Goal: Transaction & Acquisition: Purchase product/service

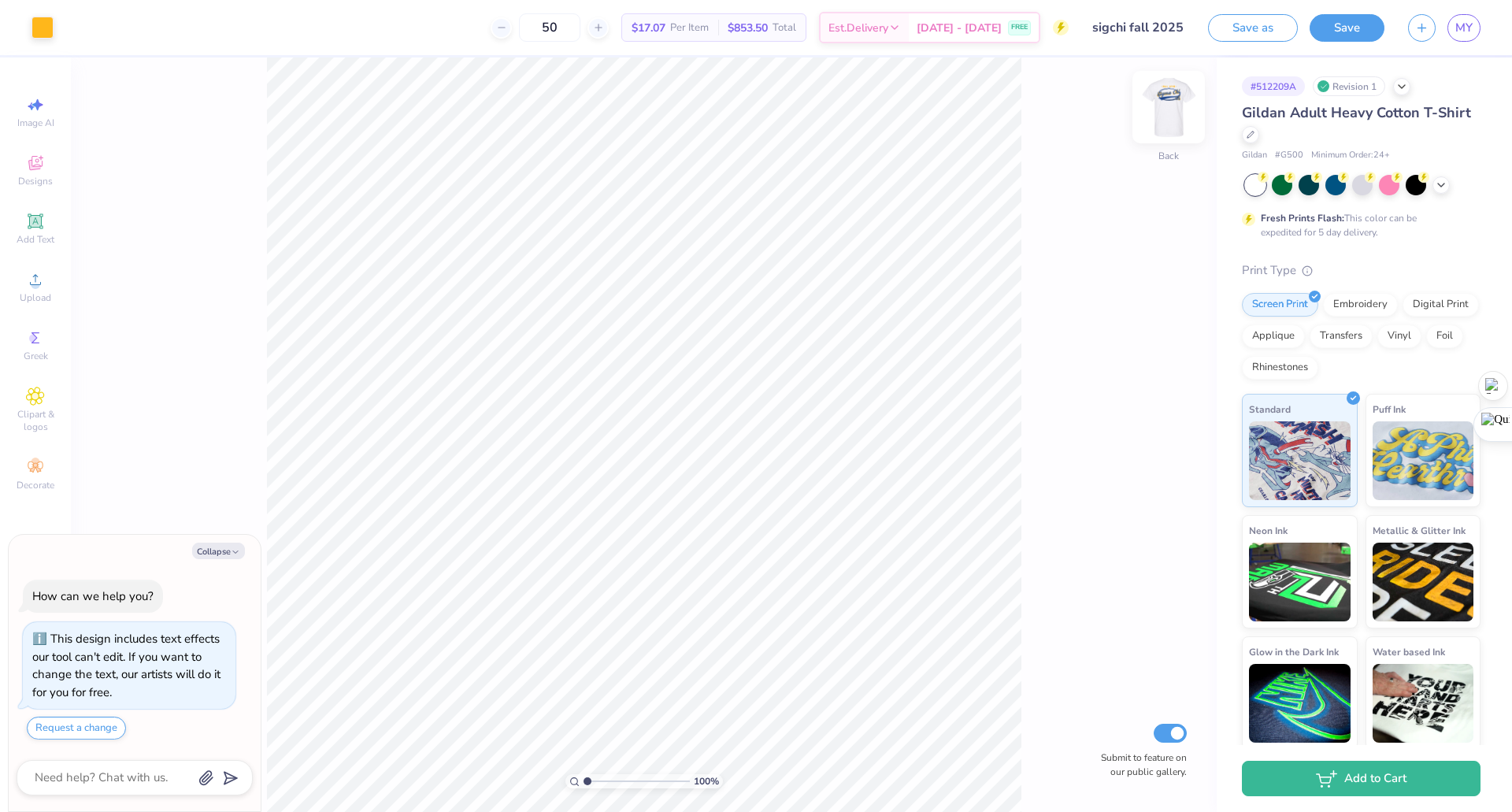
click at [1165, 112] on img at bounding box center [1169, 107] width 63 height 63
type textarea "x"
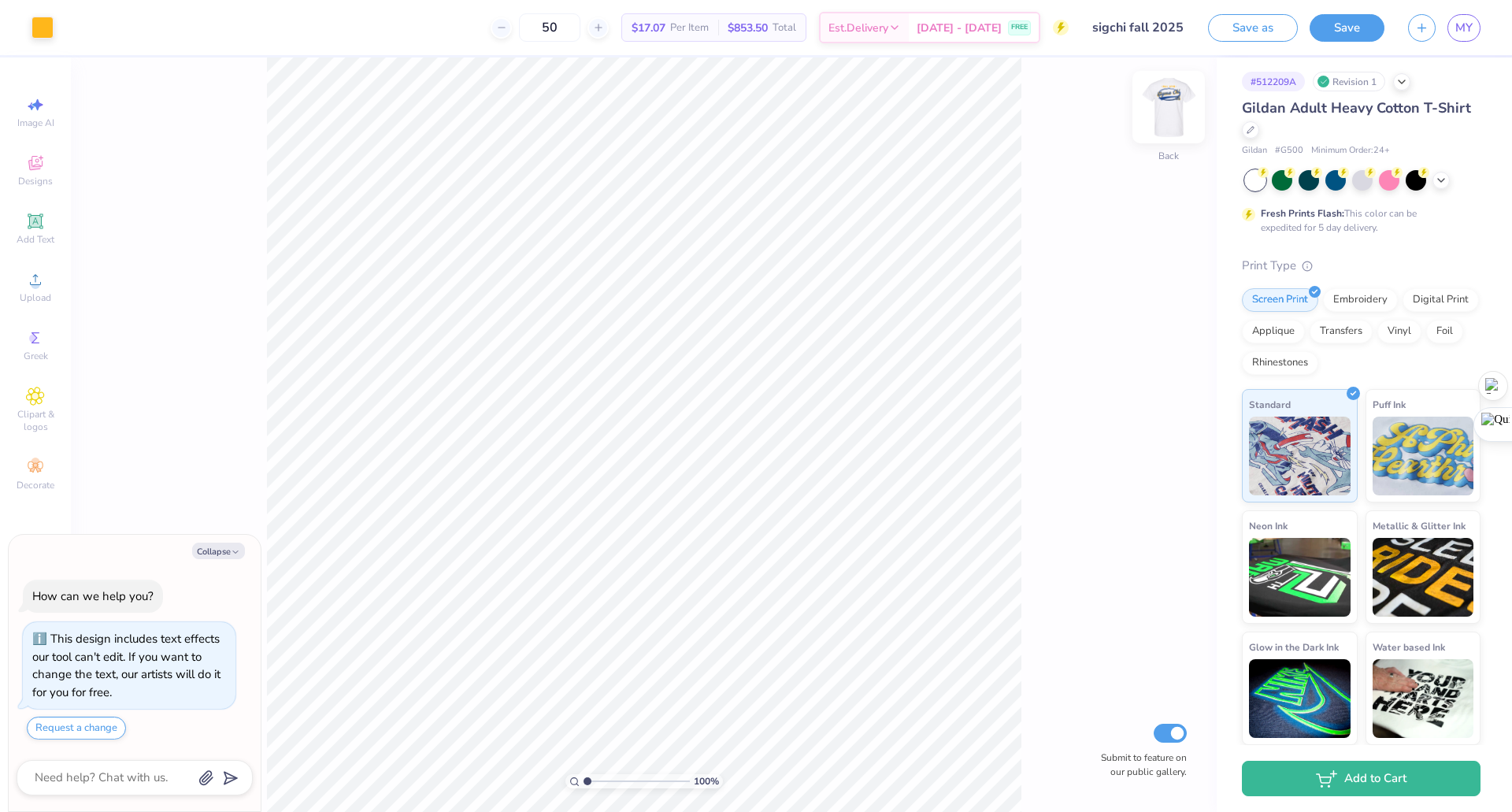
click at [1154, 114] on img at bounding box center [1169, 107] width 63 height 63
click at [1154, 114] on img at bounding box center [1169, 106] width 31 height 31
click at [1163, 106] on img at bounding box center [1169, 107] width 63 height 63
click at [28, 163] on icon at bounding box center [35, 164] width 19 height 19
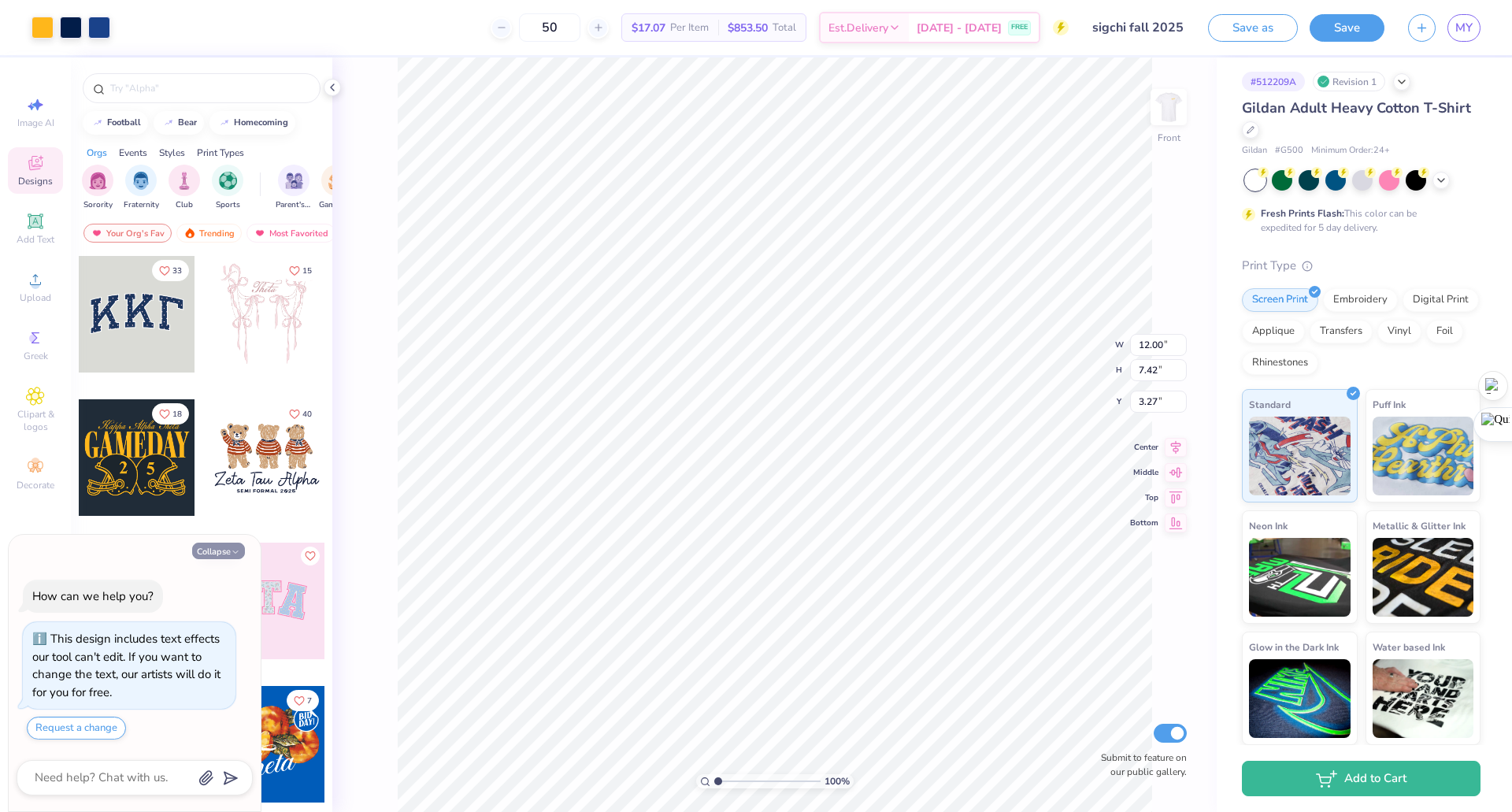
click at [229, 551] on button "Collapse" at bounding box center [218, 551] width 52 height 16
type textarea "x"
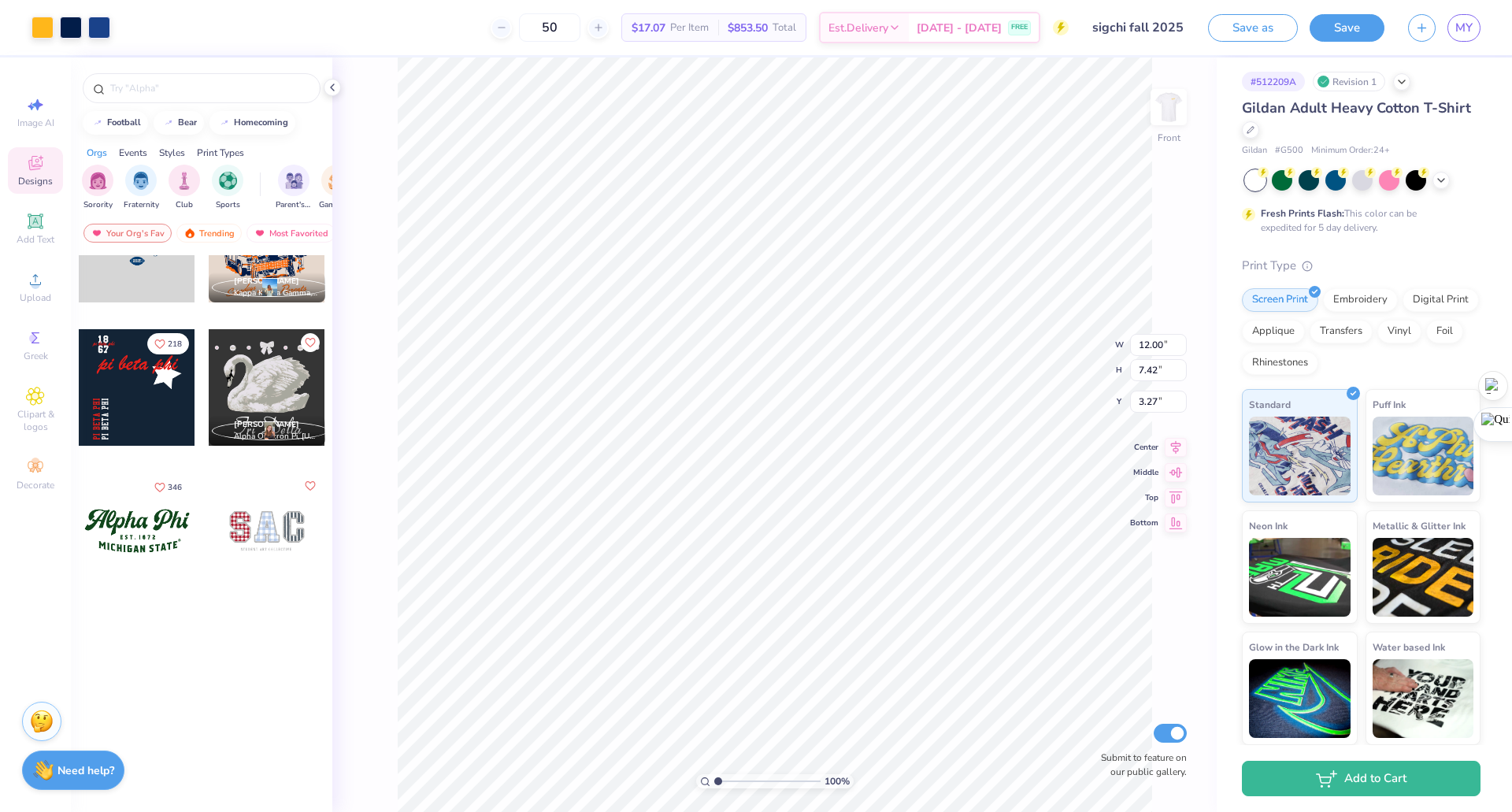
scroll to position [0, 0]
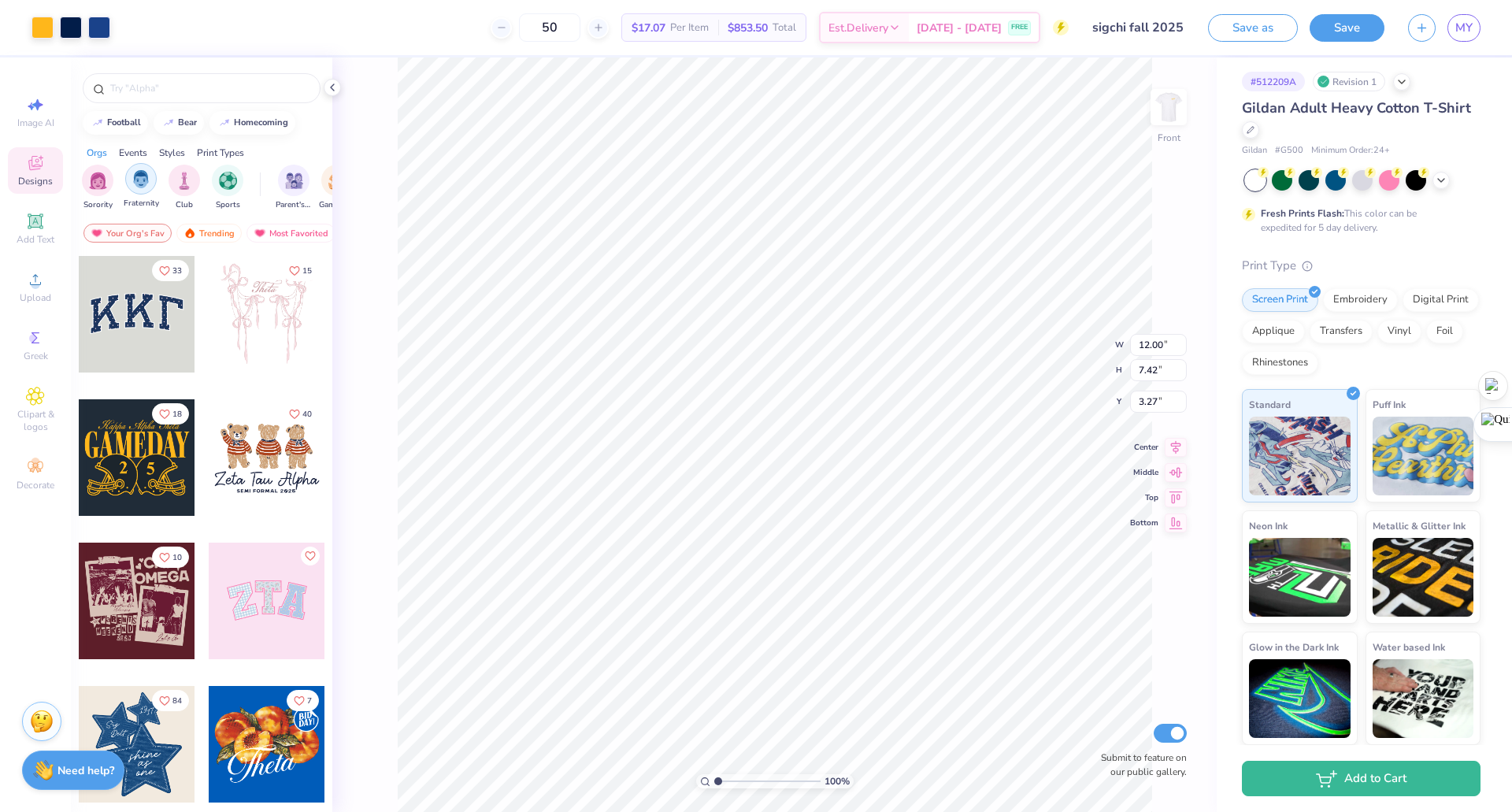
click at [129, 184] on div "filter for Fraternity" at bounding box center [141, 178] width 31 height 31
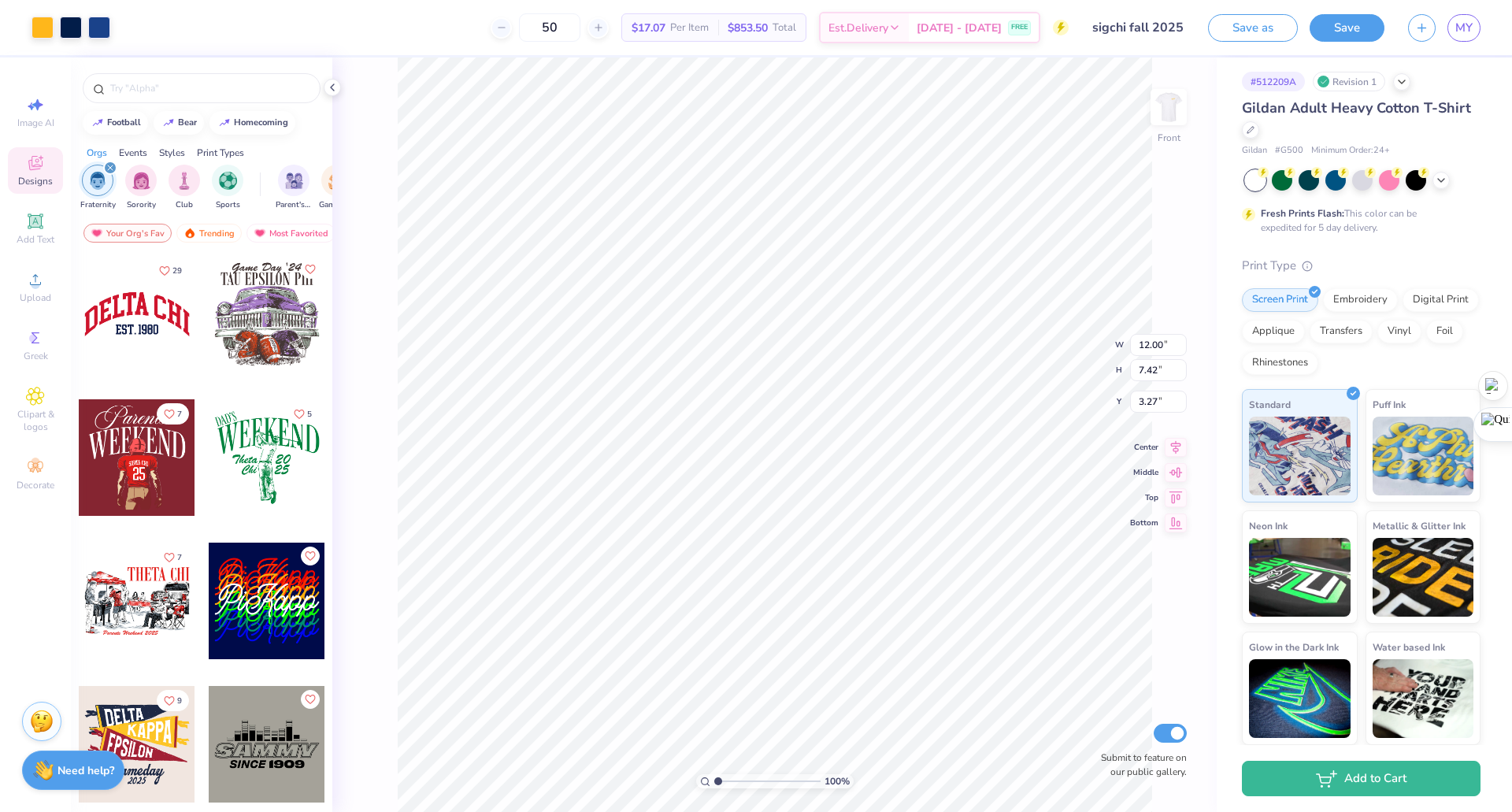
click at [135, 154] on div "Events" at bounding box center [133, 152] width 29 height 14
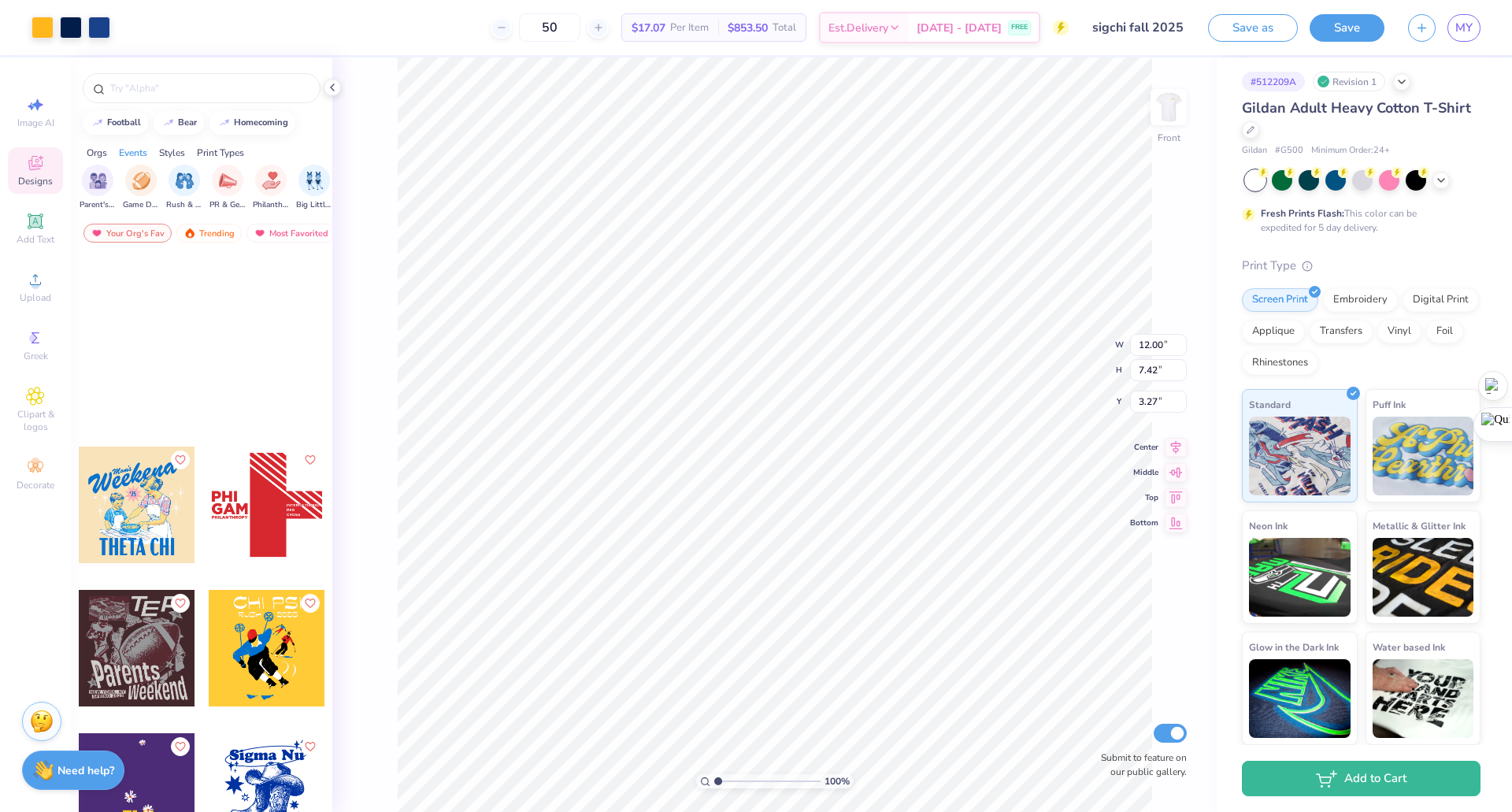
scroll to position [7806, 0]
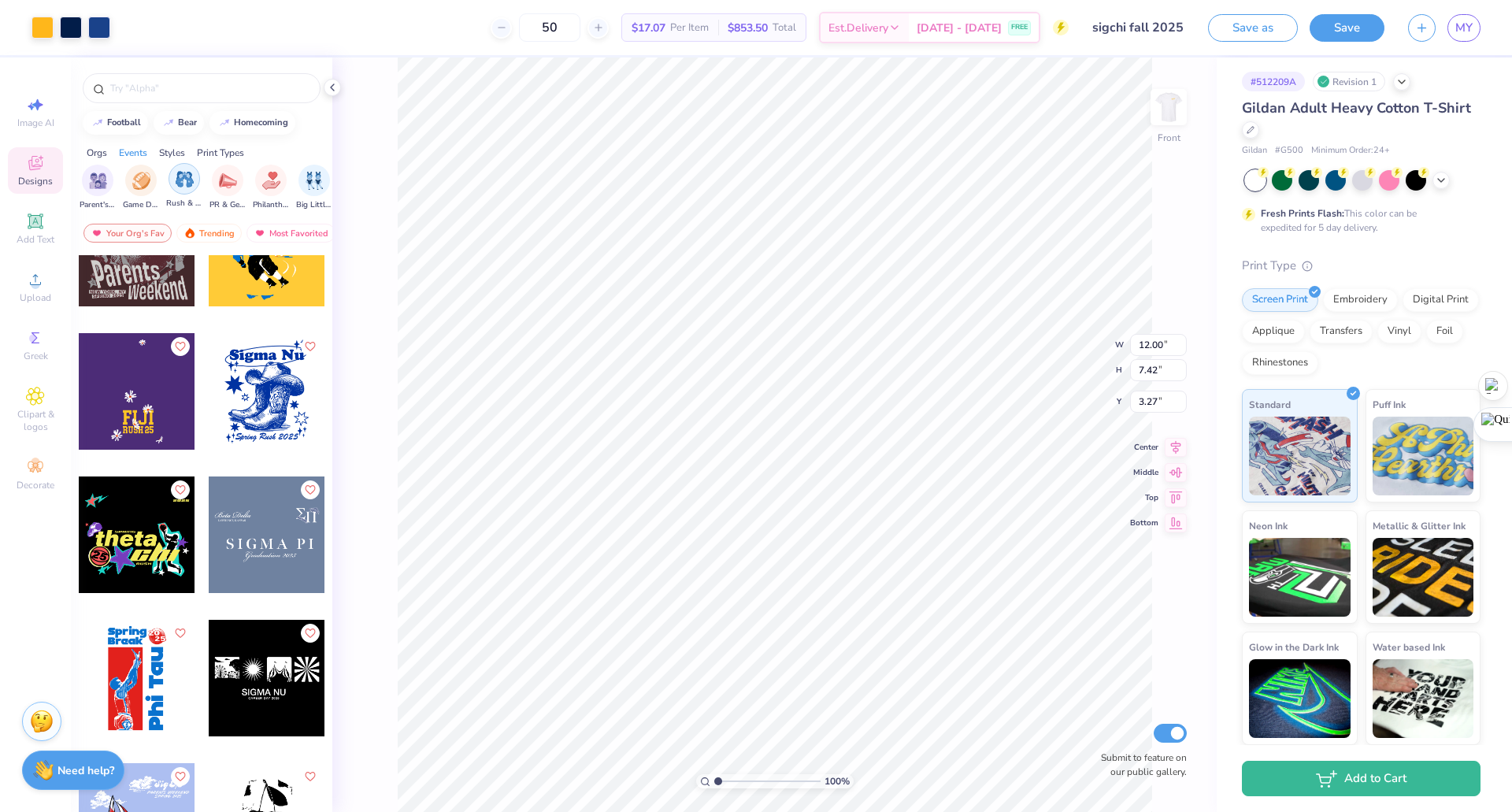
click at [183, 188] on div "filter for Rush & Bid" at bounding box center [184, 178] width 31 height 31
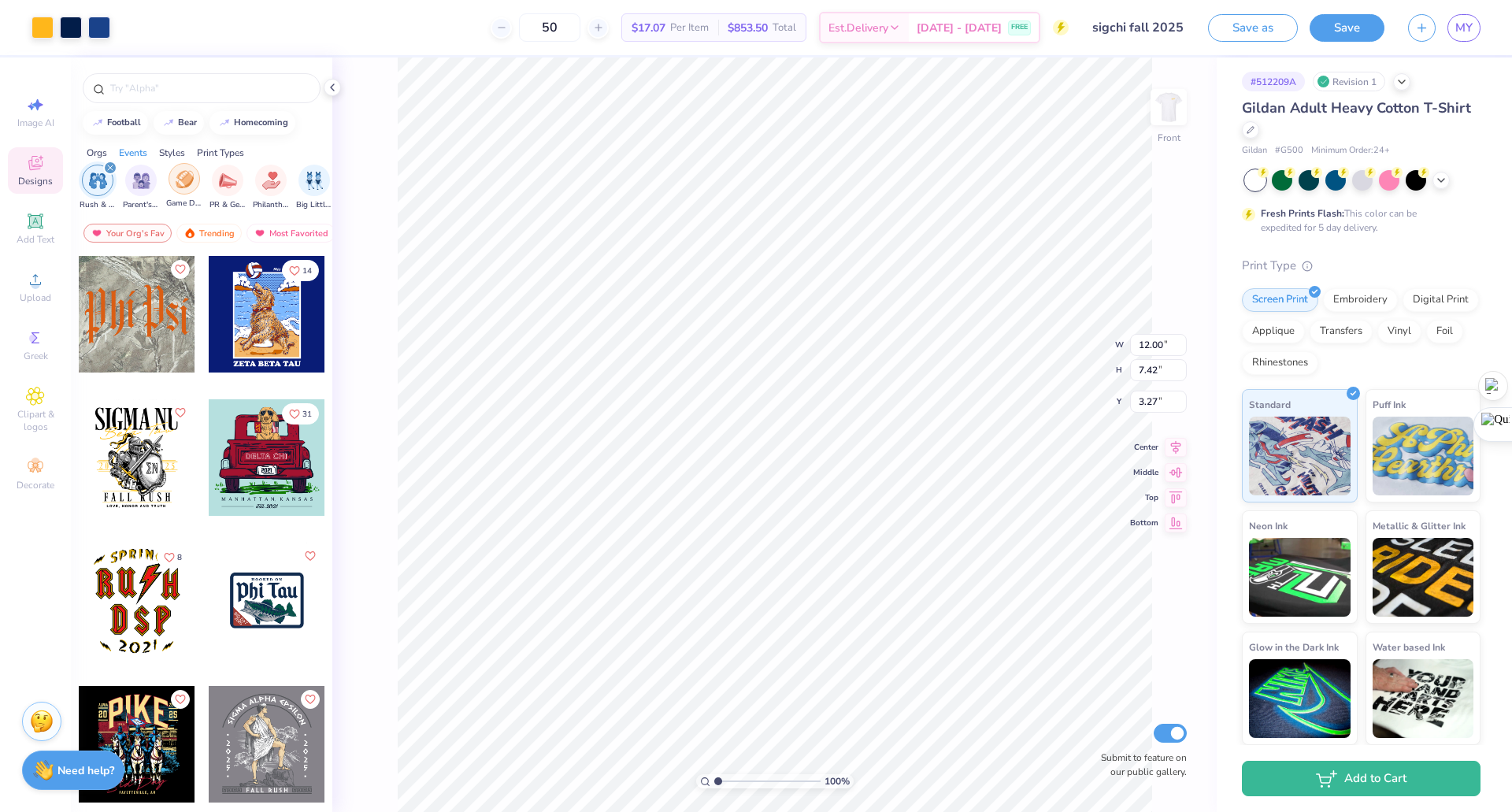
click at [180, 185] on img "filter for Game Day" at bounding box center [184, 179] width 18 height 18
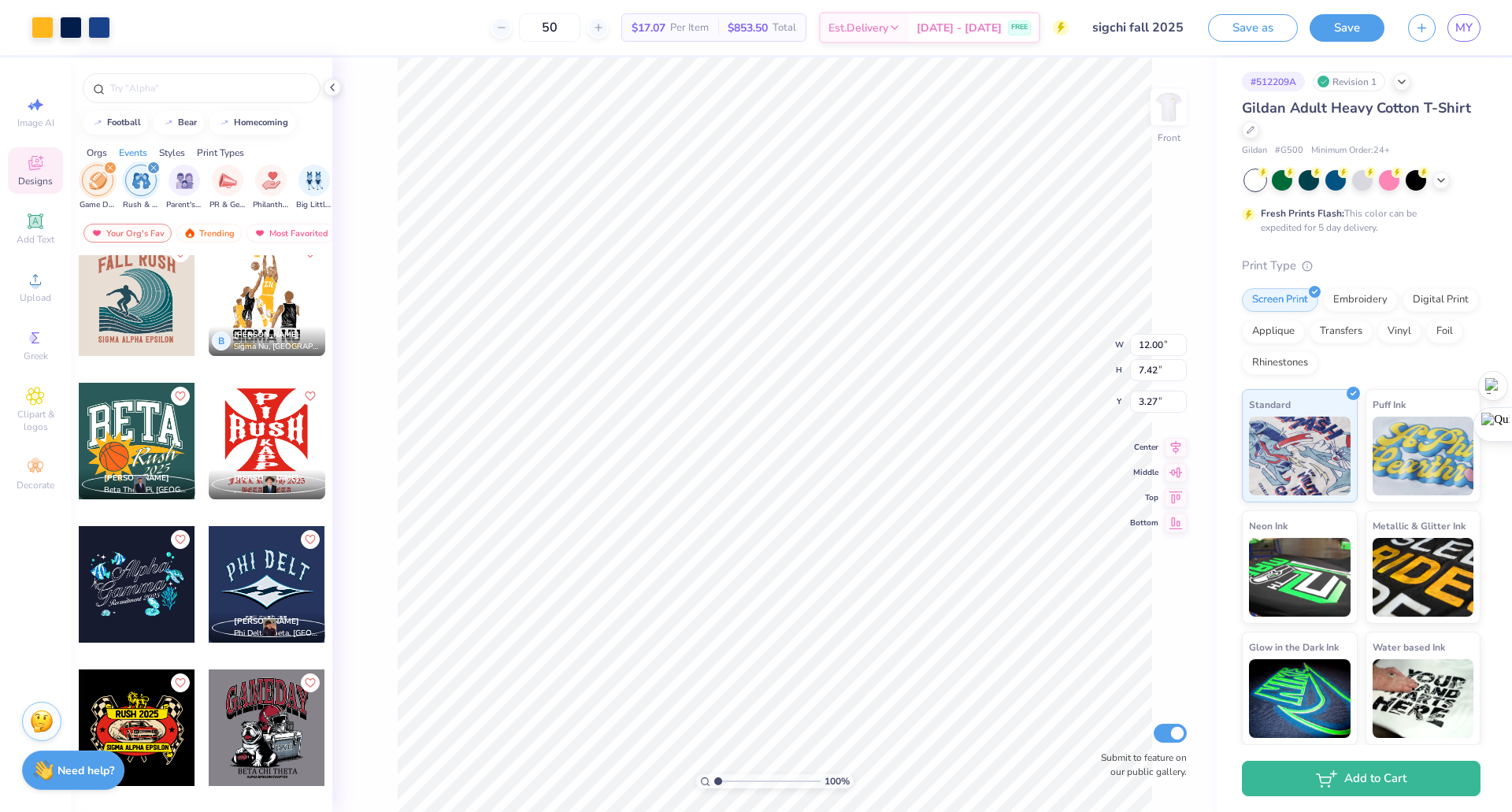
scroll to position [5357, 0]
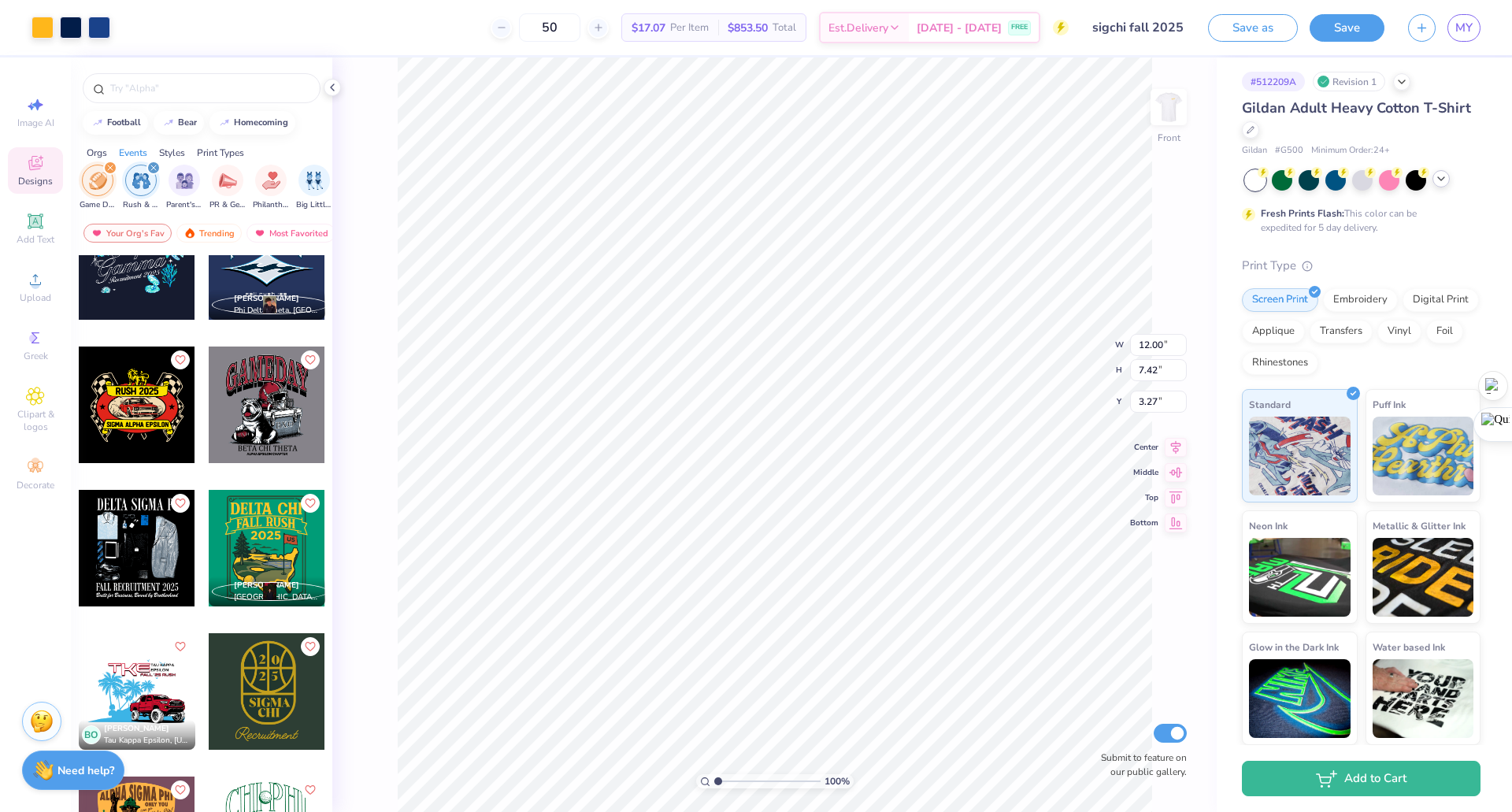
click at [1435, 182] on icon at bounding box center [1441, 178] width 12 height 12
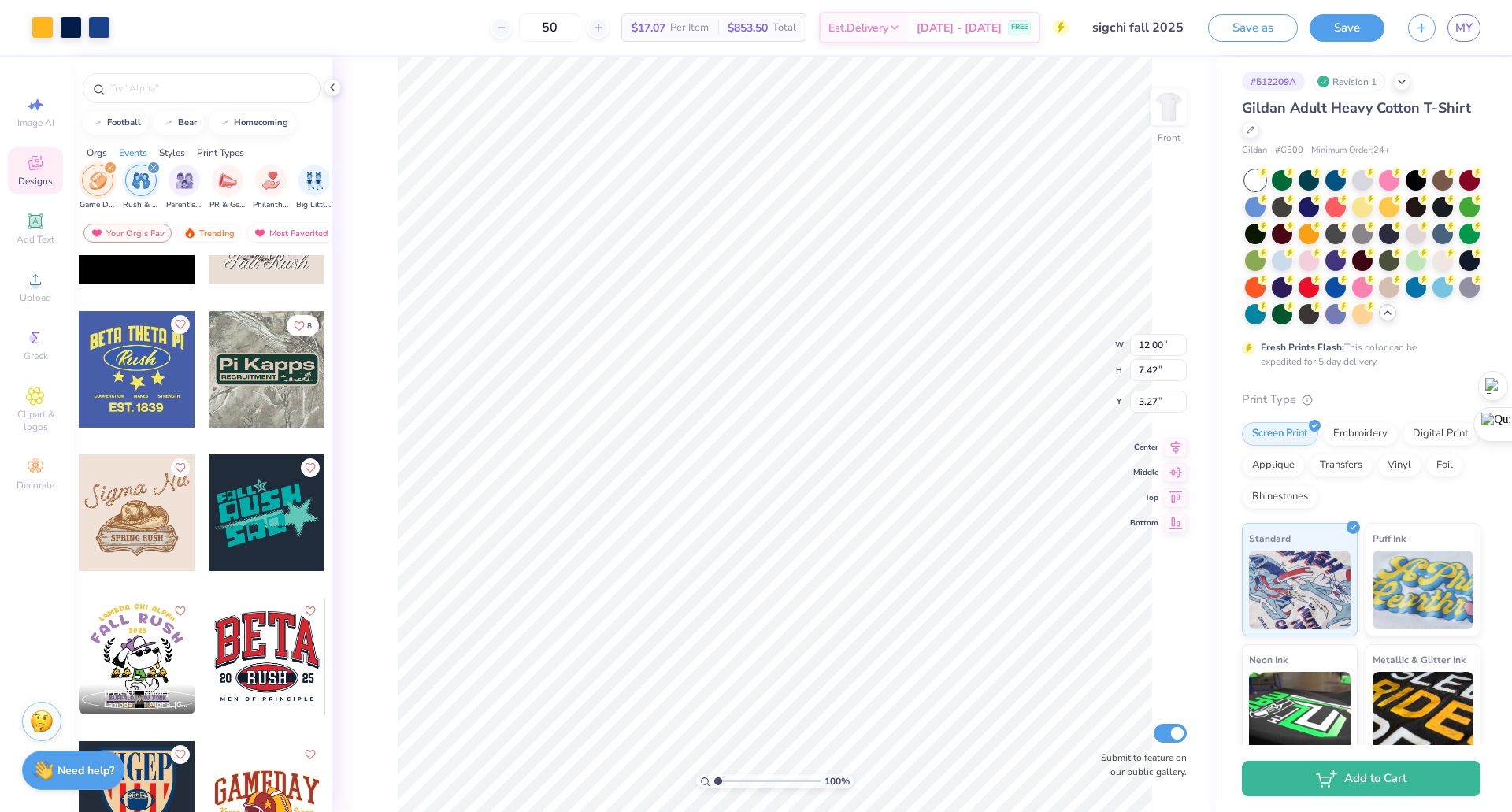
scroll to position [8117, 0]
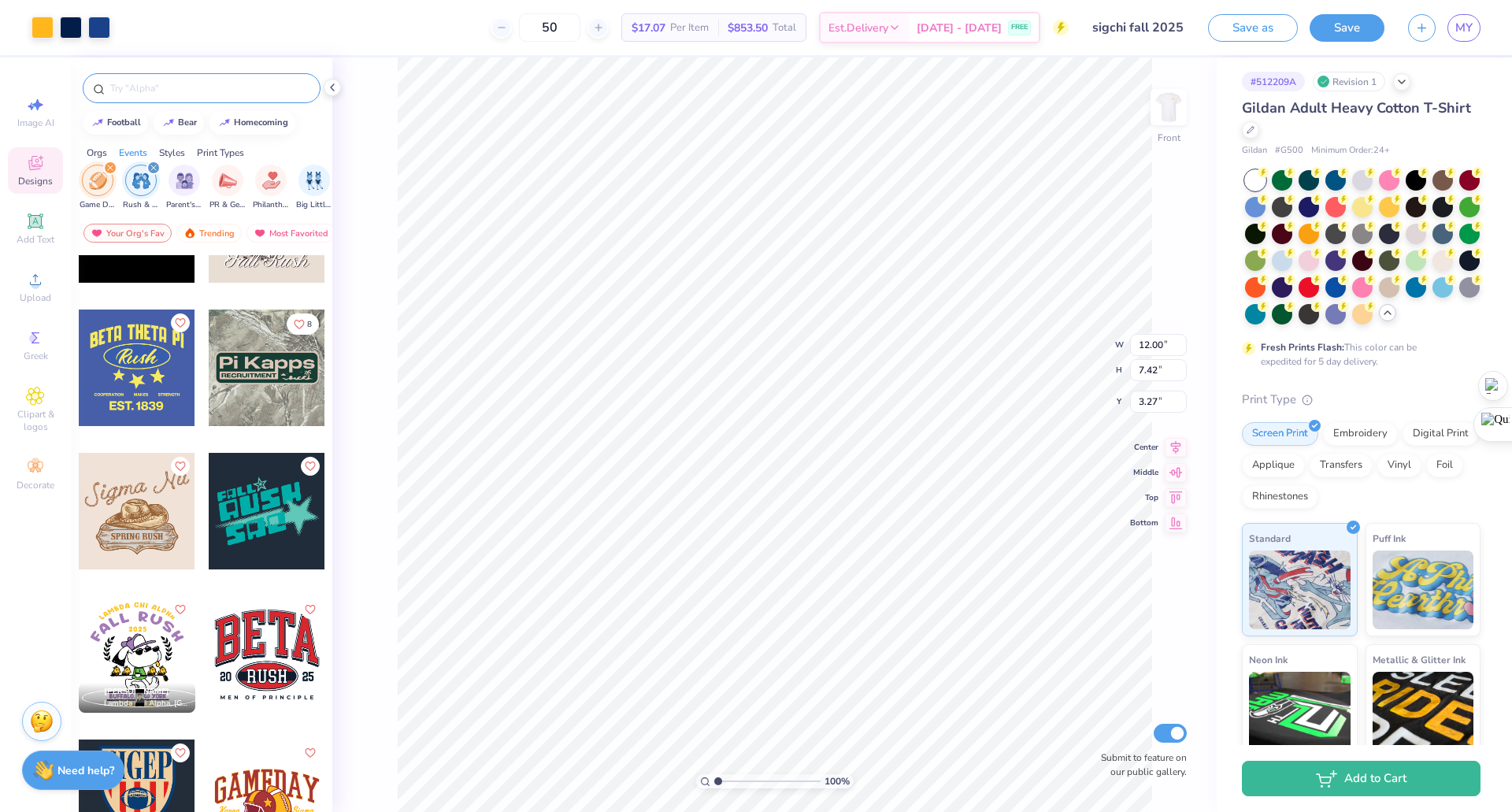
click at [174, 89] on input "text" at bounding box center [209, 87] width 202 height 16
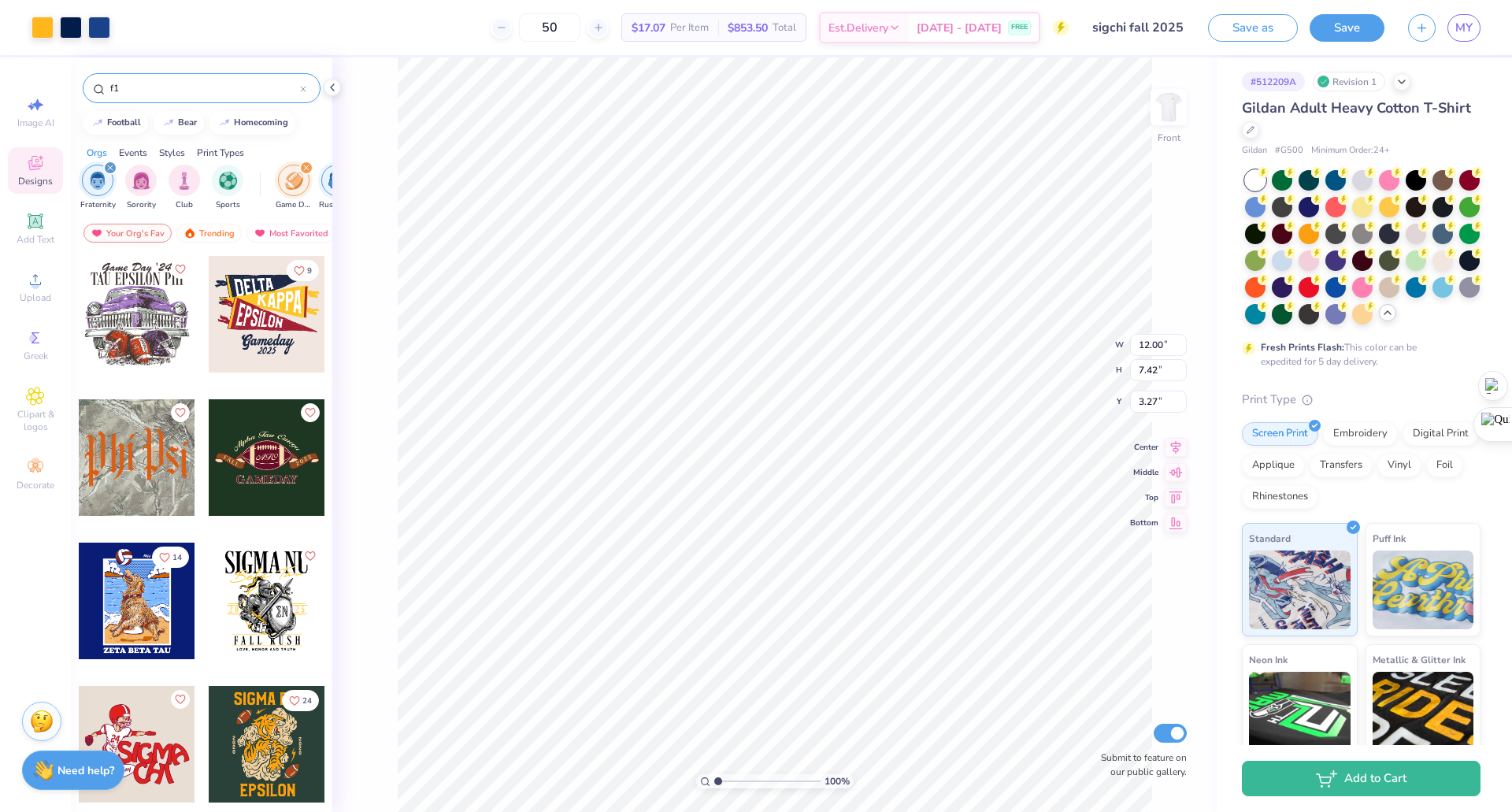
type input "f1"
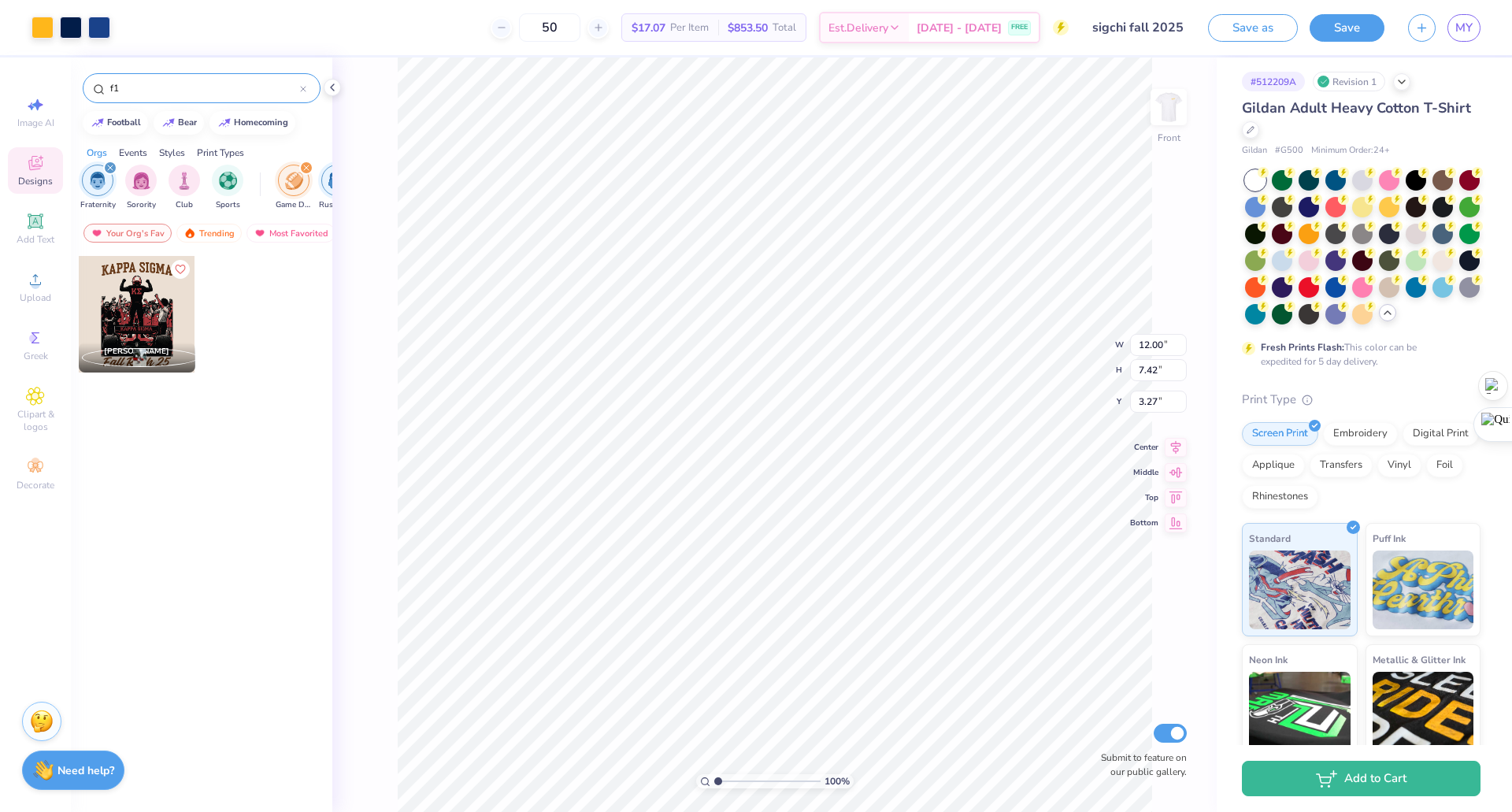
click at [303, 164] on div "filter for Game Day" at bounding box center [306, 167] width 14 height 14
click at [305, 167] on icon "filter for Rush & Bid" at bounding box center [306, 167] width 7 height 7
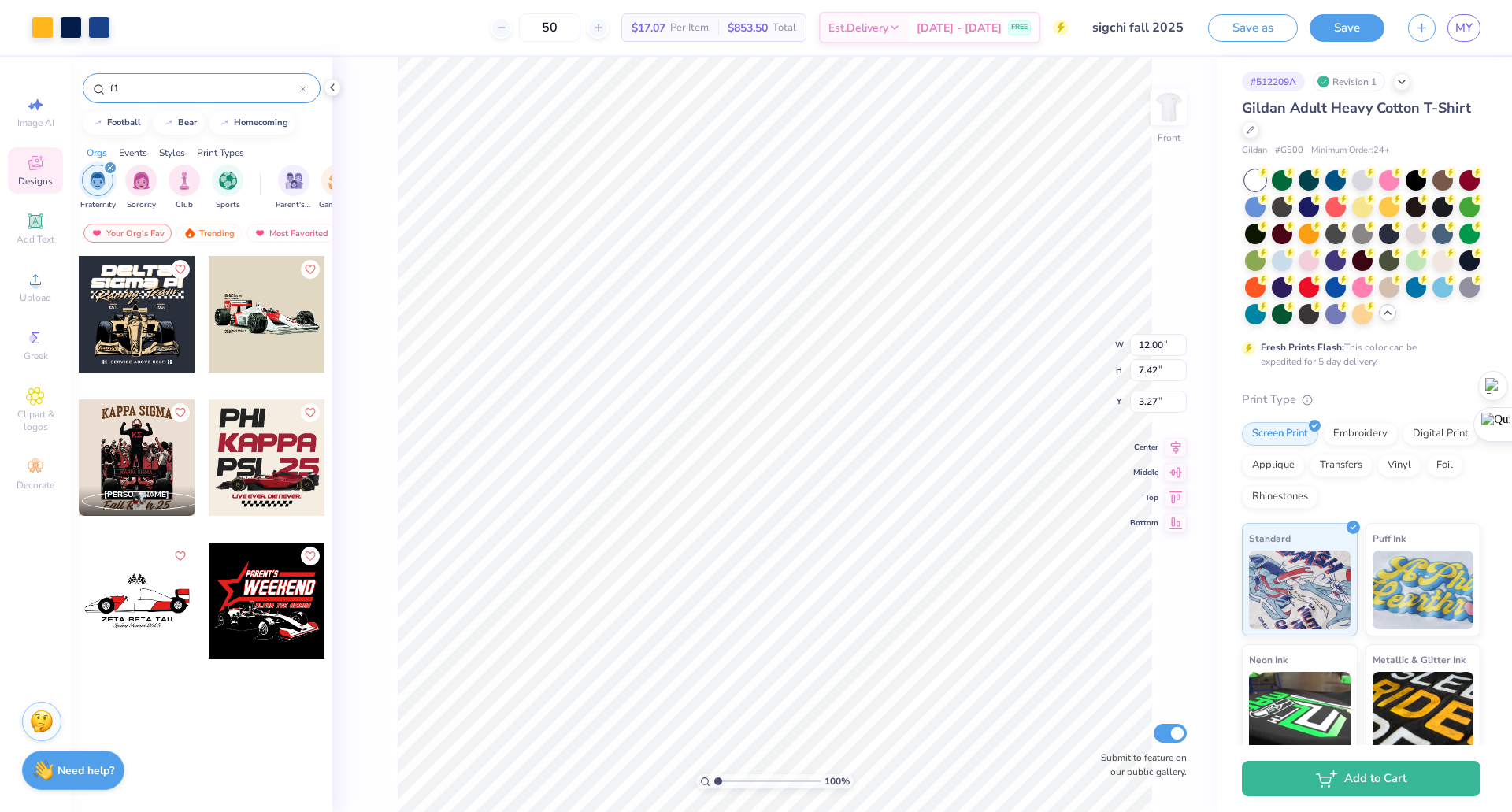
click at [153, 315] on div at bounding box center [137, 314] width 117 height 117
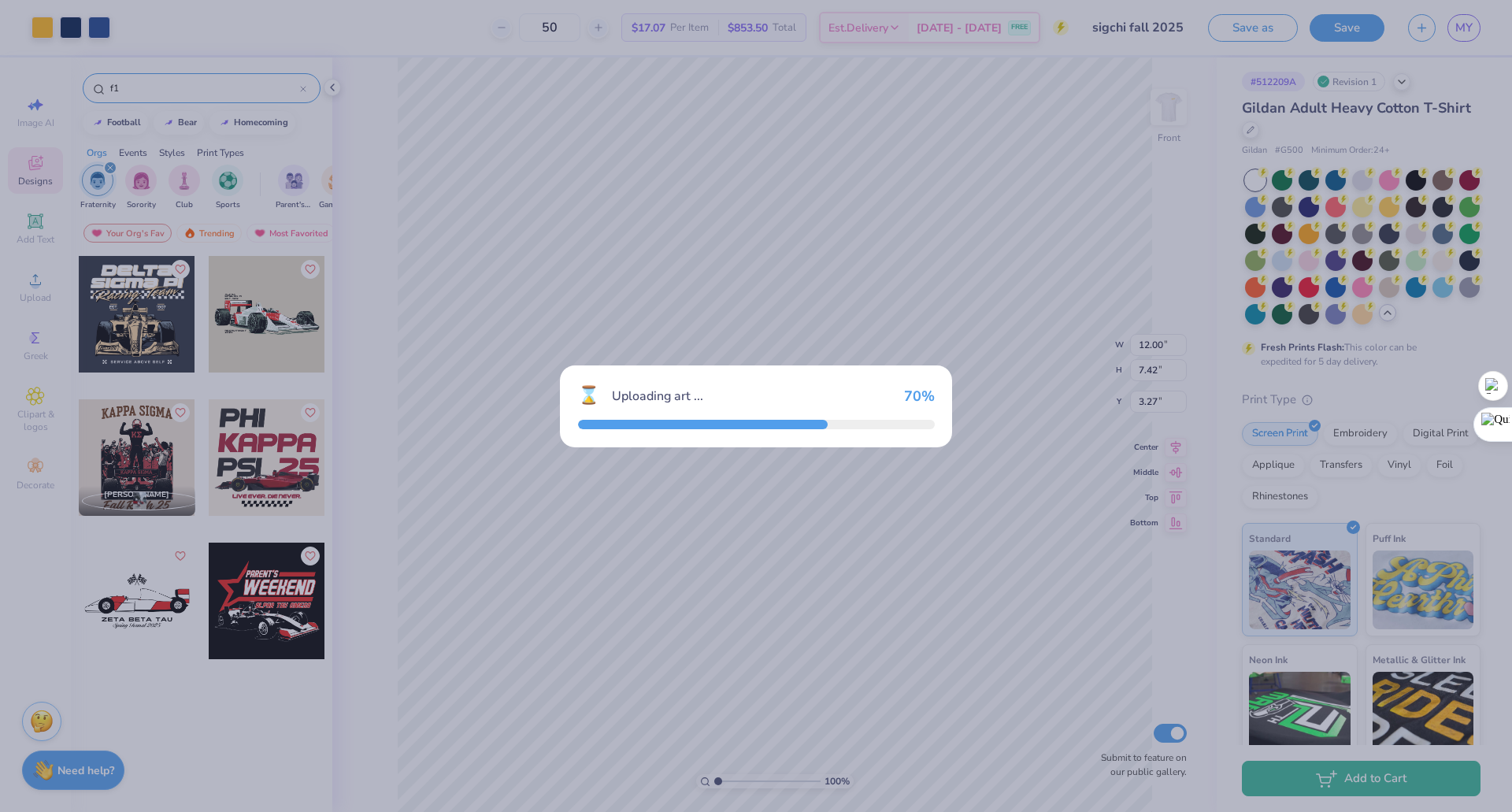
click at [153, 315] on div "⌛ Uploading art ... 70 %" at bounding box center [756, 406] width 1512 height 812
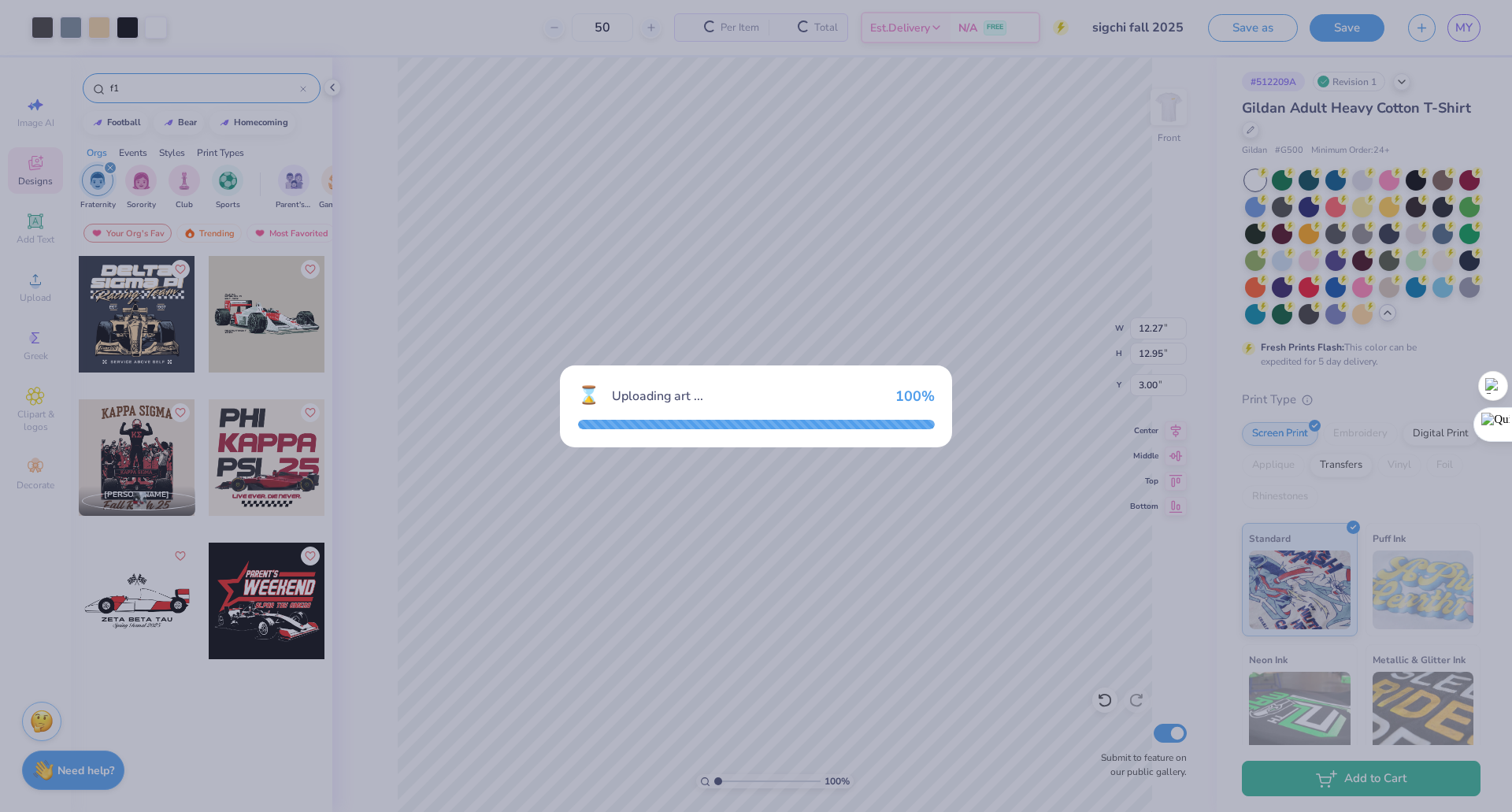
type input "12.27"
type input "12.95"
type input "3.00"
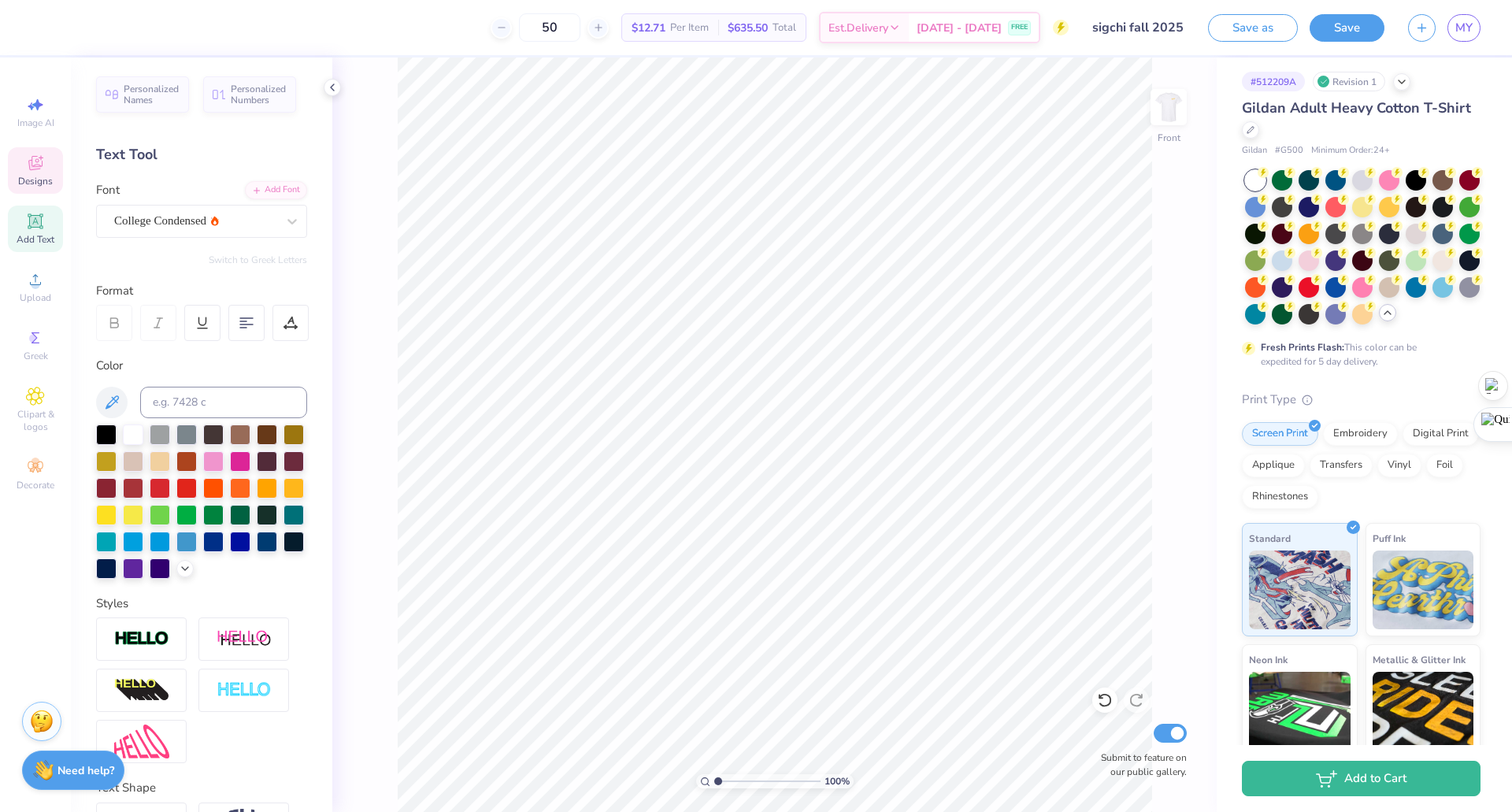
click at [39, 171] on icon at bounding box center [35, 164] width 19 height 19
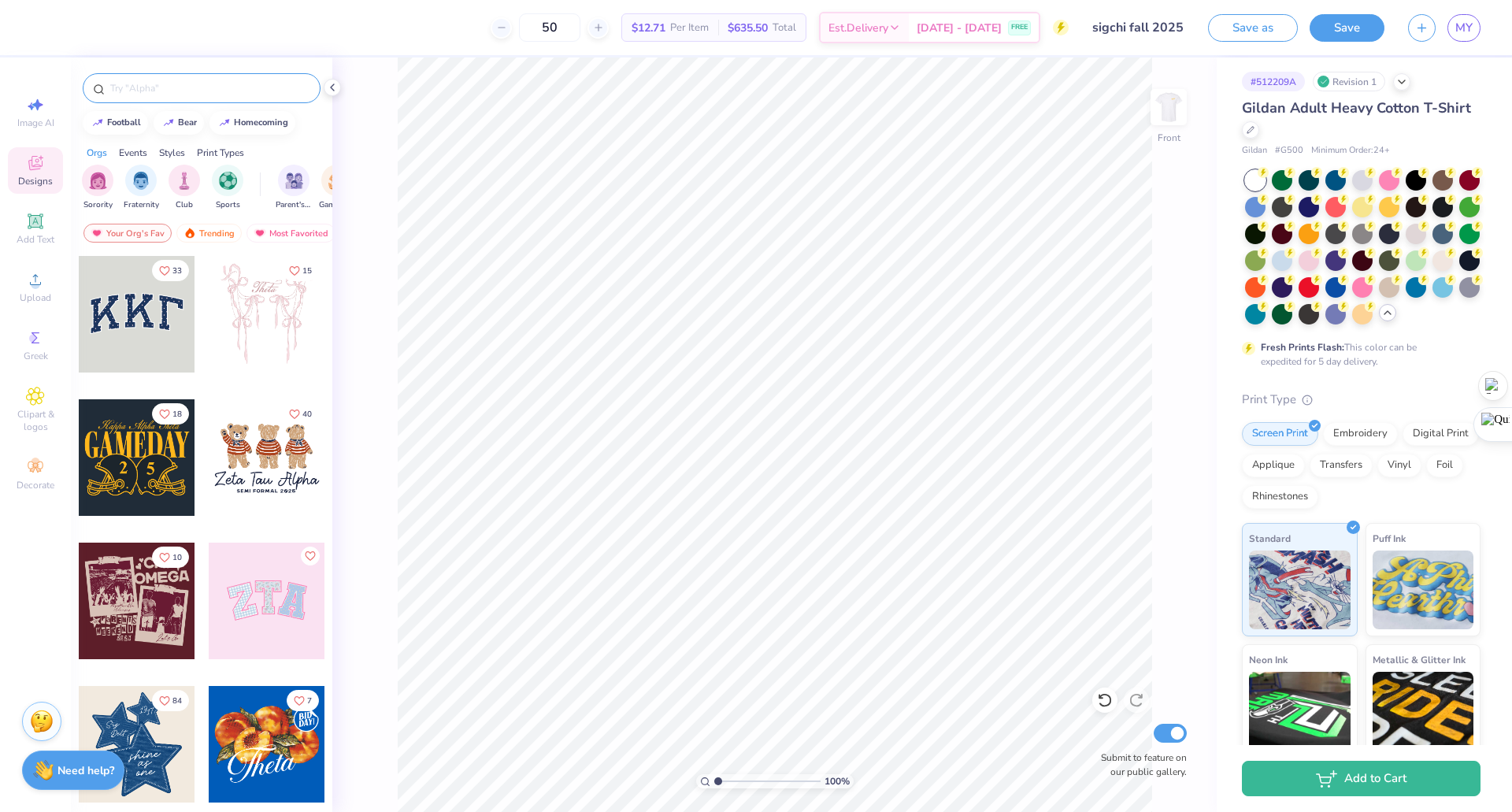
click at [168, 85] on input "text" at bounding box center [209, 87] width 202 height 16
type input "f1"
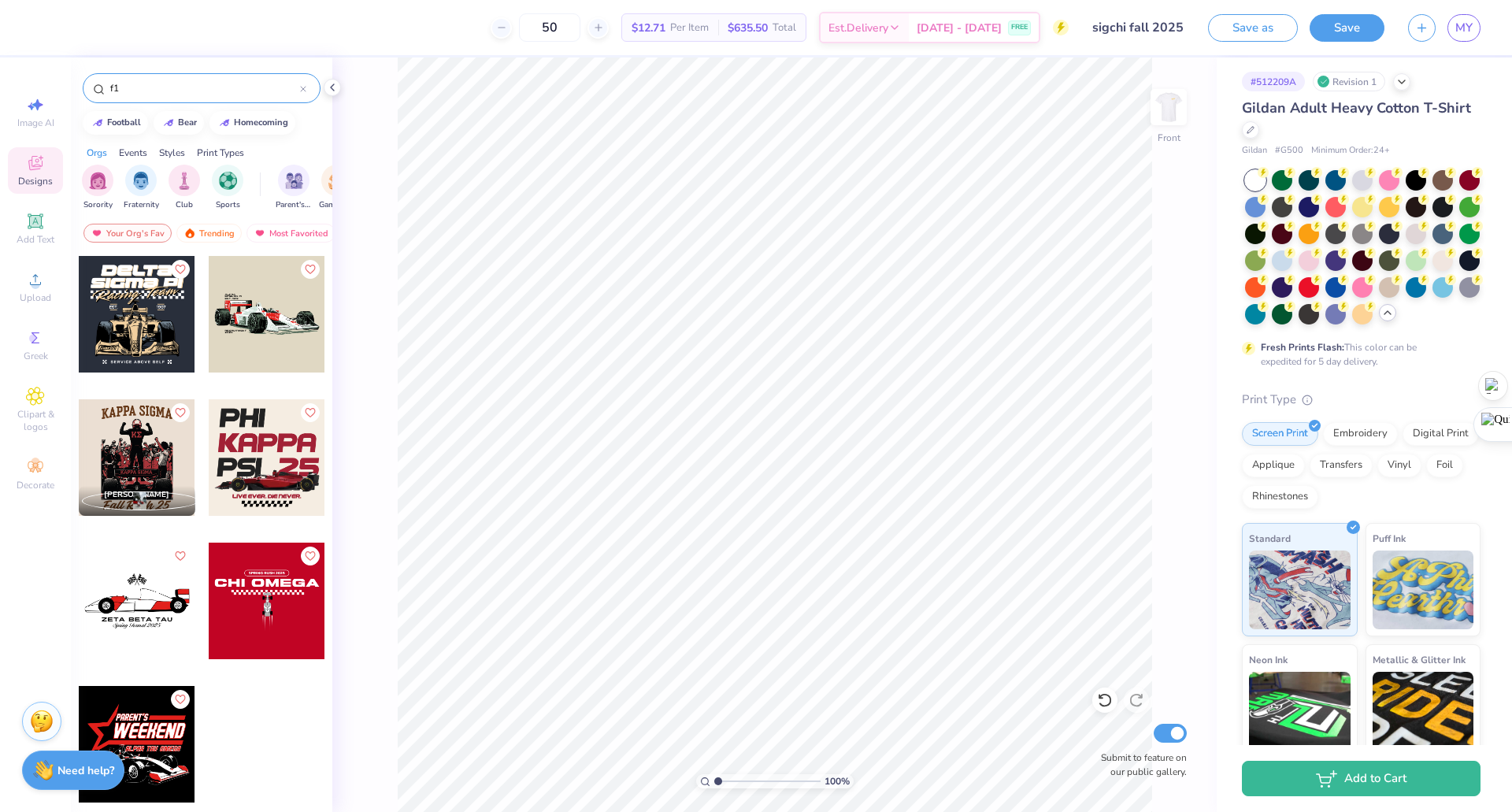
click at [120, 326] on div at bounding box center [137, 314] width 117 height 117
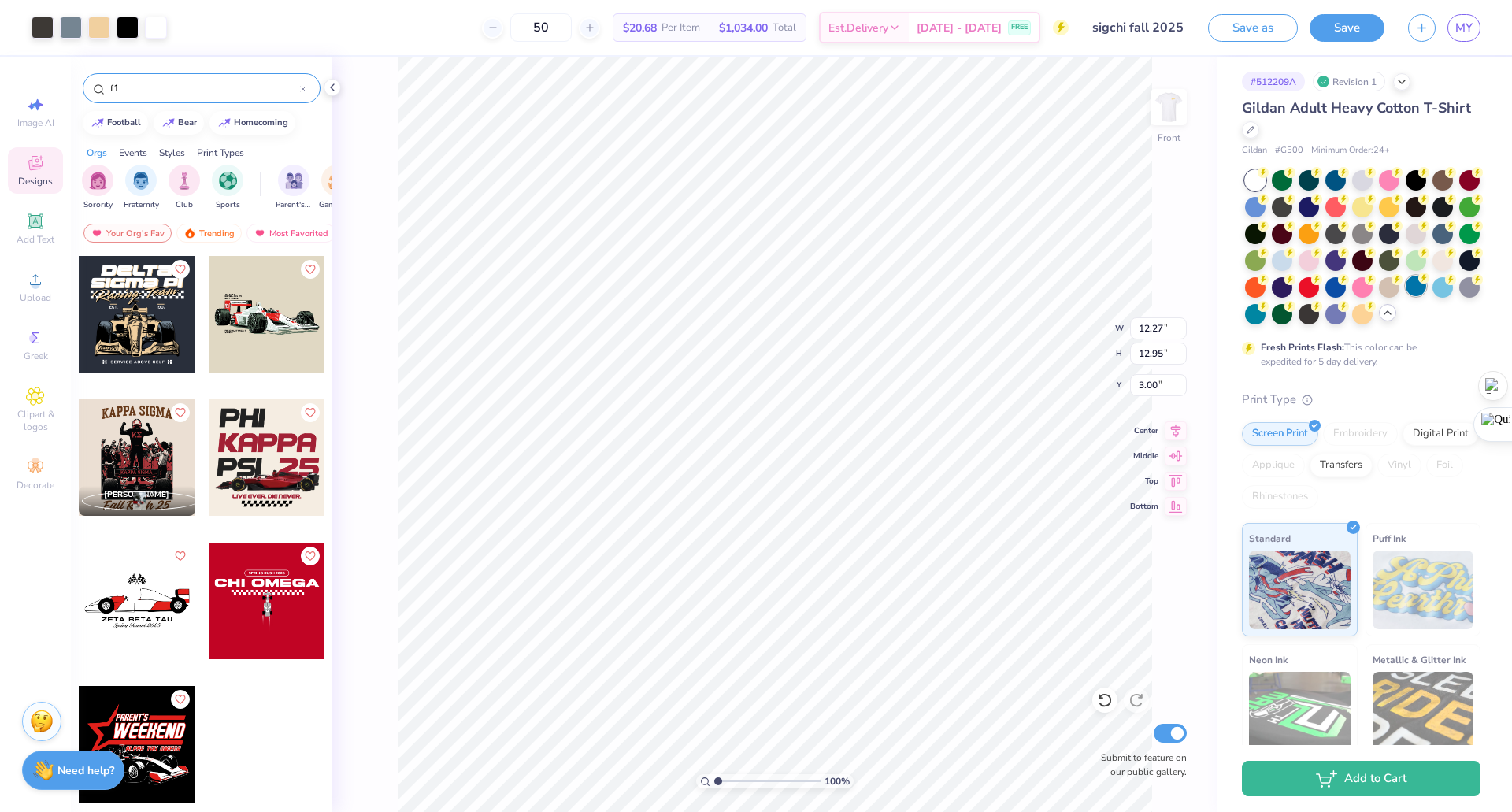
click at [1352, 324] on div at bounding box center [1363, 315] width 21 height 21
click at [1406, 296] on div at bounding box center [1417, 286] width 21 height 21
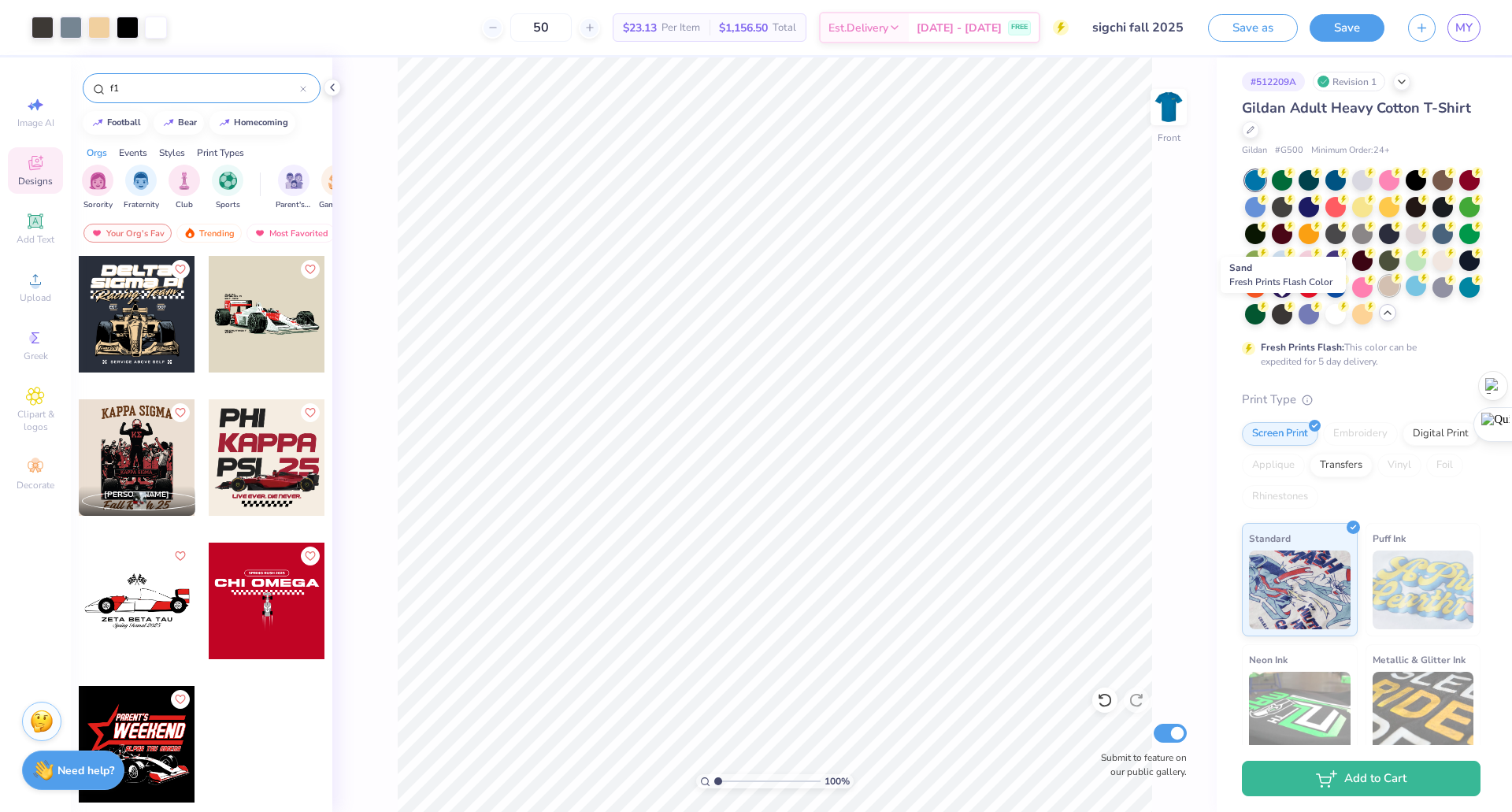
click at [1379, 296] on div at bounding box center [1389, 286] width 21 height 21
click at [266, 467] on div at bounding box center [267, 457] width 117 height 117
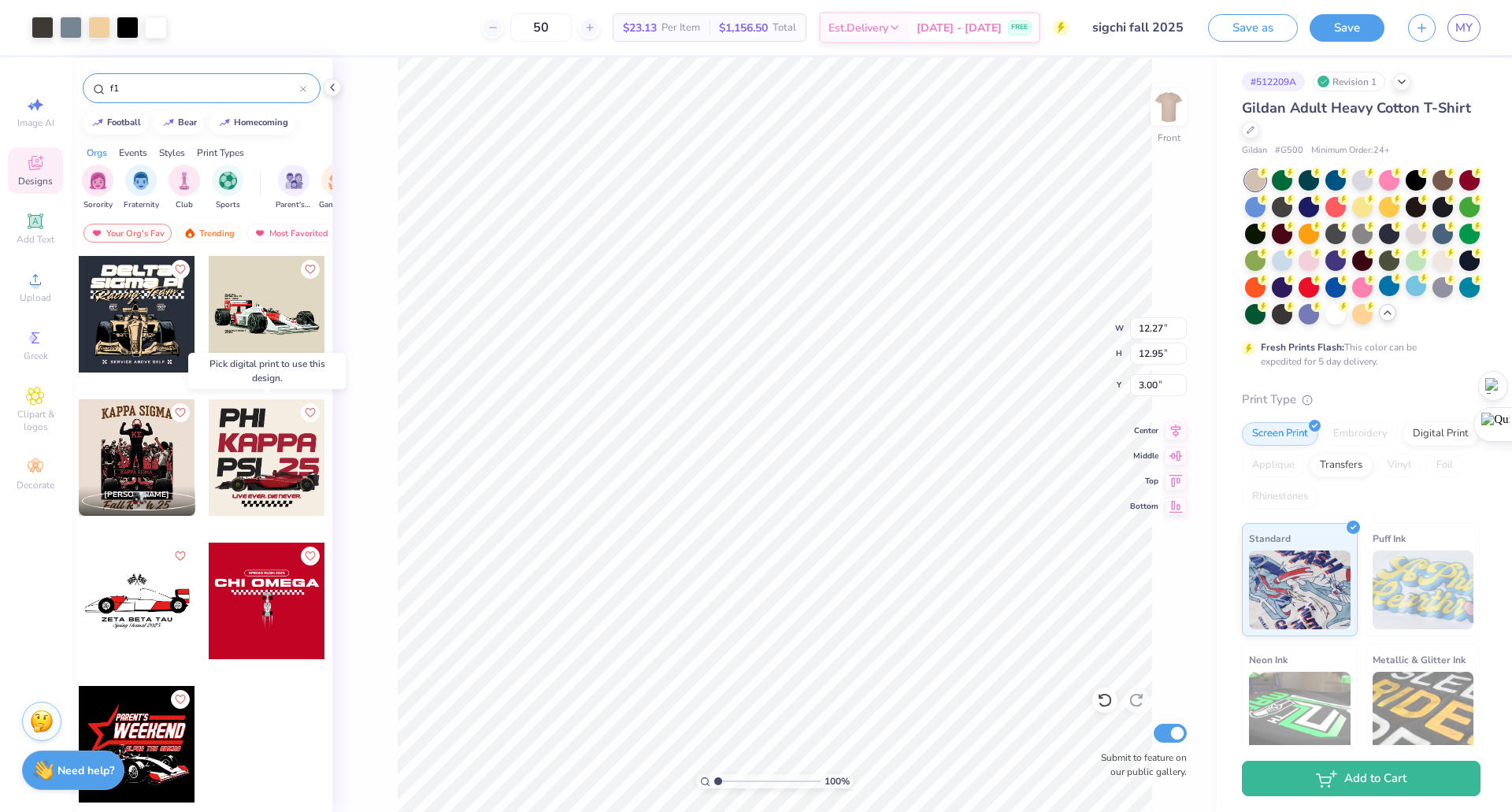
click at [250, 447] on div at bounding box center [267, 457] width 117 height 117
click at [271, 473] on div at bounding box center [267, 457] width 117 height 117
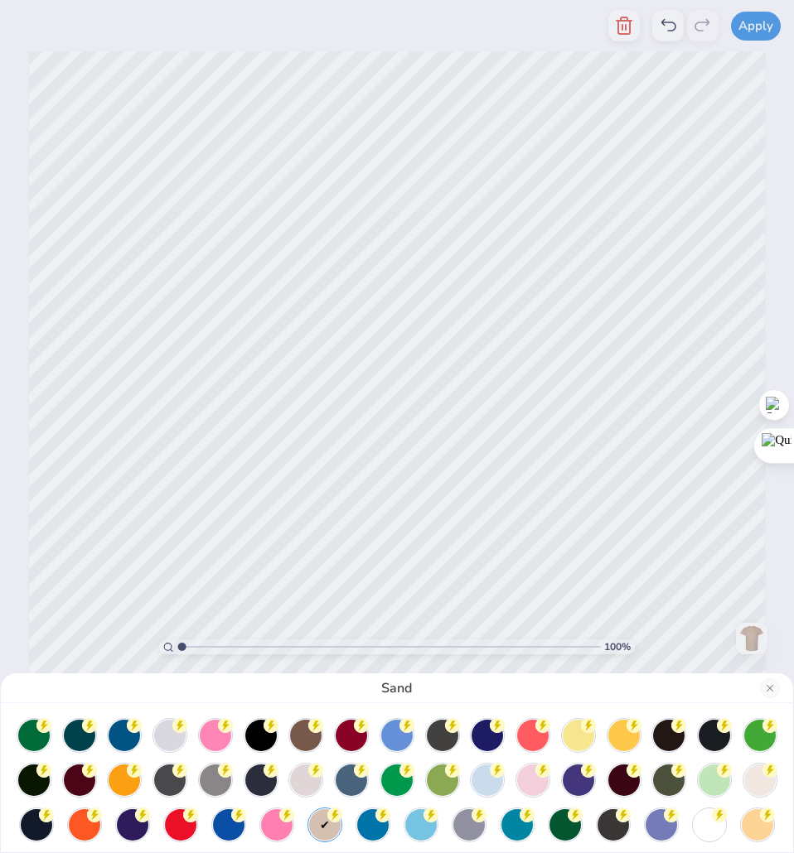
click at [8, 398] on div "Sand" at bounding box center [397, 426] width 794 height 853
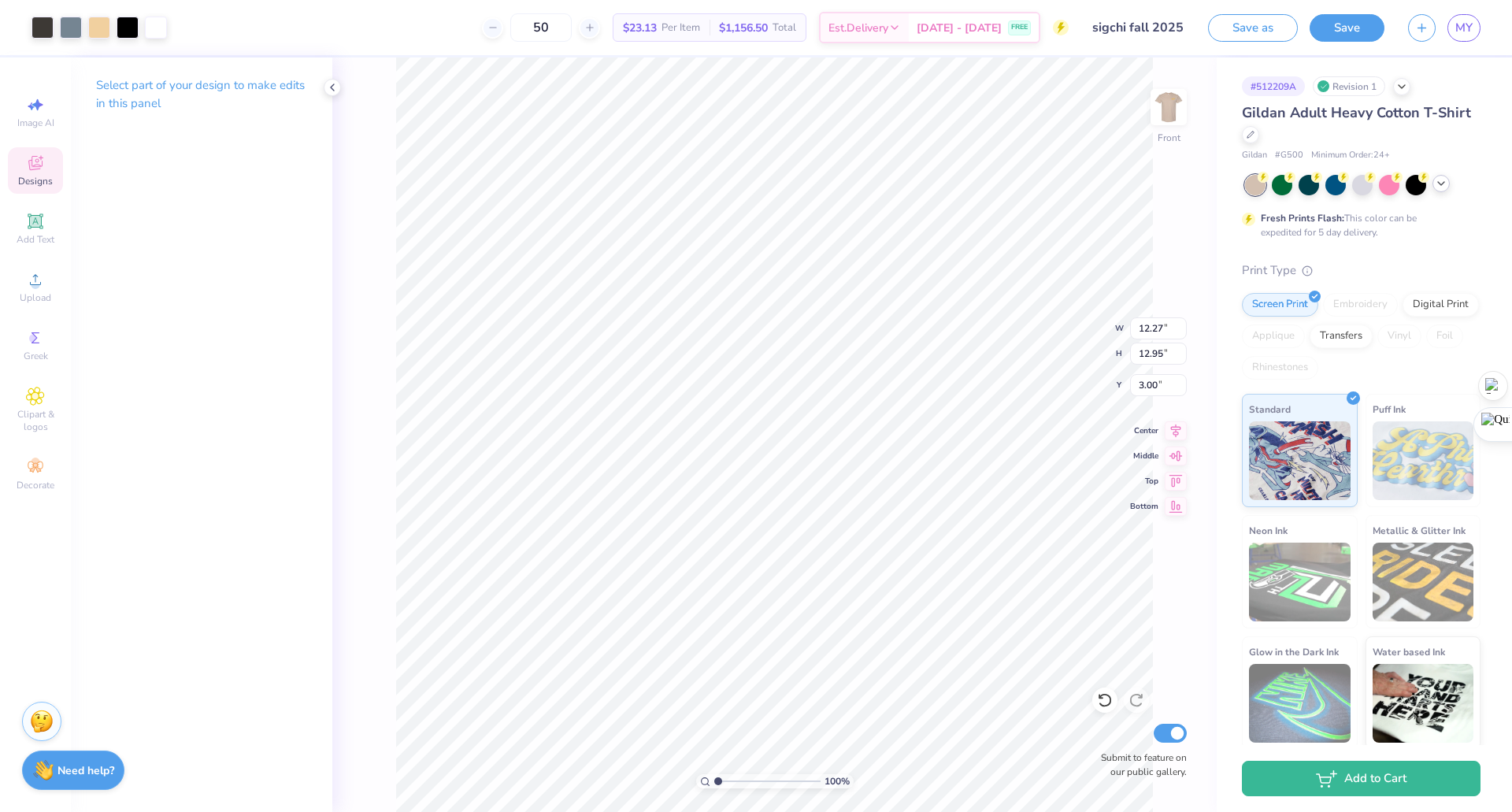
click at [1444, 183] on polyline at bounding box center [1442, 183] width 7 height 3
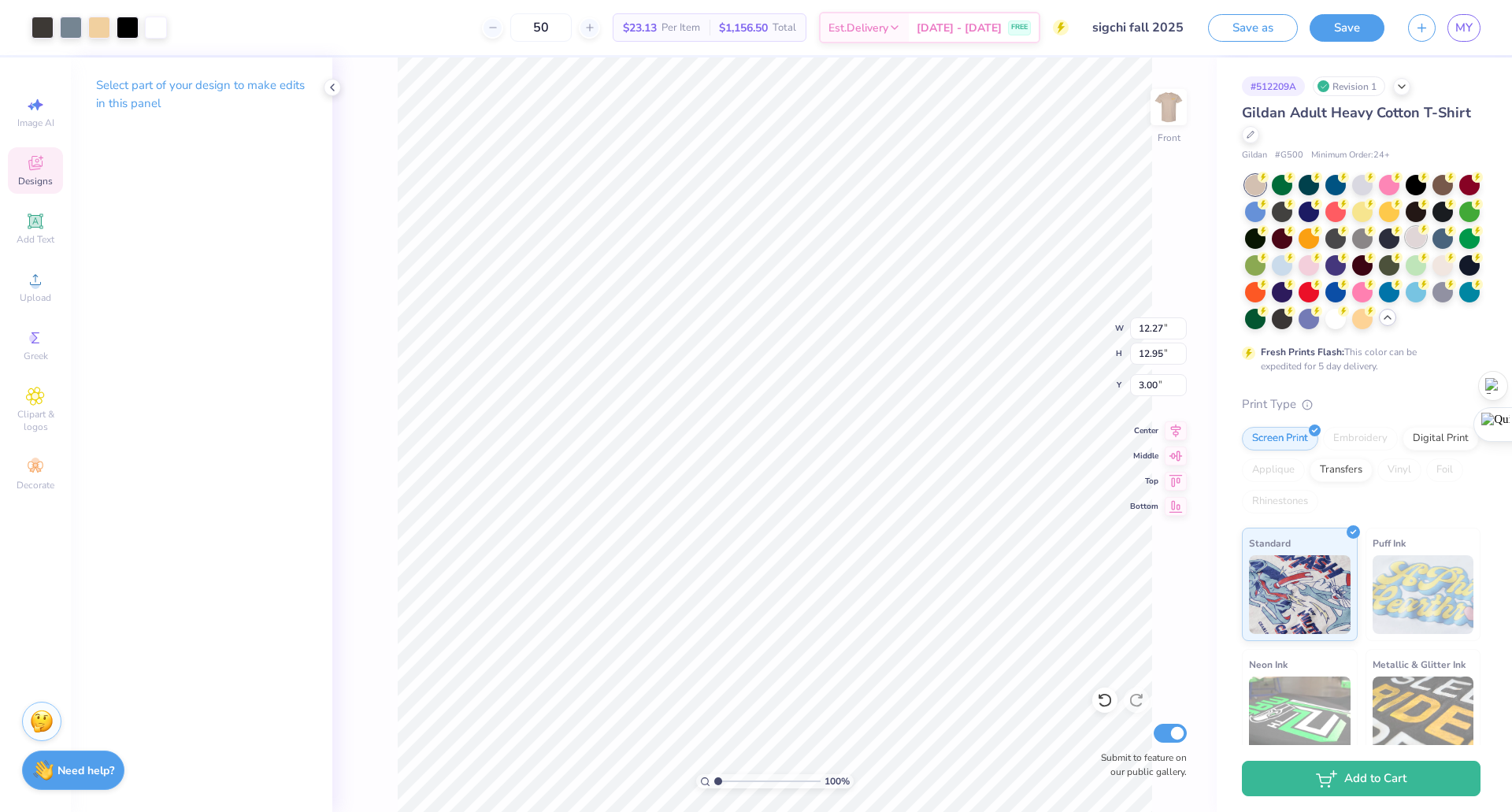
click at [1406, 247] on div at bounding box center [1417, 238] width 21 height 21
click at [1406, 274] on div at bounding box center [1417, 264] width 21 height 21
click at [1352, 300] on div at bounding box center [1363, 291] width 21 height 21
click at [1352, 328] on div at bounding box center [1363, 318] width 21 height 21
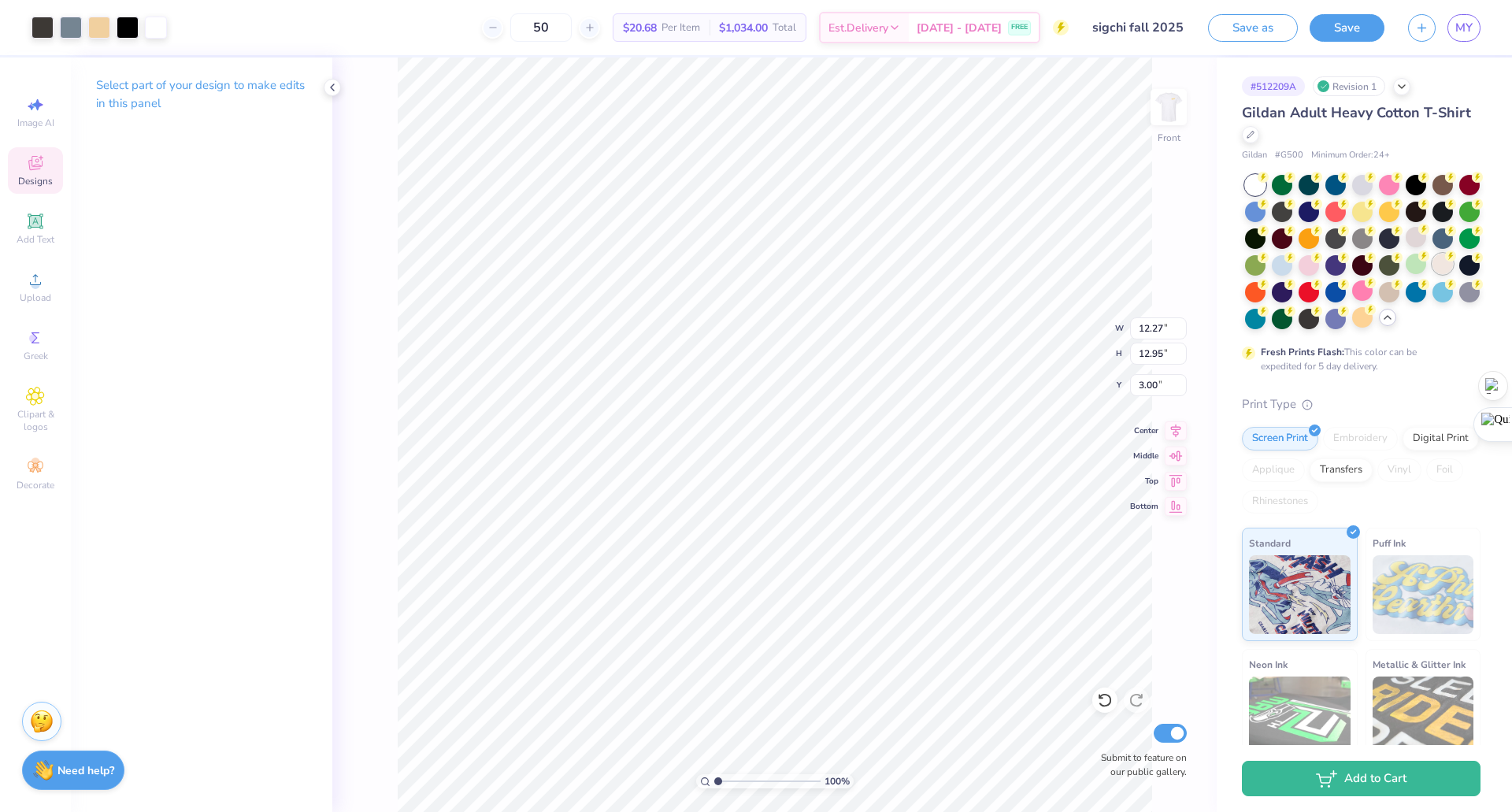
click at [1433, 274] on div at bounding box center [1444, 264] width 21 height 21
click at [35, 169] on icon at bounding box center [35, 163] width 14 height 14
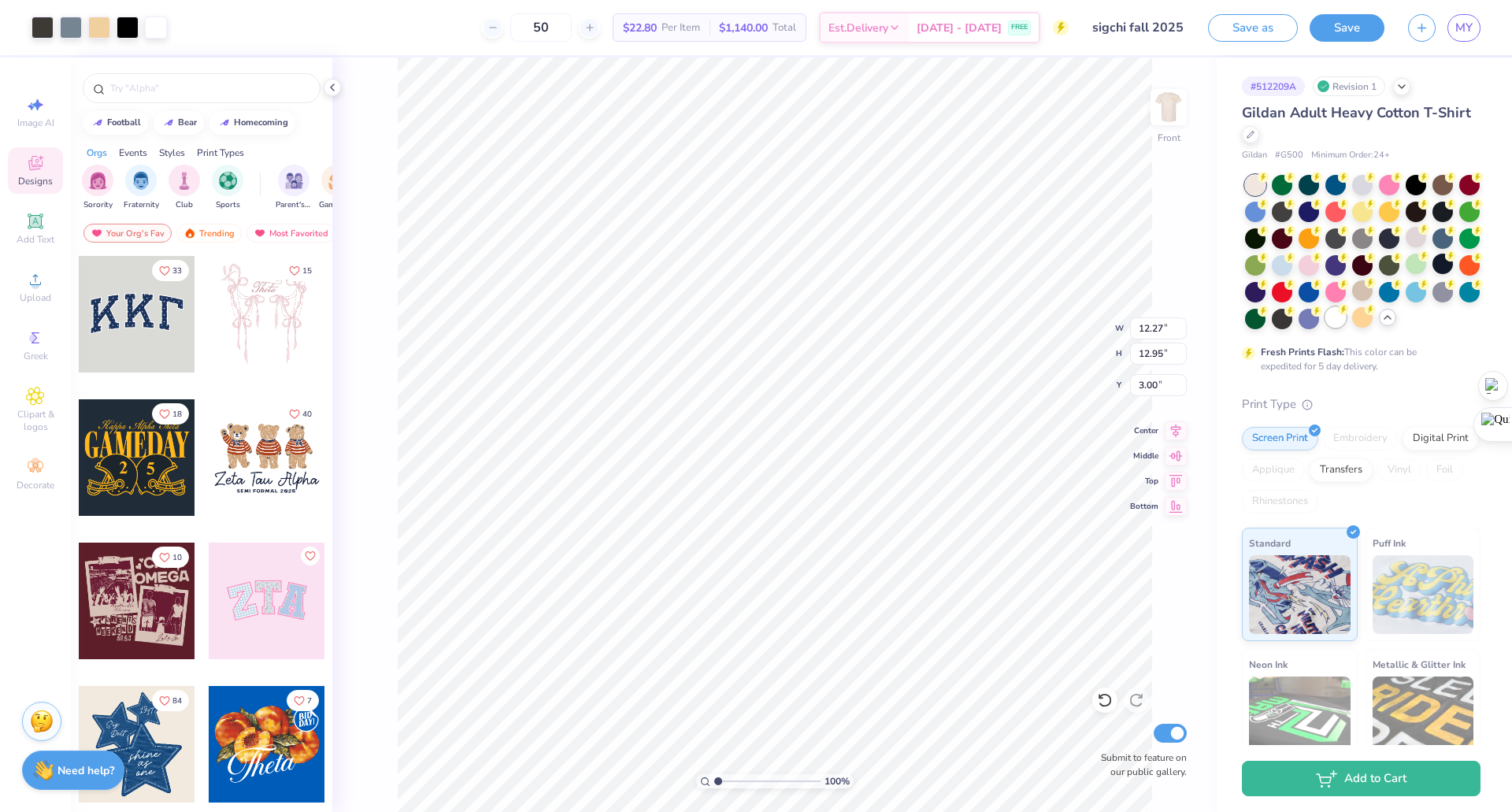
click at [1326, 328] on div at bounding box center [1336, 318] width 21 height 21
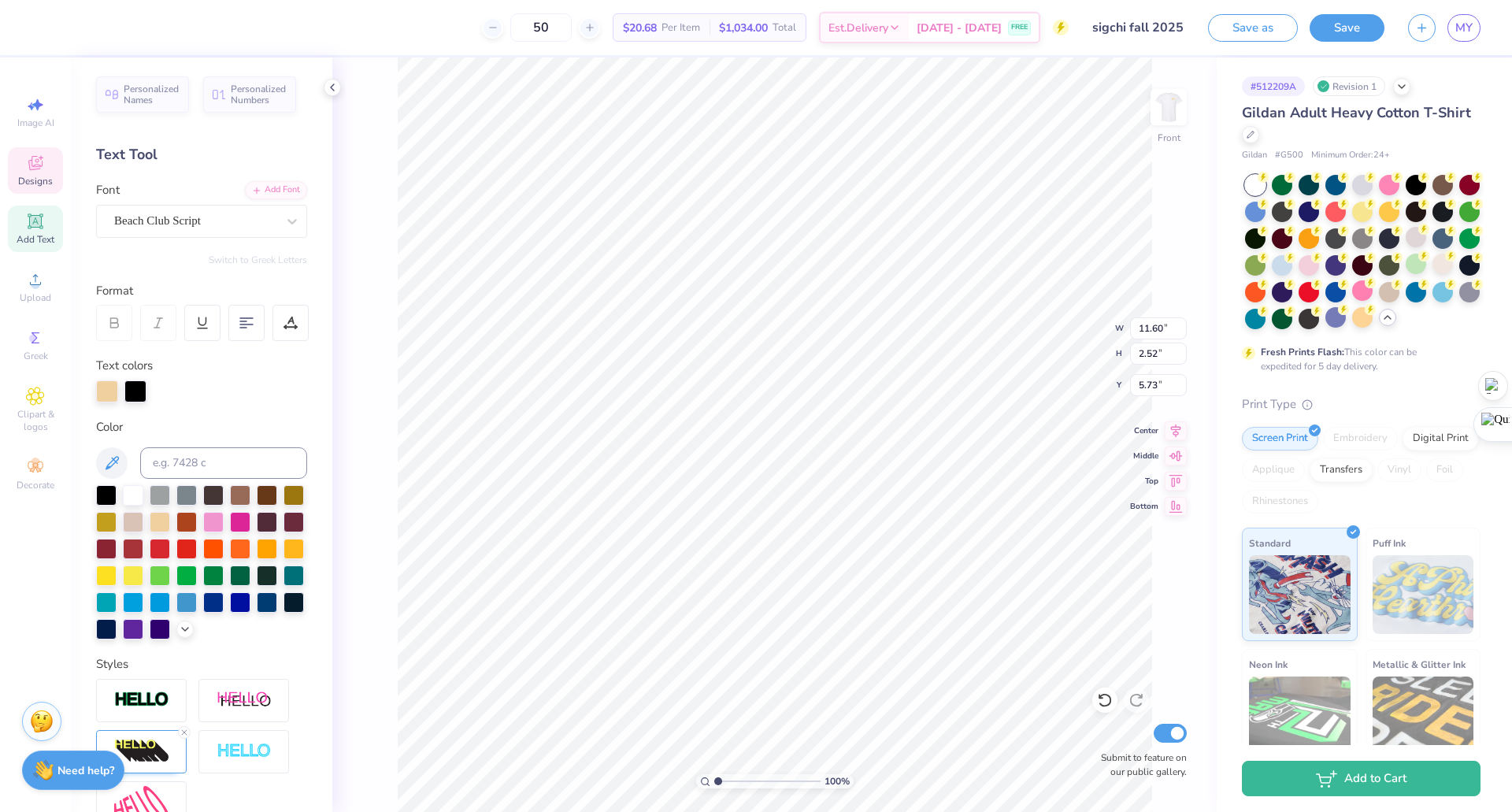
type input "11.60"
type input "2.52"
type input "5.73"
type input "9.48"
type input "1.44"
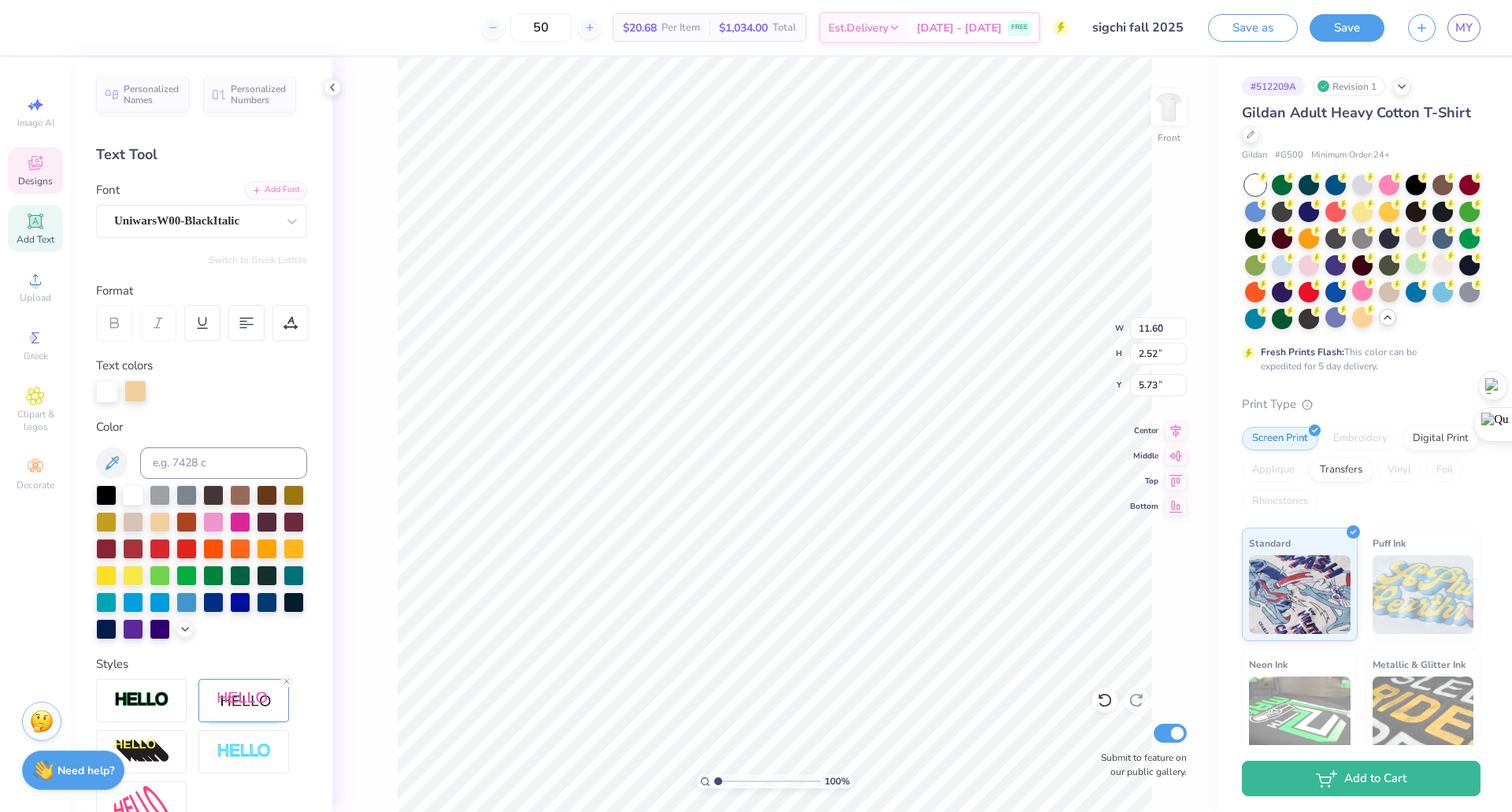
type input "3.00"
type input "12.27"
type input "1.37"
type input "4.68"
type input "10.60"
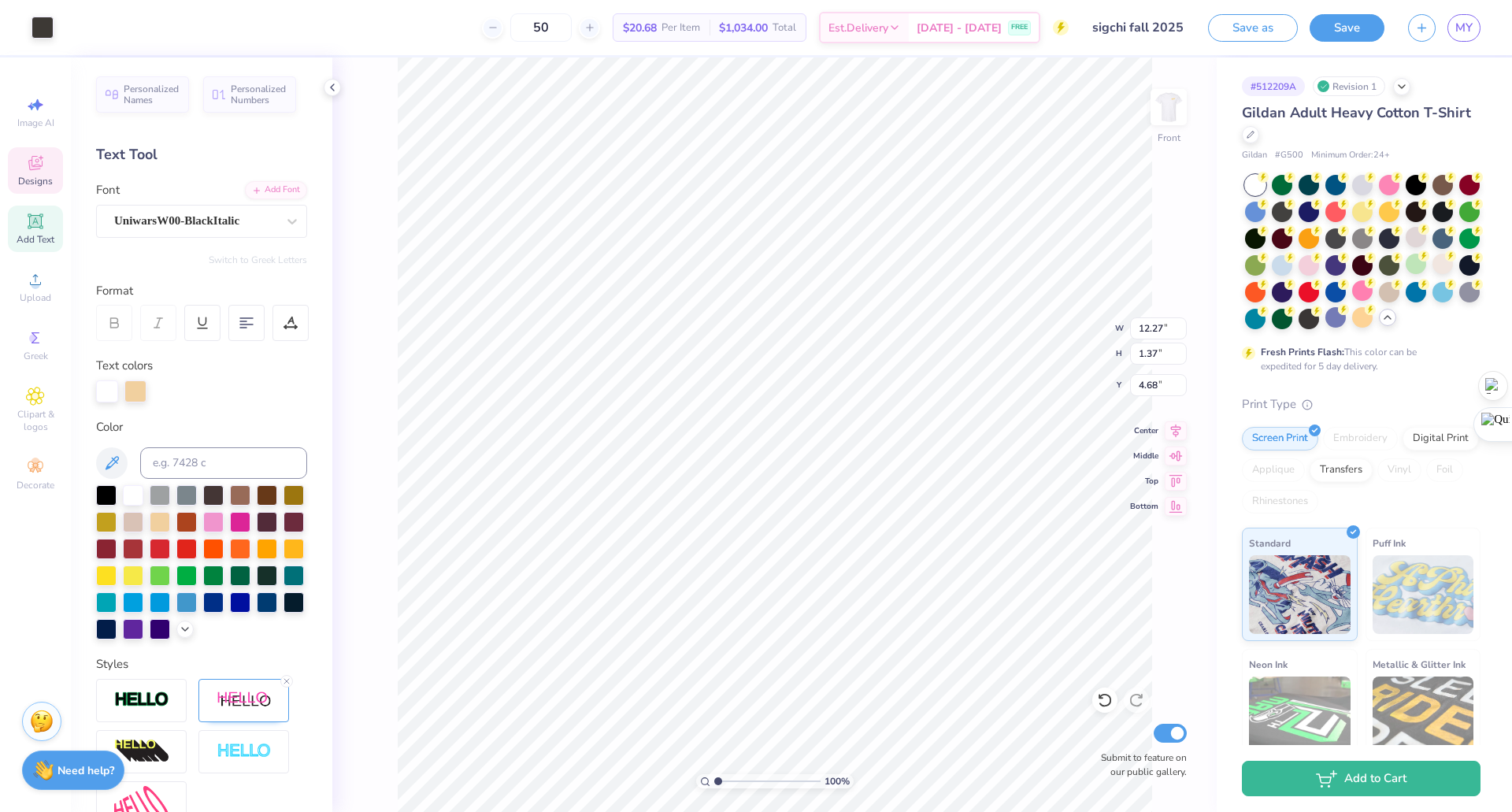
type input "6.58"
type input "8.15"
click at [283, 611] on div at bounding box center [294, 601] width 21 height 21
click at [117, 625] on div at bounding box center [107, 629] width 21 height 21
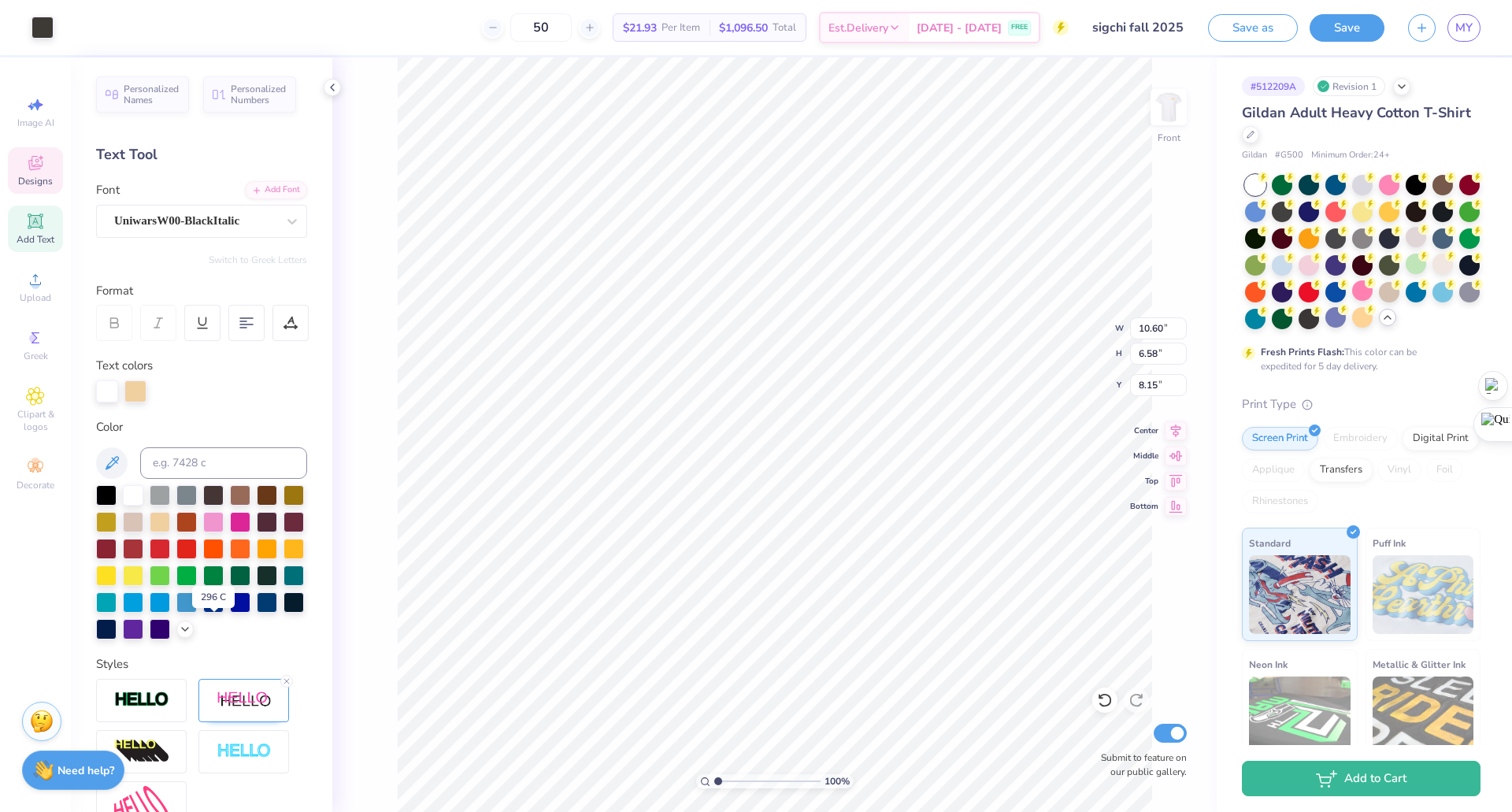
click at [237, 599] on div "296 C" at bounding box center [213, 596] width 52 height 31
type input "10.96"
type input "7.37"
type input "7.67"
click at [107, 493] on div at bounding box center [107, 494] width 21 height 21
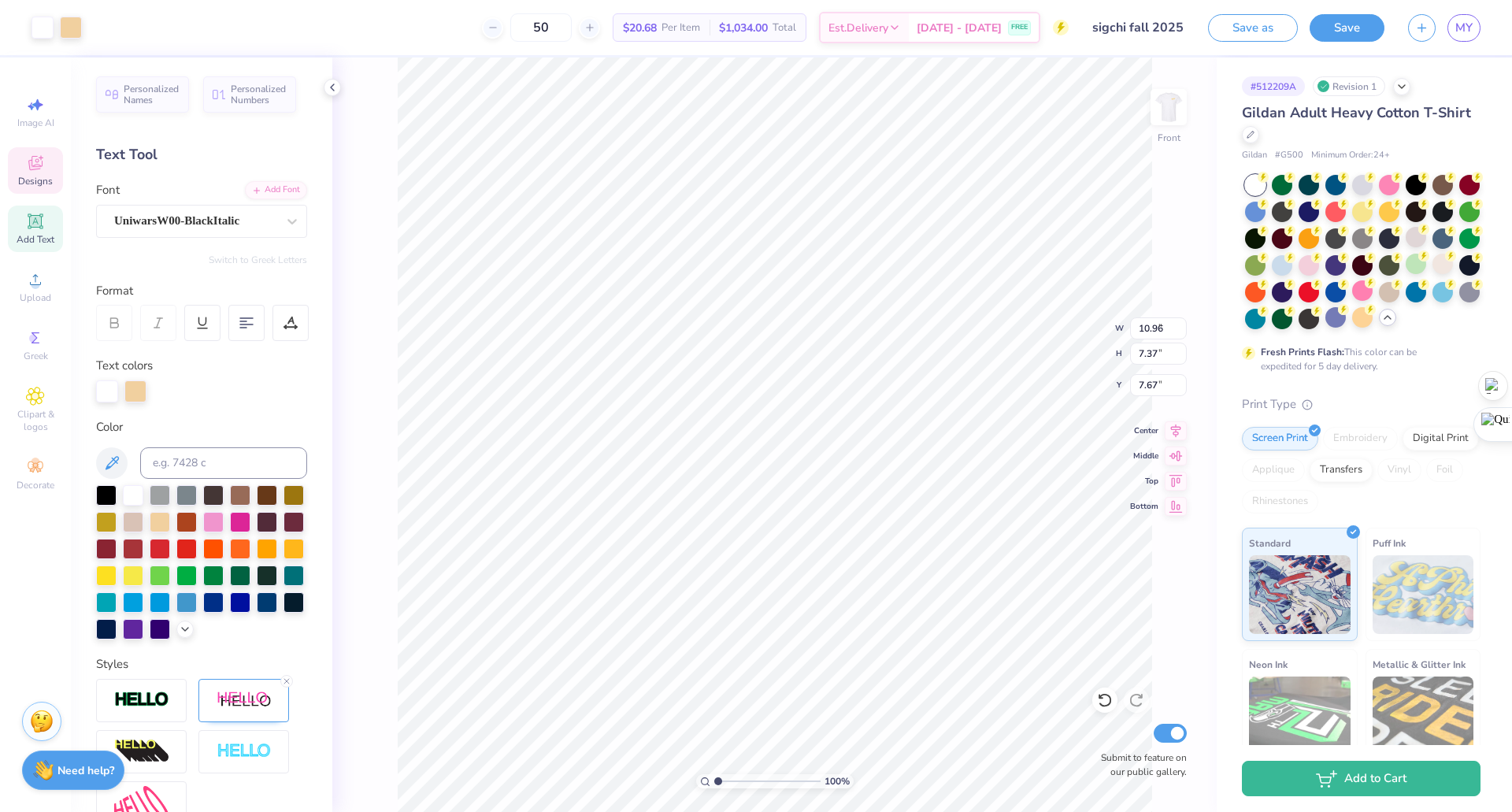
type input "9.48"
type input "1.44"
type input "3.00"
type input "12.27"
type input "1.37"
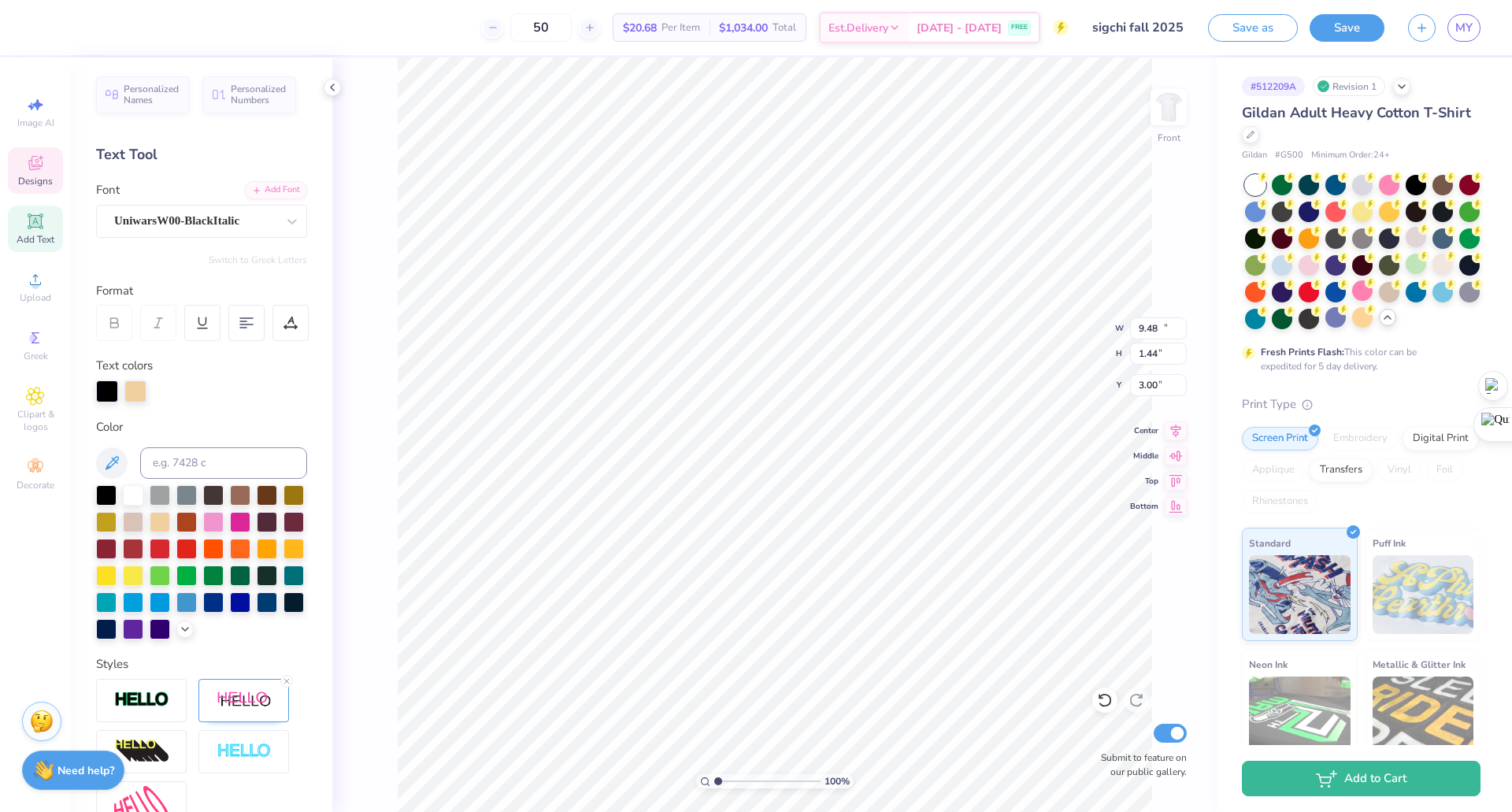
type input "4.68"
type input "11.60"
type input "2.52"
type input "5.73"
type input "12.27"
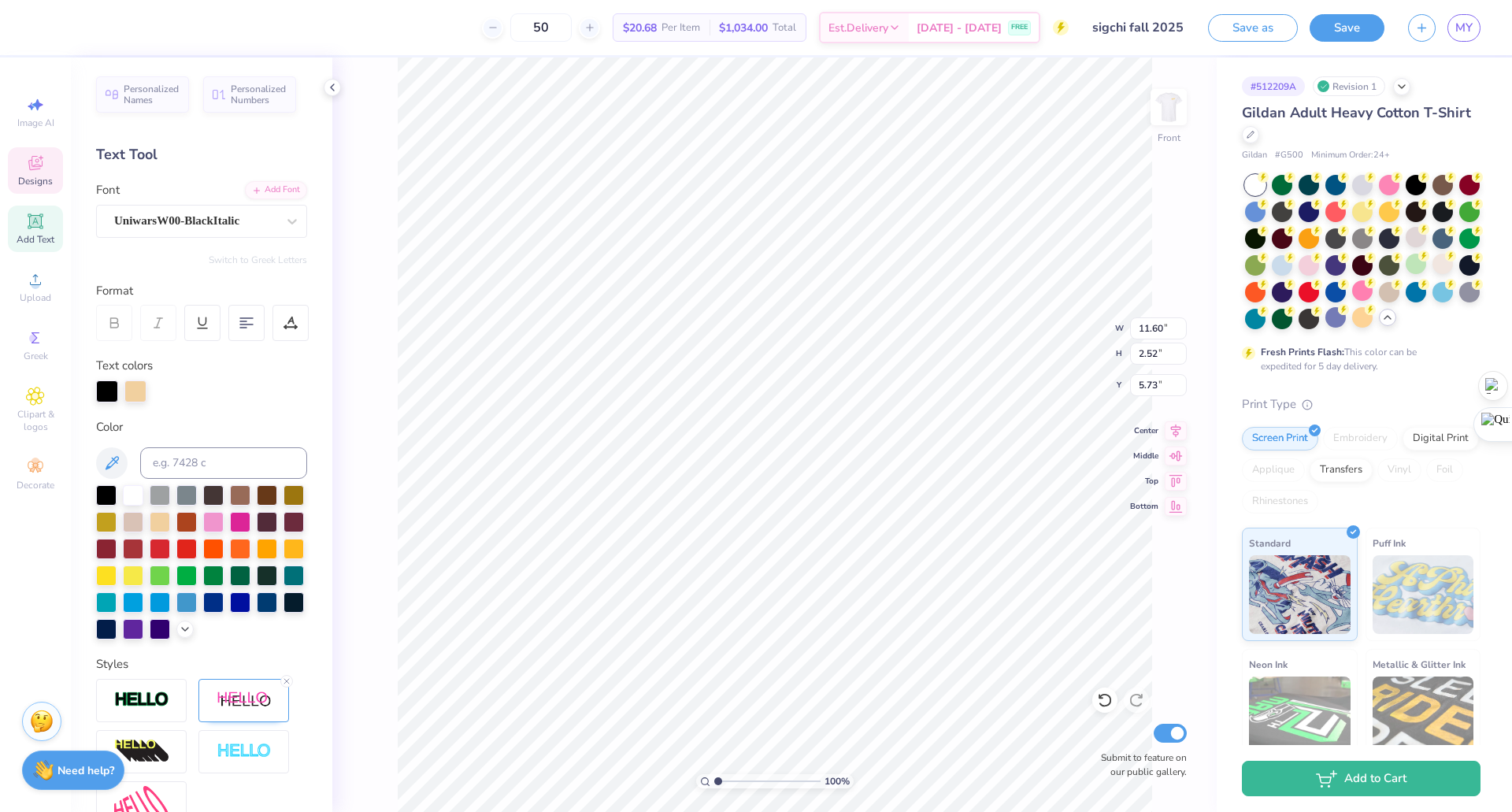
type input "1.37"
type input "4.68"
type input "10.96"
type input "7.37"
type input "7.67"
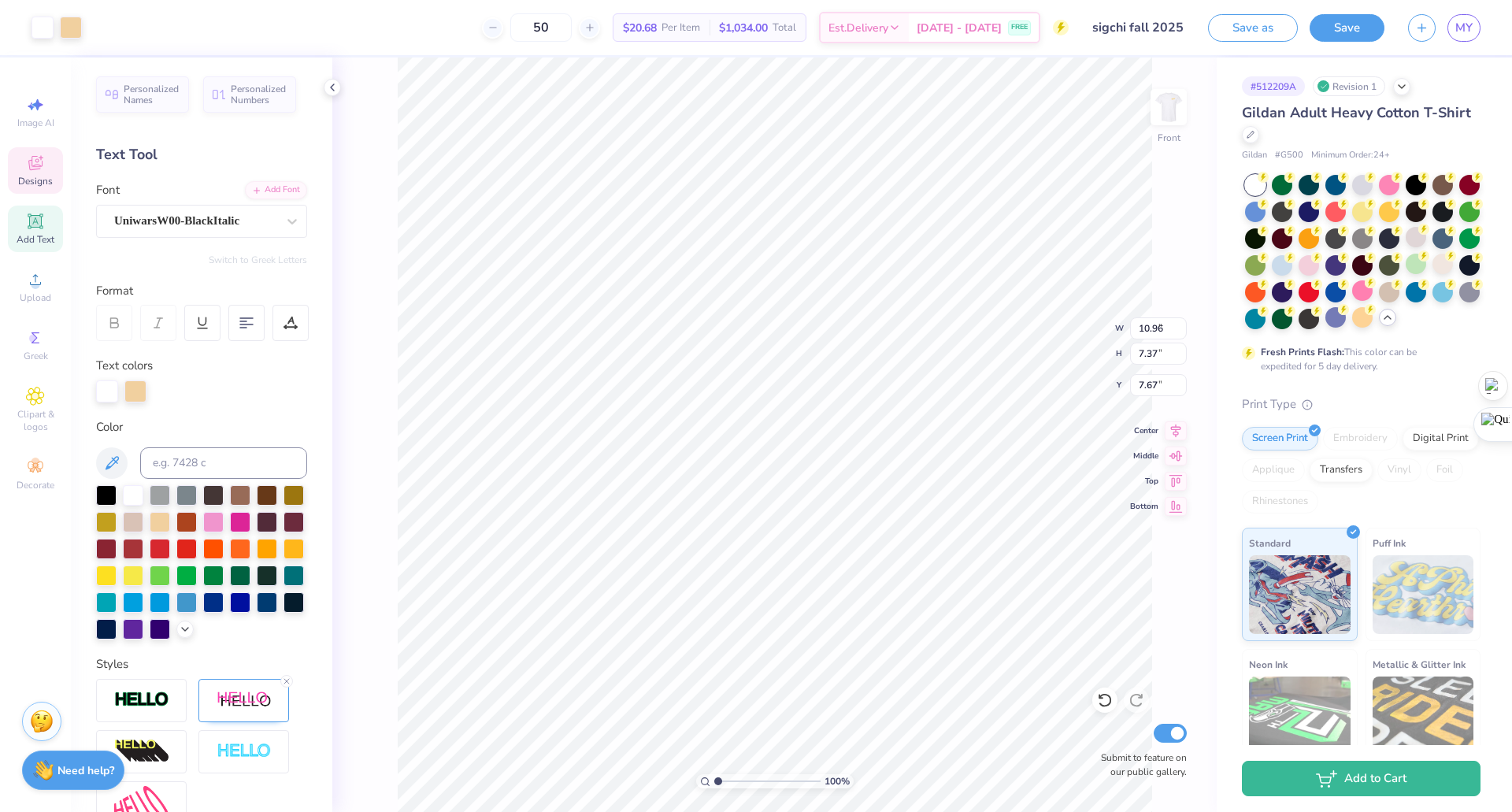
type input "9.48"
type input "1.44"
type input "3.00"
type input "10.96"
type input "7.37"
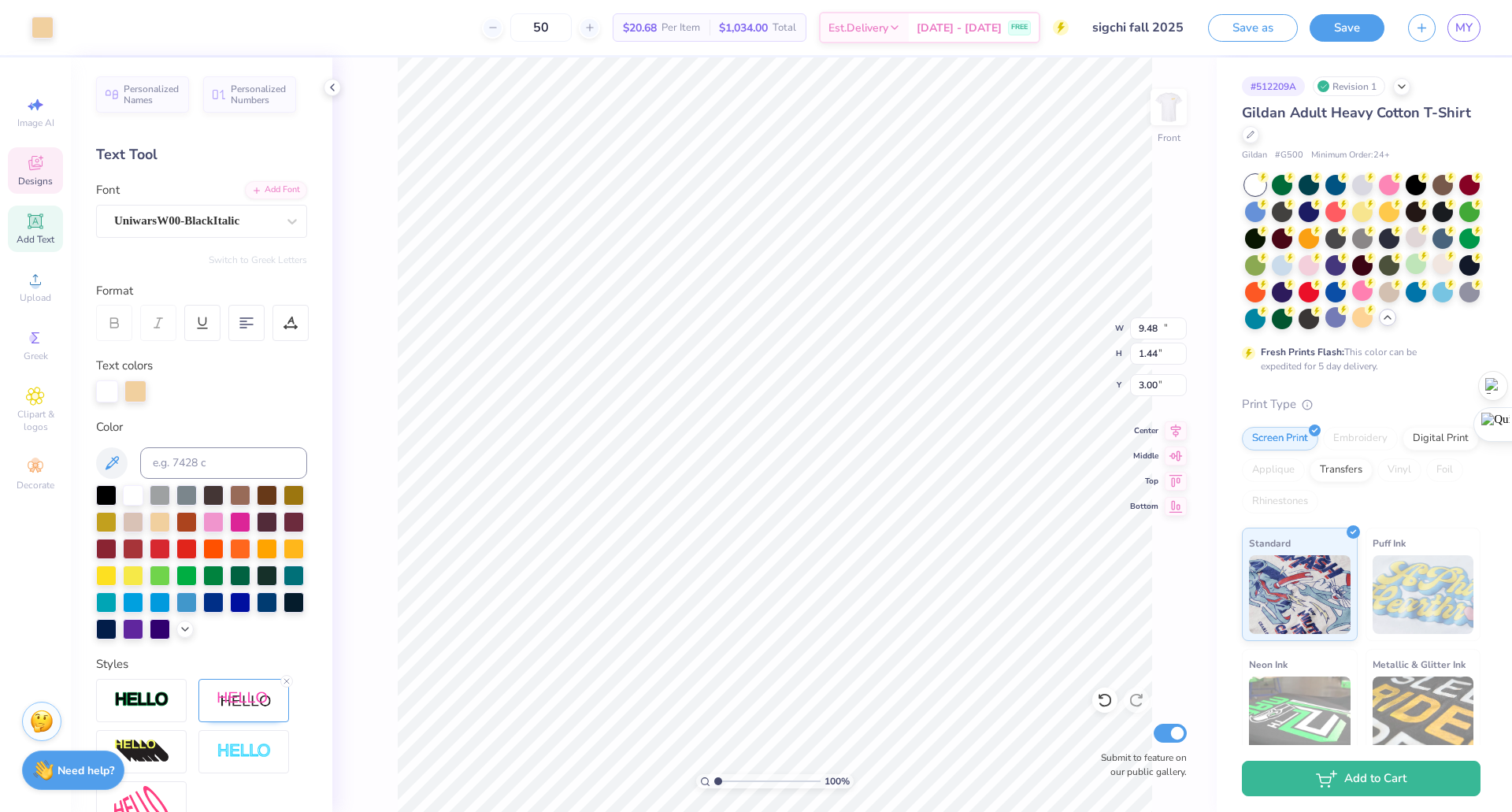
type input "7.67"
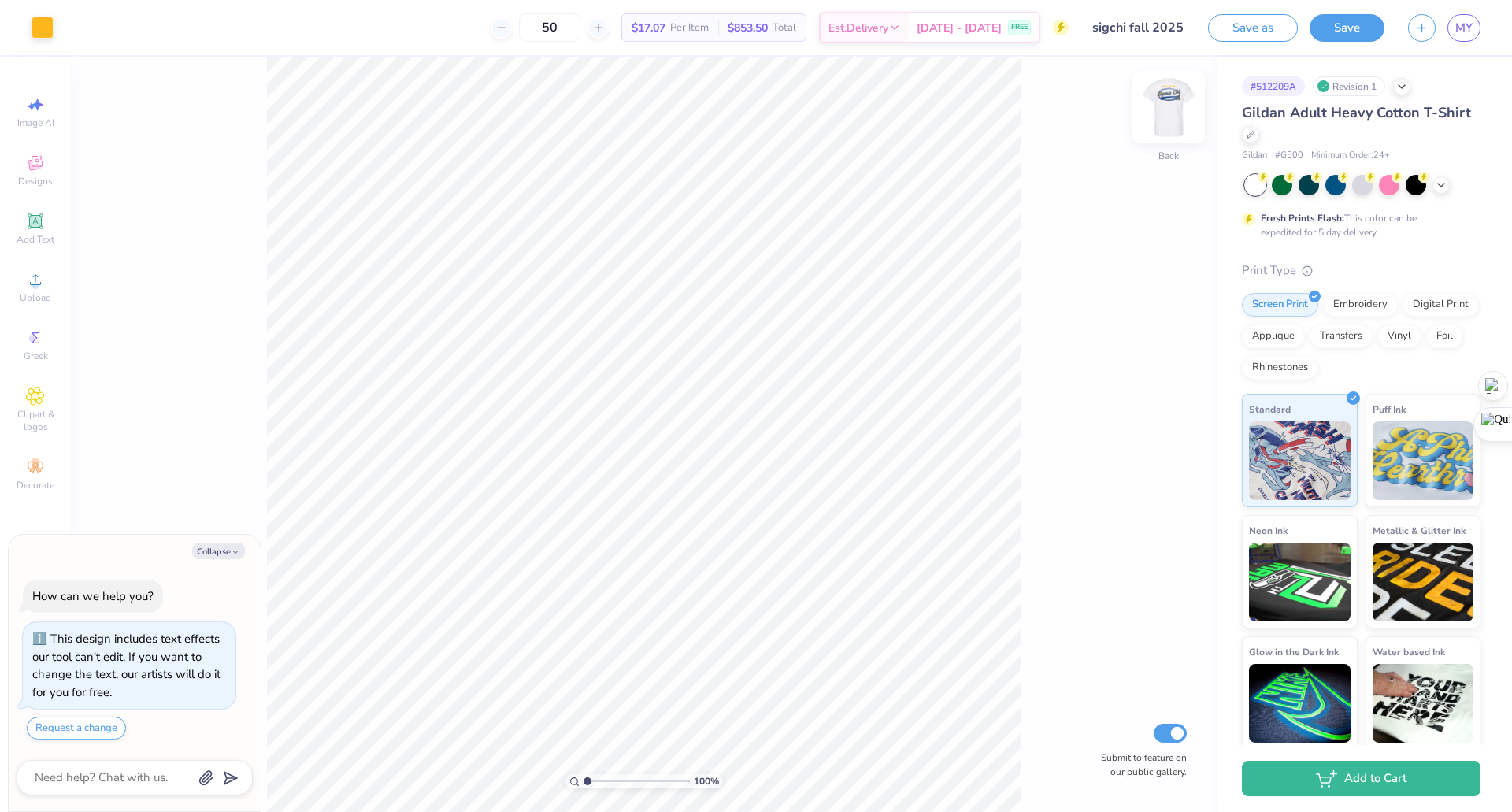
click at [1170, 104] on img at bounding box center [1169, 107] width 63 height 63
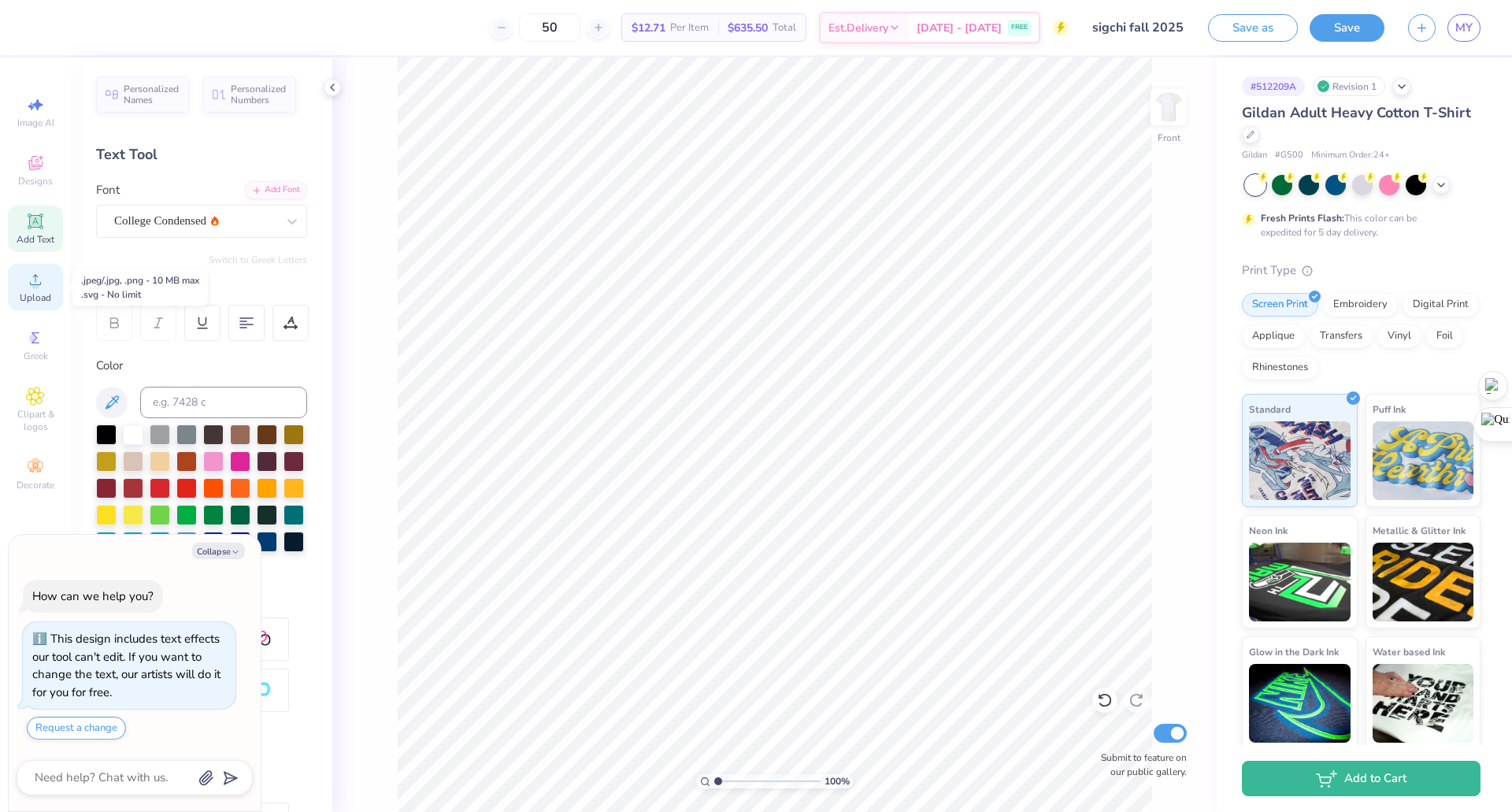
click at [29, 291] on div "Upload" at bounding box center [35, 286] width 55 height 47
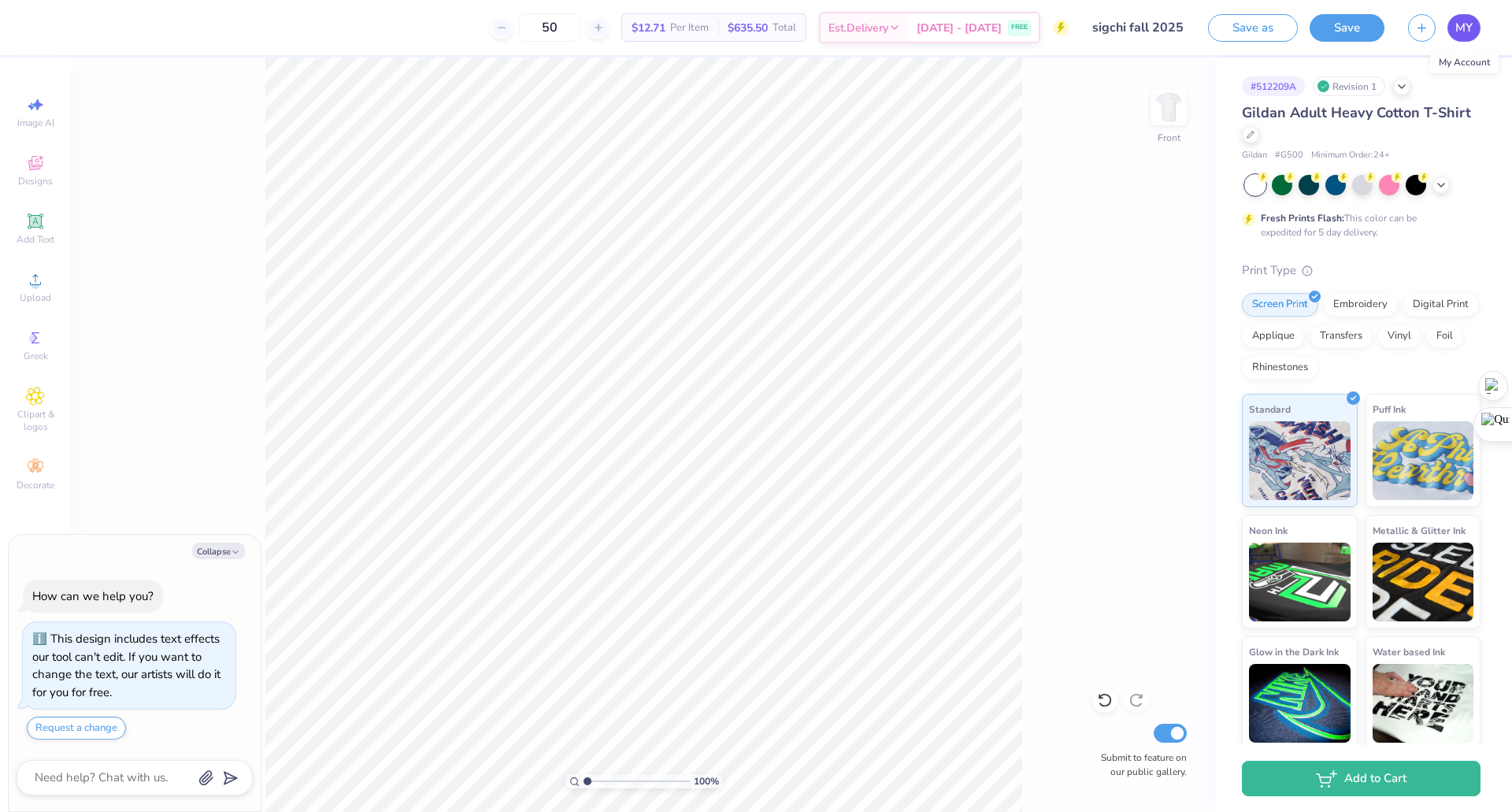
click at [1456, 30] on span "MY" at bounding box center [1464, 28] width 17 height 18
click at [1439, 185] on icon at bounding box center [1441, 183] width 12 height 12
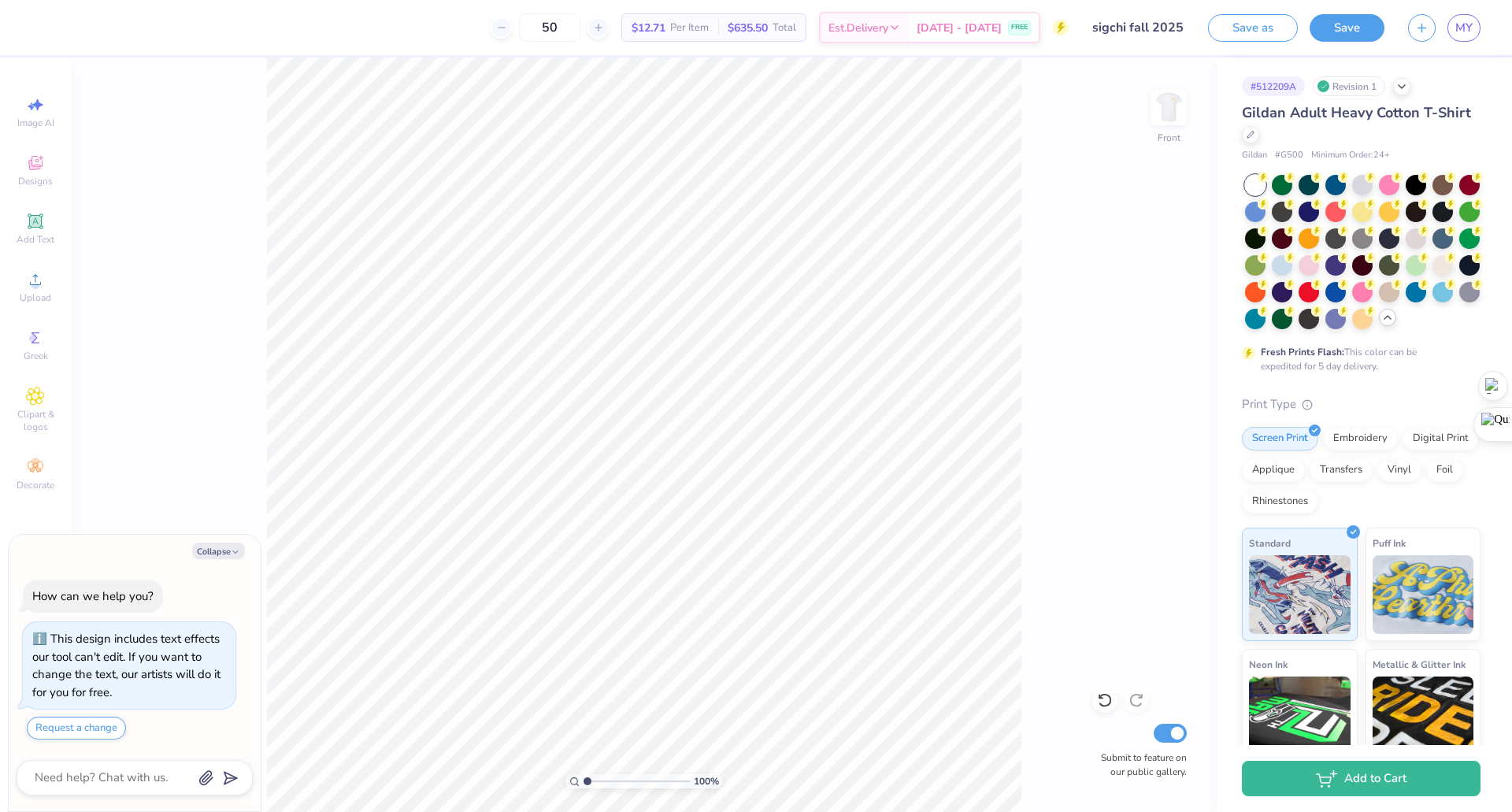
type textarea "x"
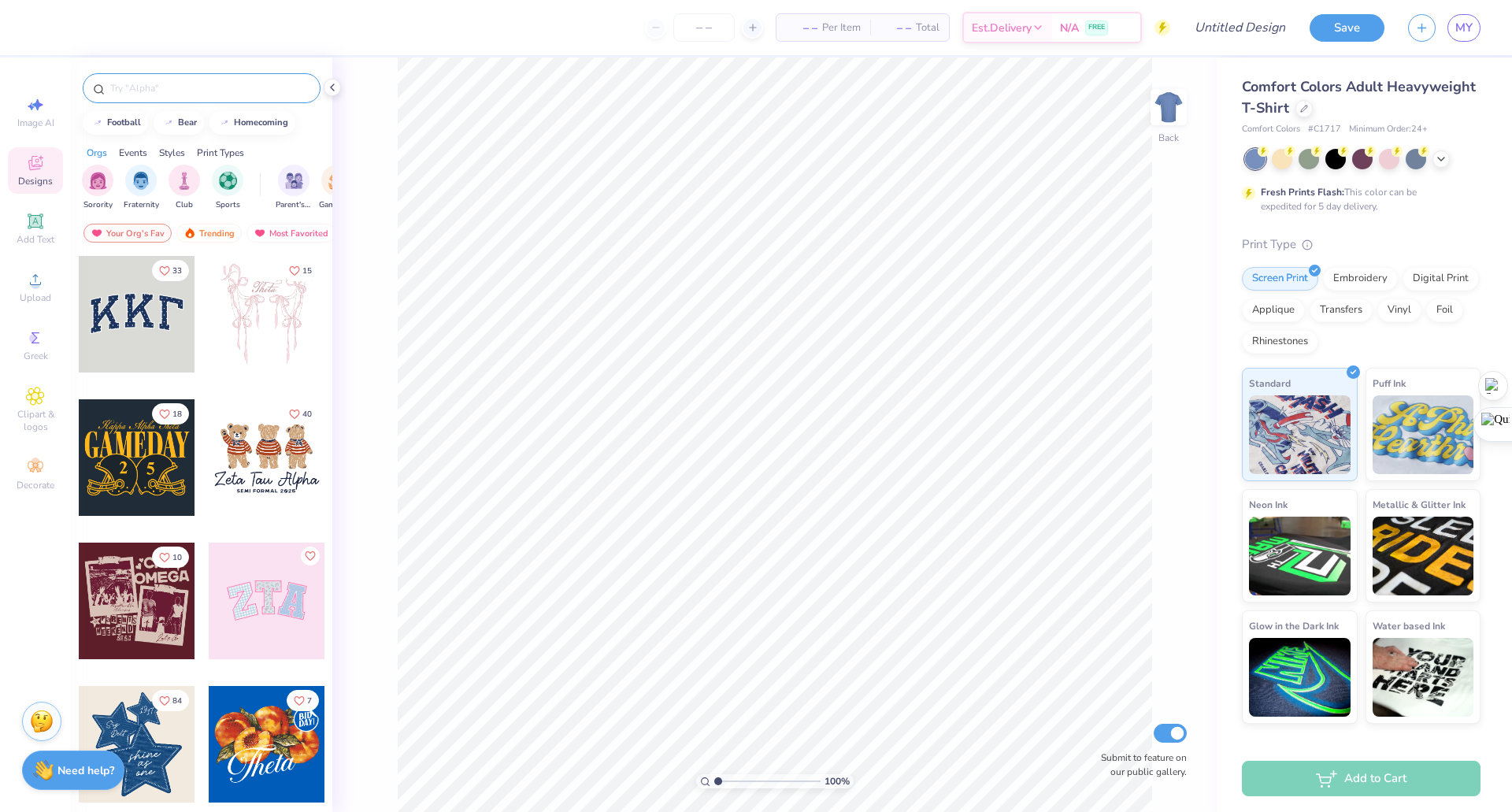
click at [225, 91] on input "text" at bounding box center [209, 87] width 202 height 16
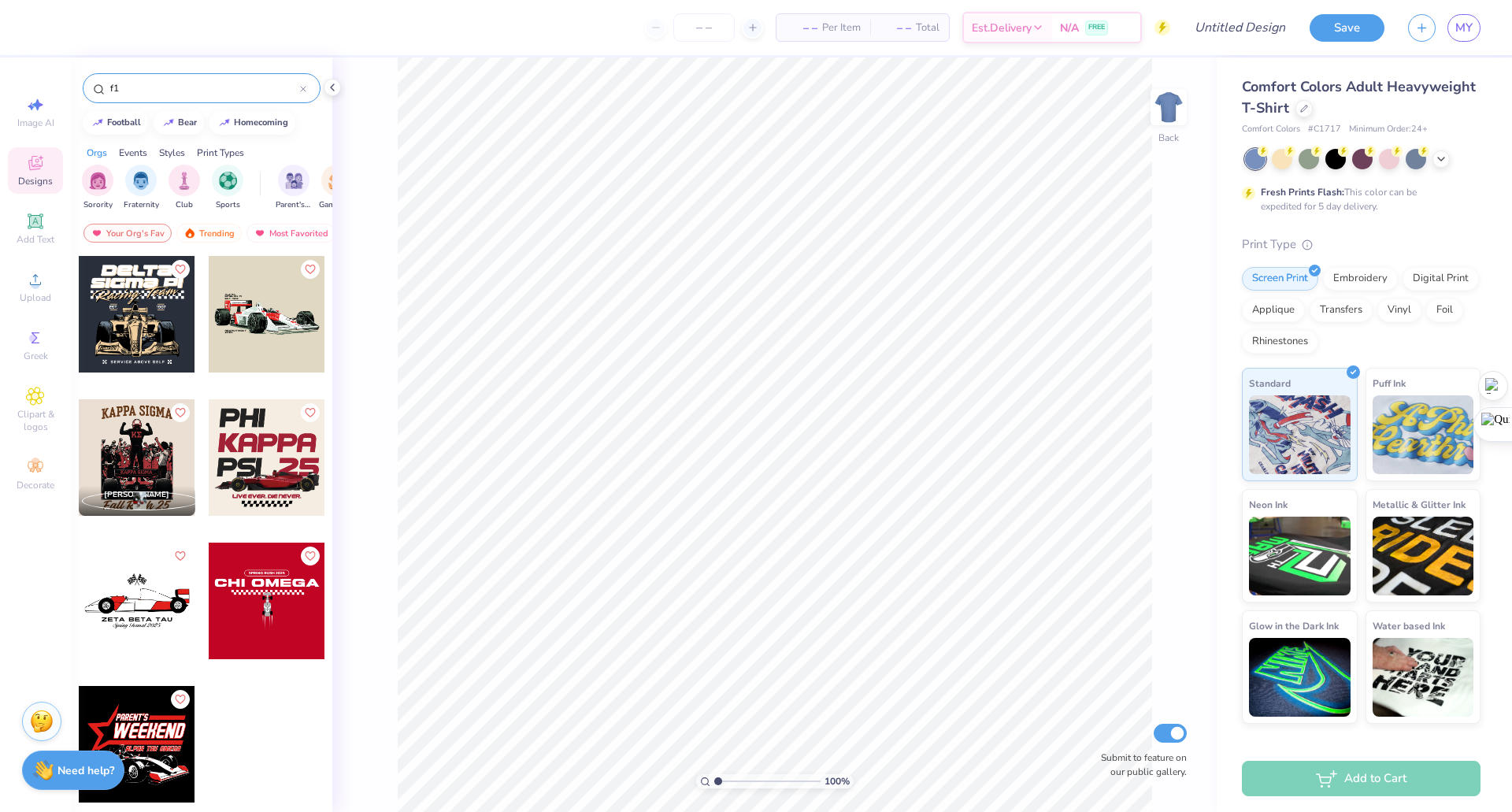
type input "f1"
click at [129, 309] on div at bounding box center [137, 314] width 117 height 117
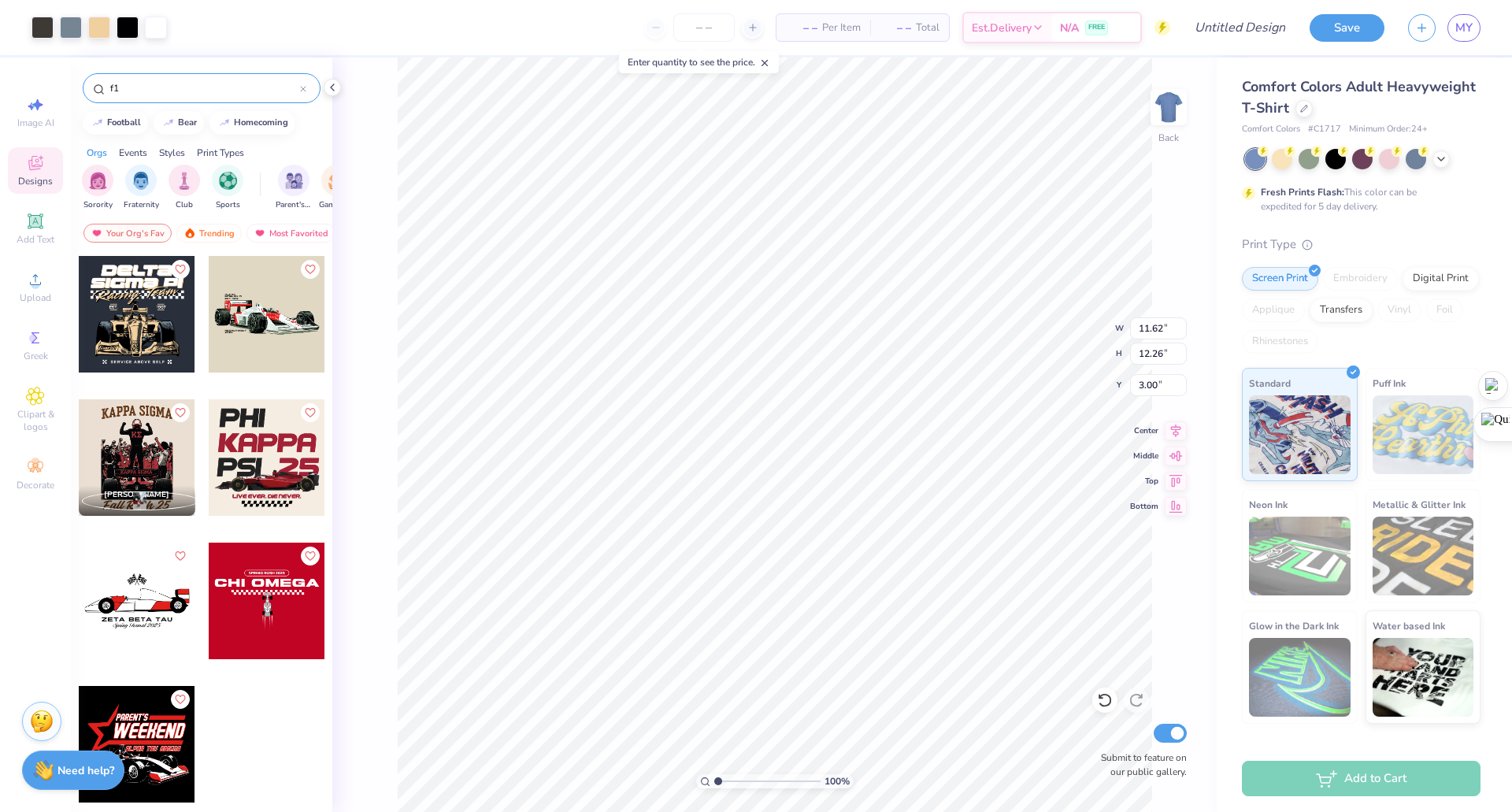
click at [151, 320] on div at bounding box center [254, 314] width 350 height 117
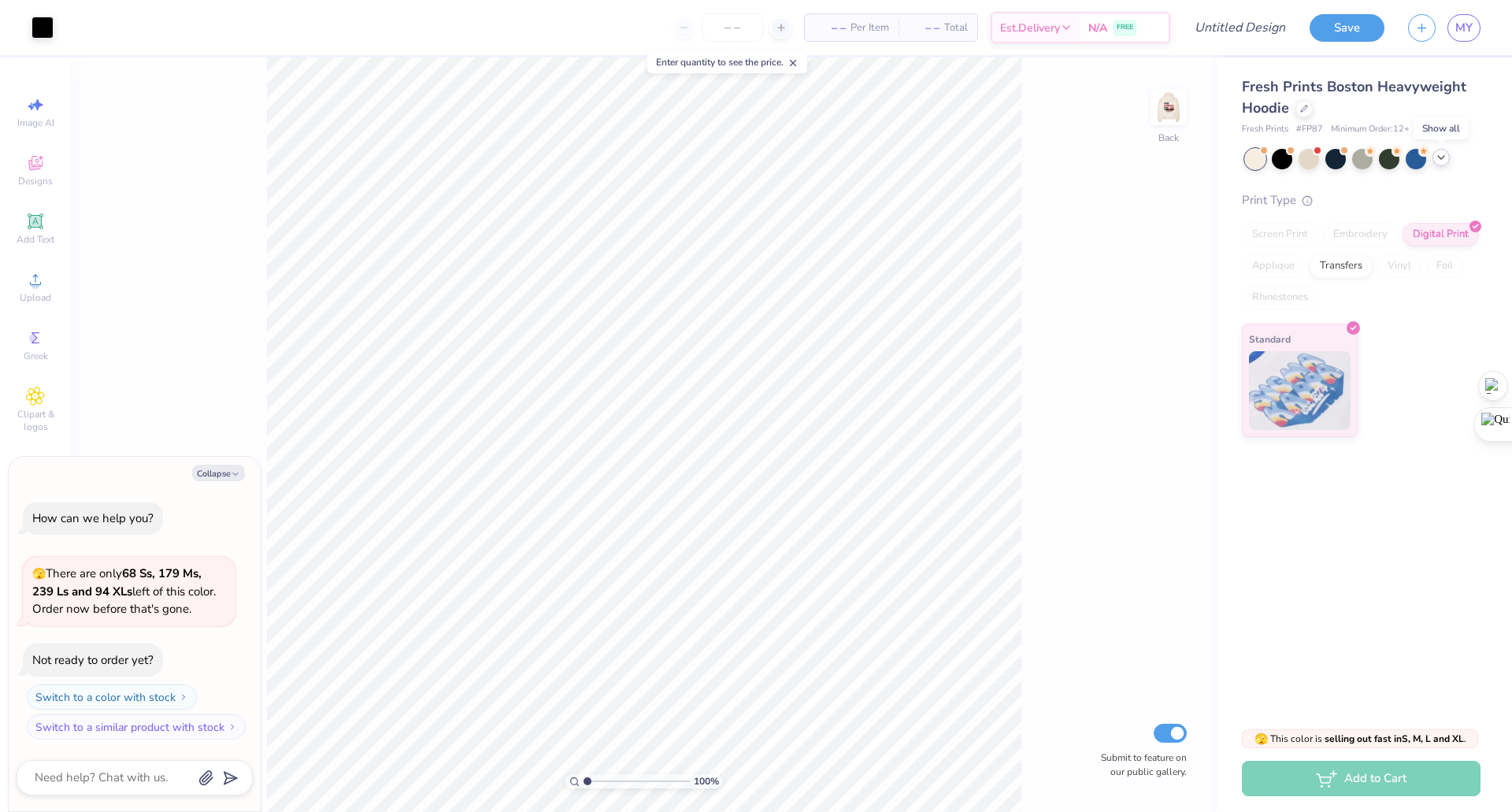
click at [1435, 161] on icon at bounding box center [1441, 157] width 12 height 12
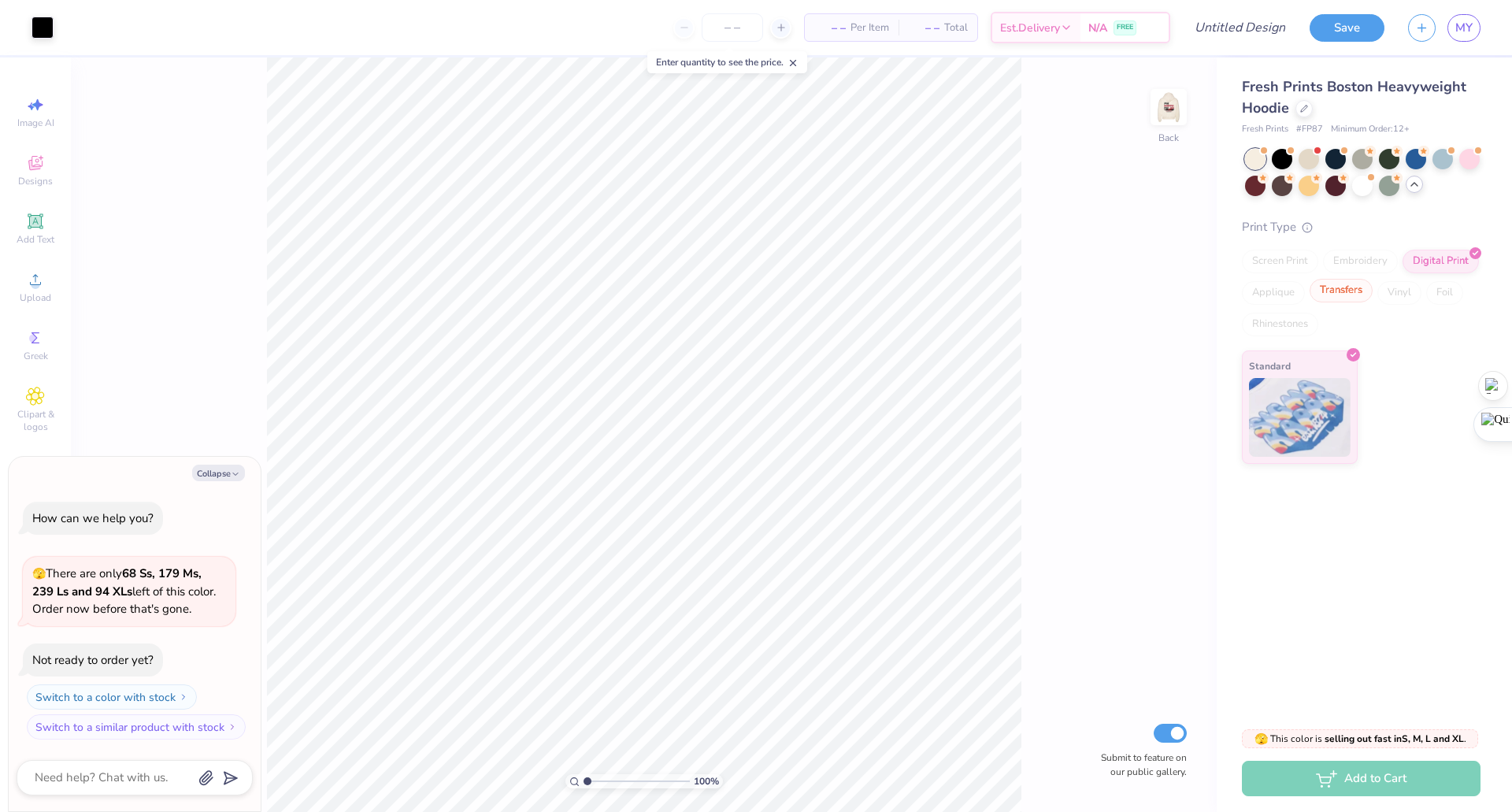
click at [1345, 290] on div "Transfers" at bounding box center [1342, 290] width 63 height 24
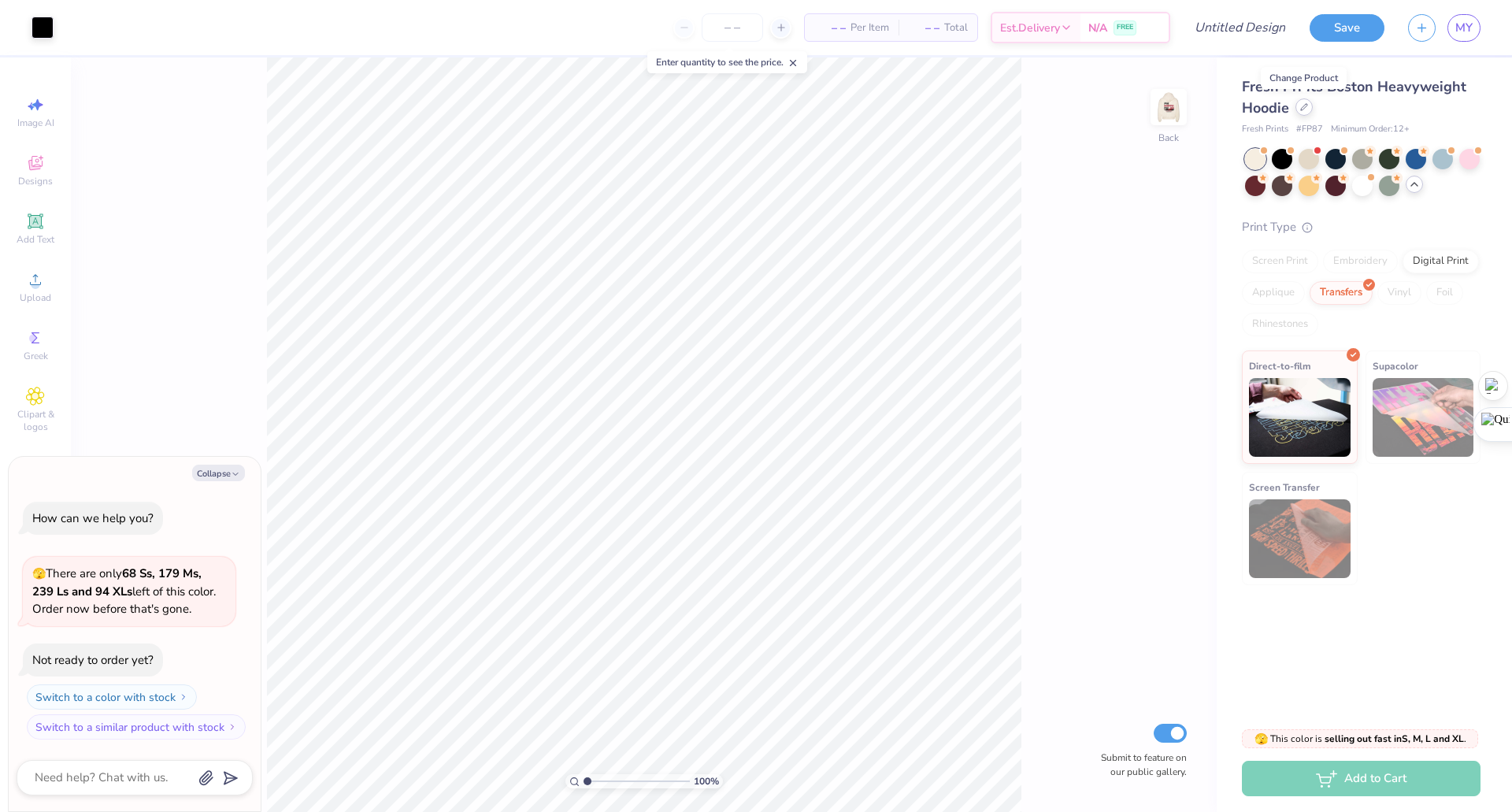
click at [1299, 103] on div at bounding box center [1305, 107] width 17 height 17
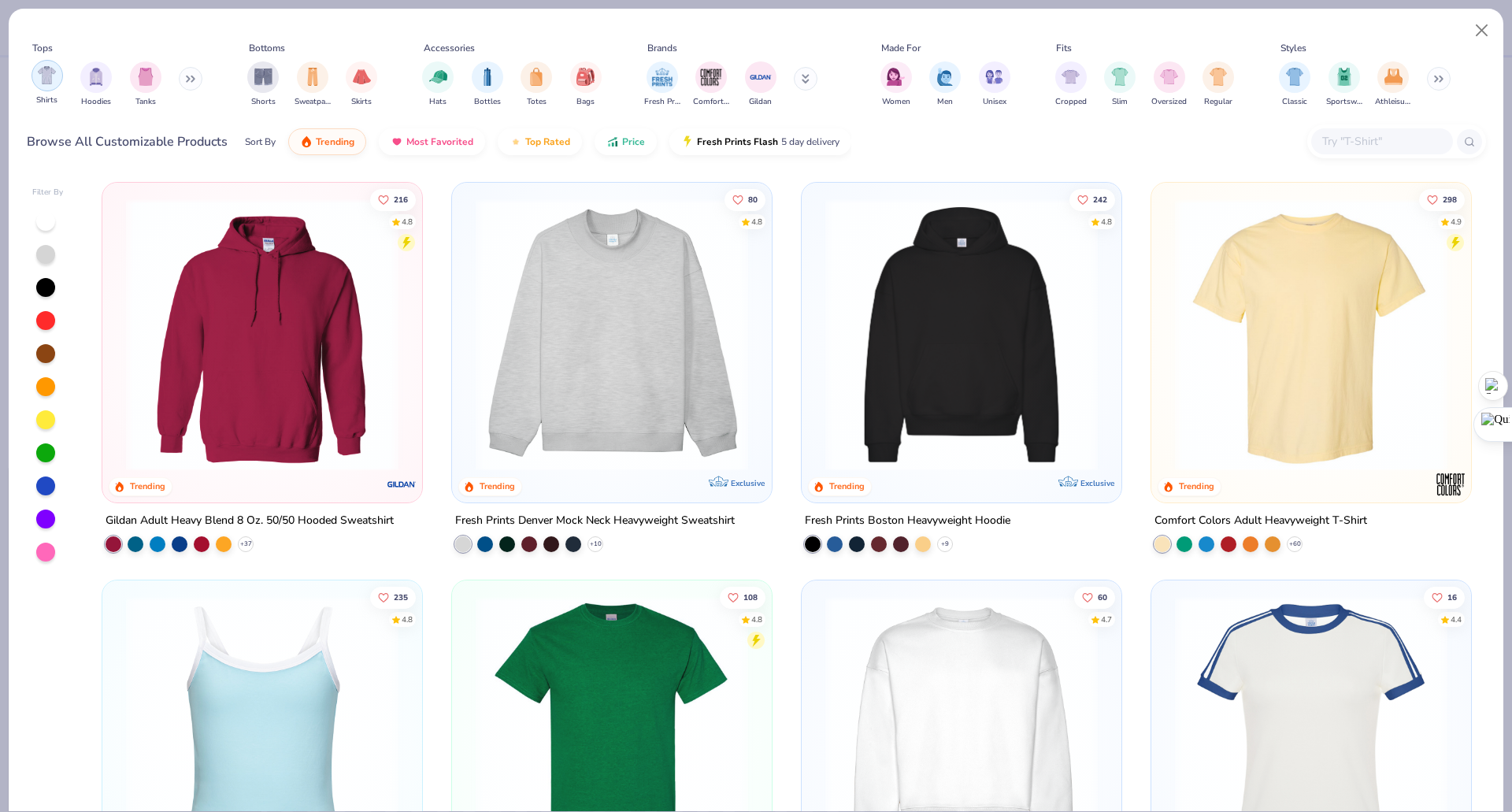
click at [48, 87] on div "filter for Shirts" at bounding box center [47, 75] width 31 height 31
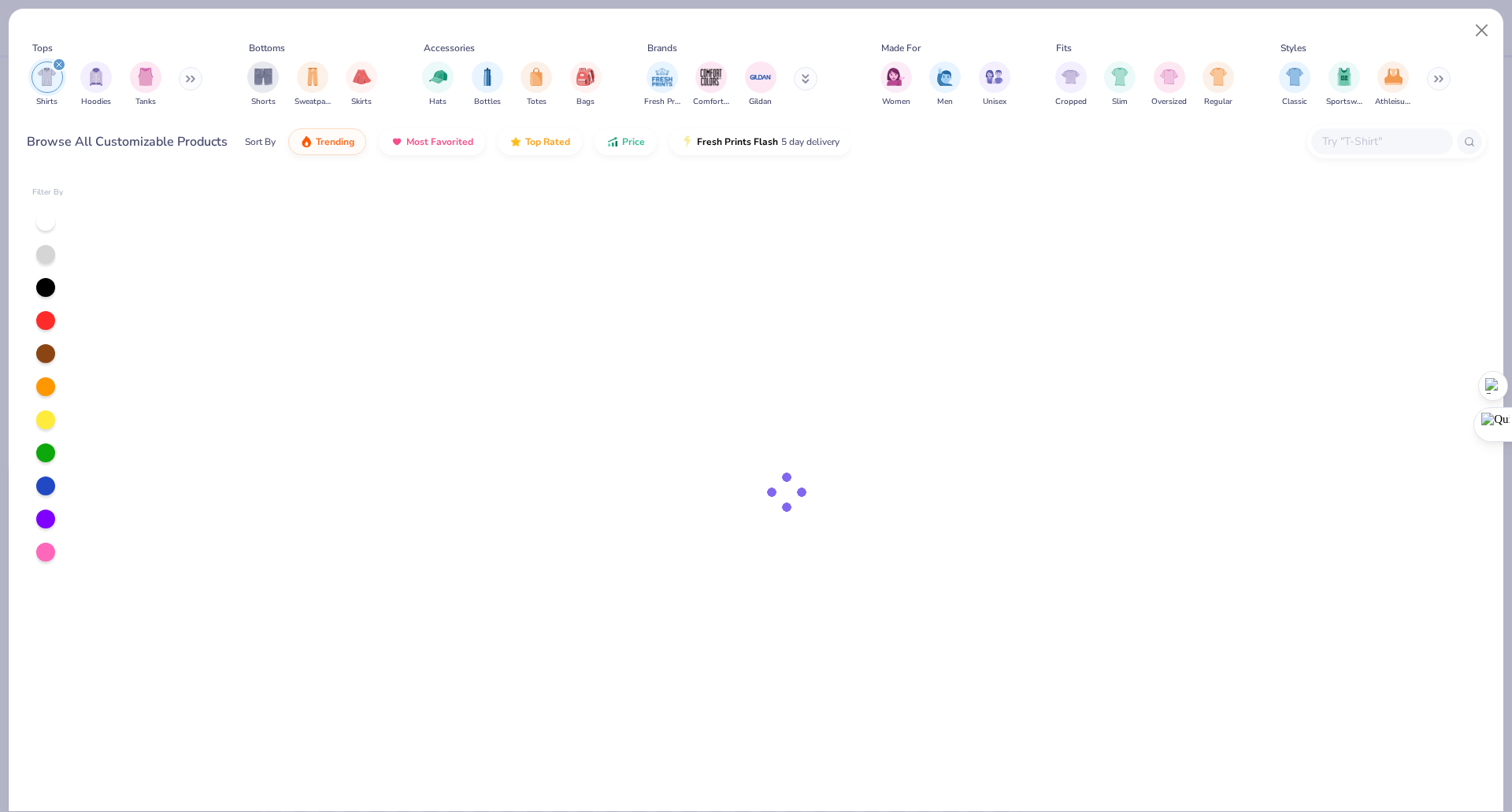
type textarea "x"
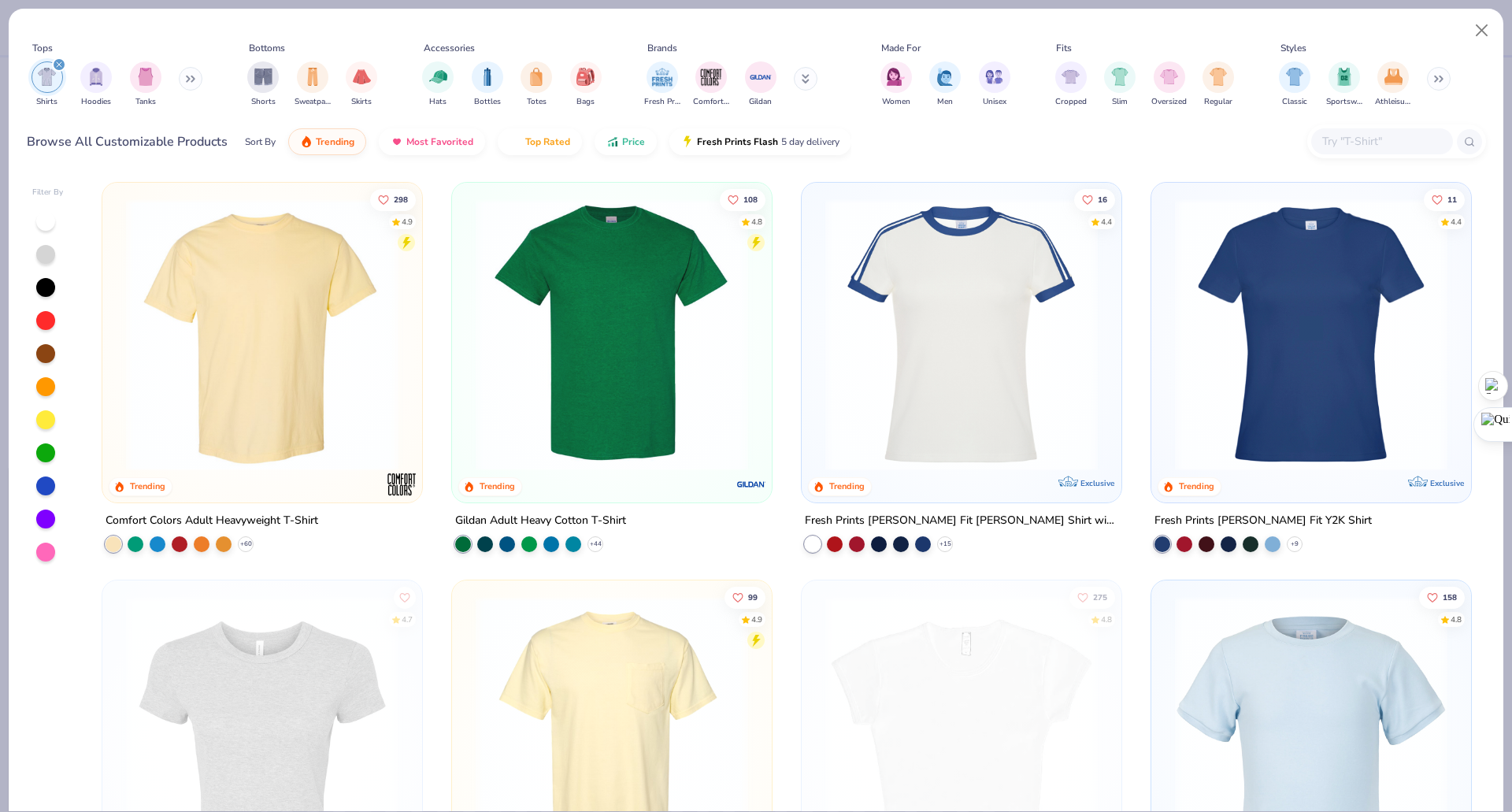
click at [1376, 140] on input "text" at bounding box center [1382, 141] width 122 height 18
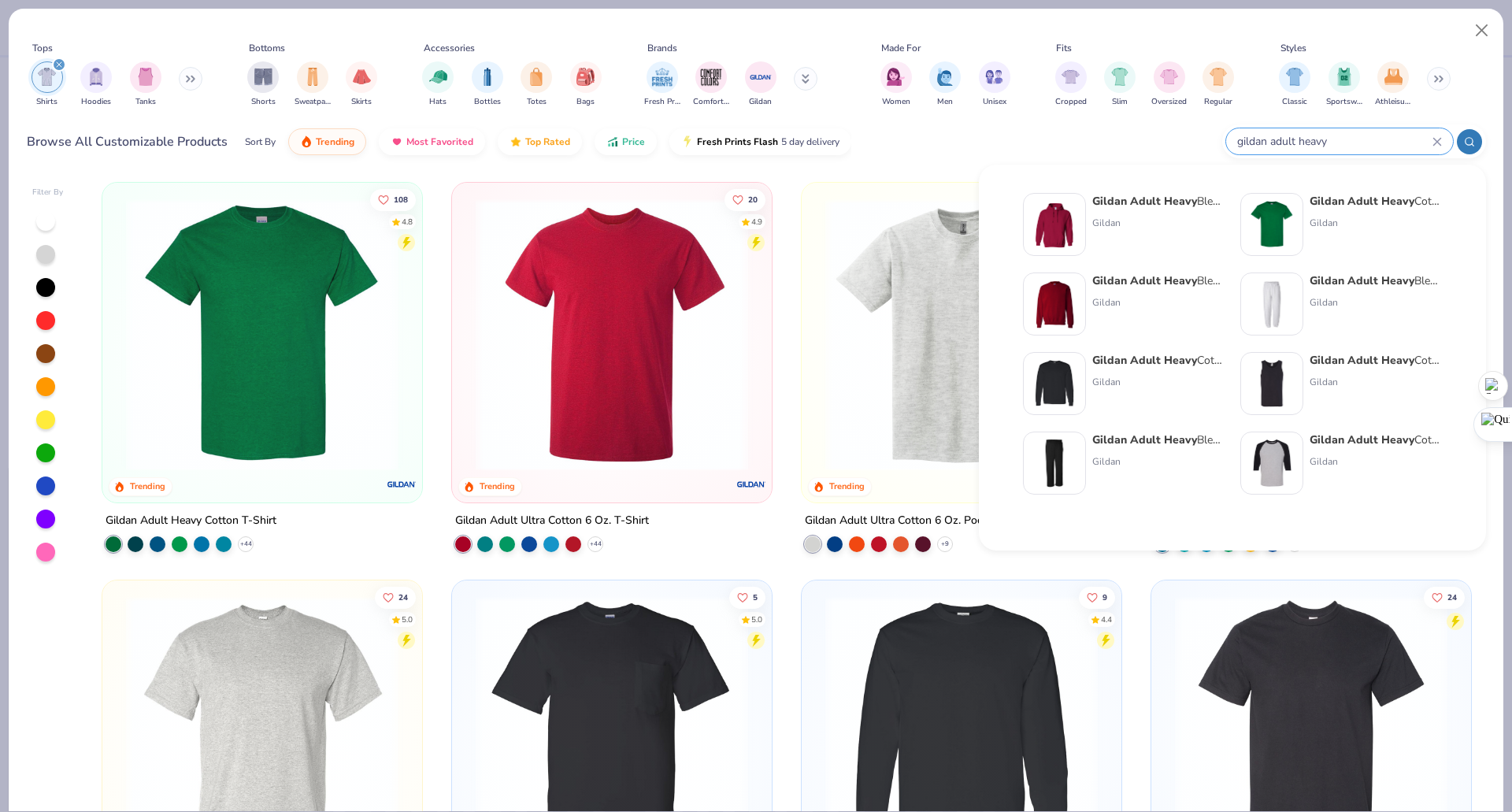
type input "gildan adult heavy"
click at [1286, 232] on img at bounding box center [1271, 223] width 48 height 48
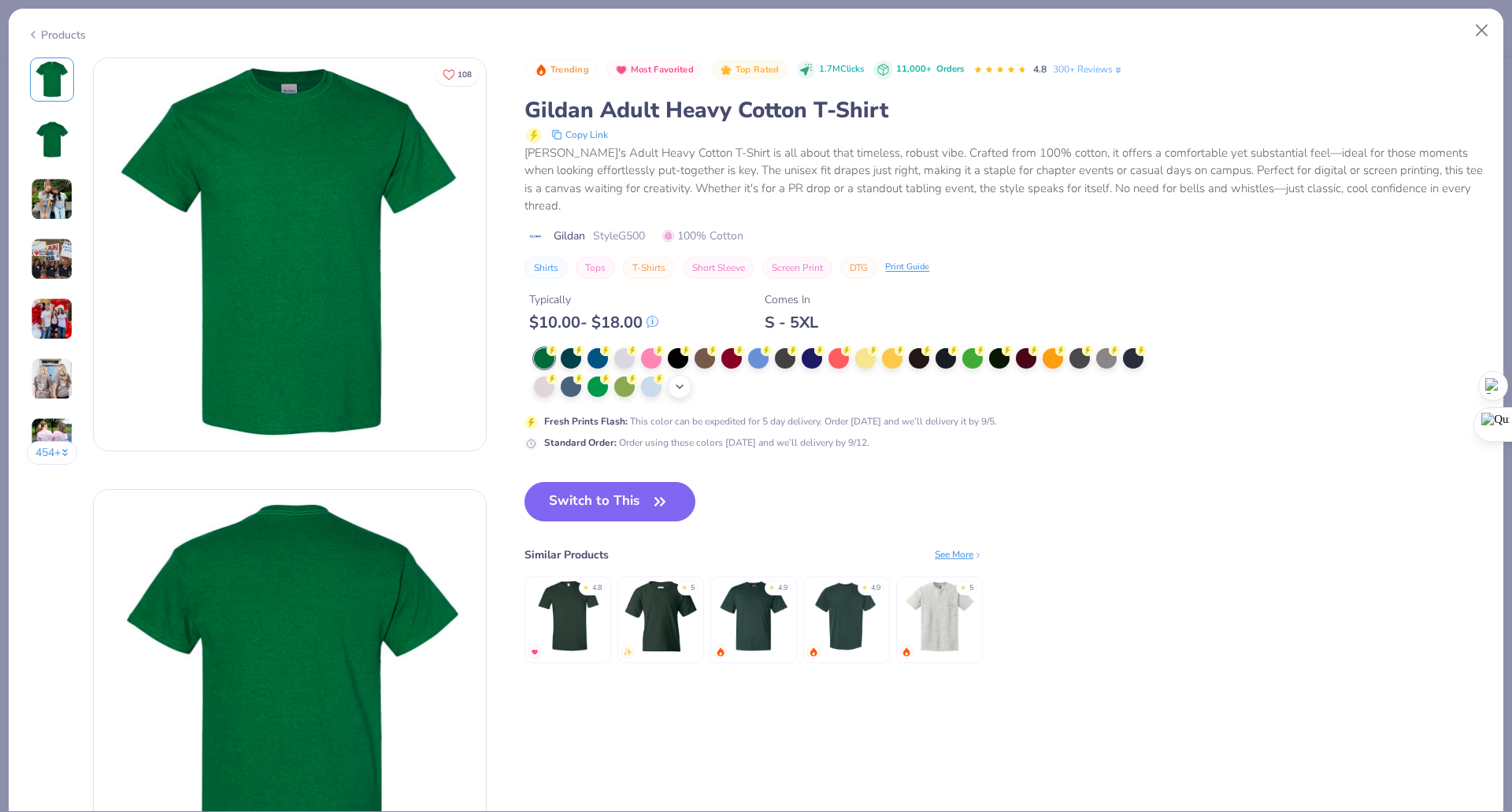
click at [682, 385] on icon at bounding box center [679, 386] width 12 height 12
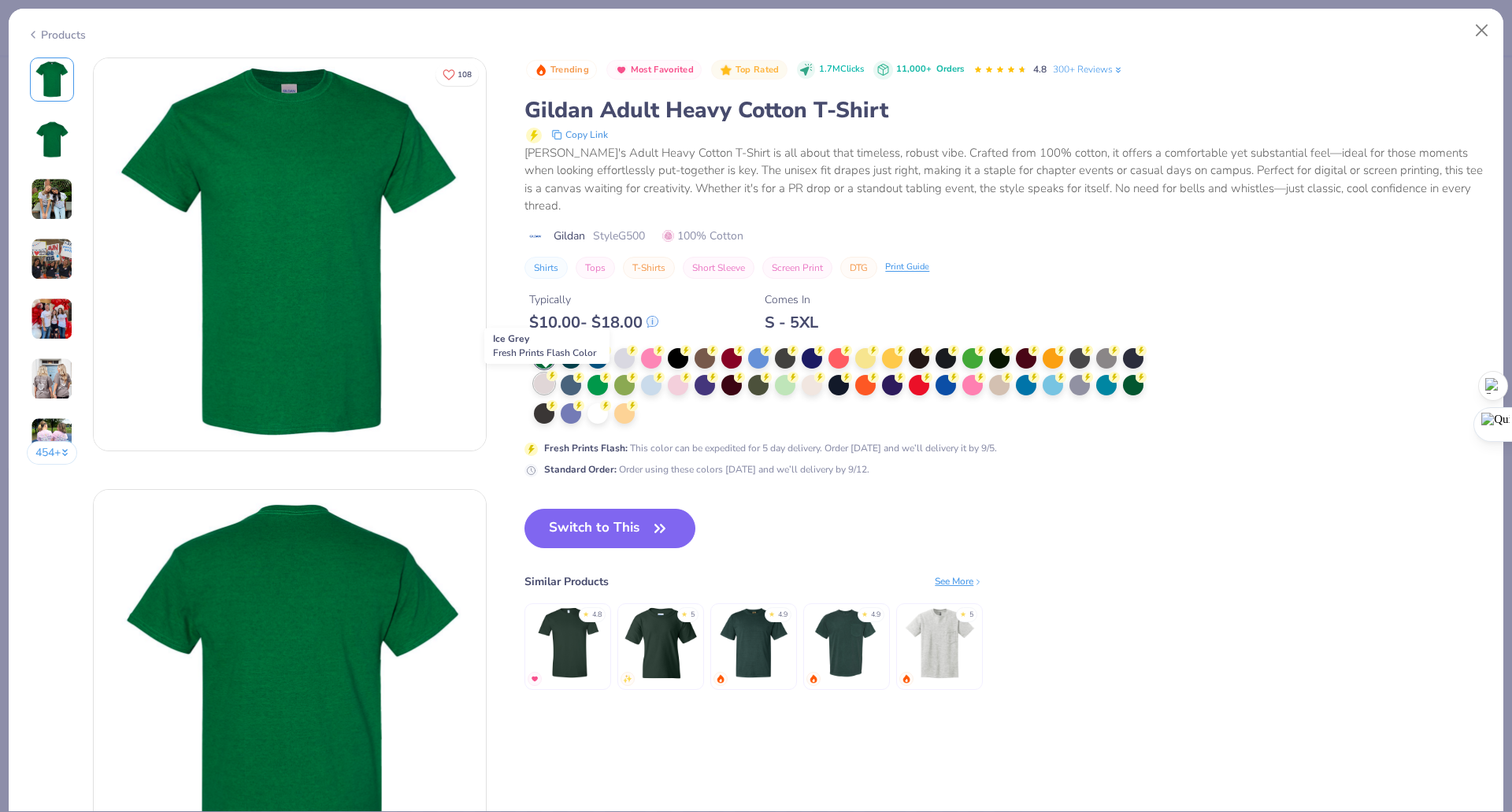
click at [544, 378] on div at bounding box center [545, 384] width 21 height 21
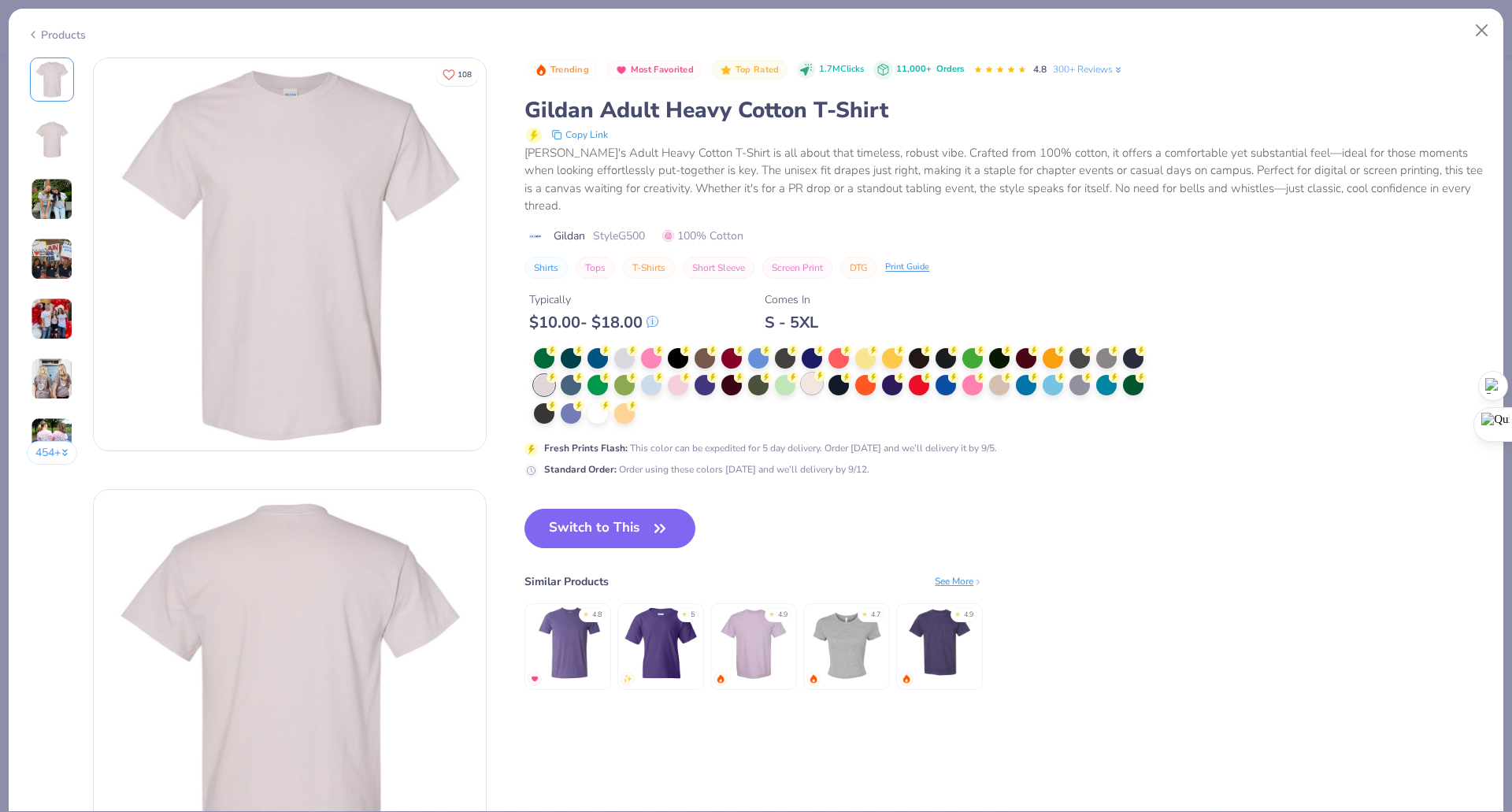
click at [812, 389] on div at bounding box center [812, 384] width 21 height 21
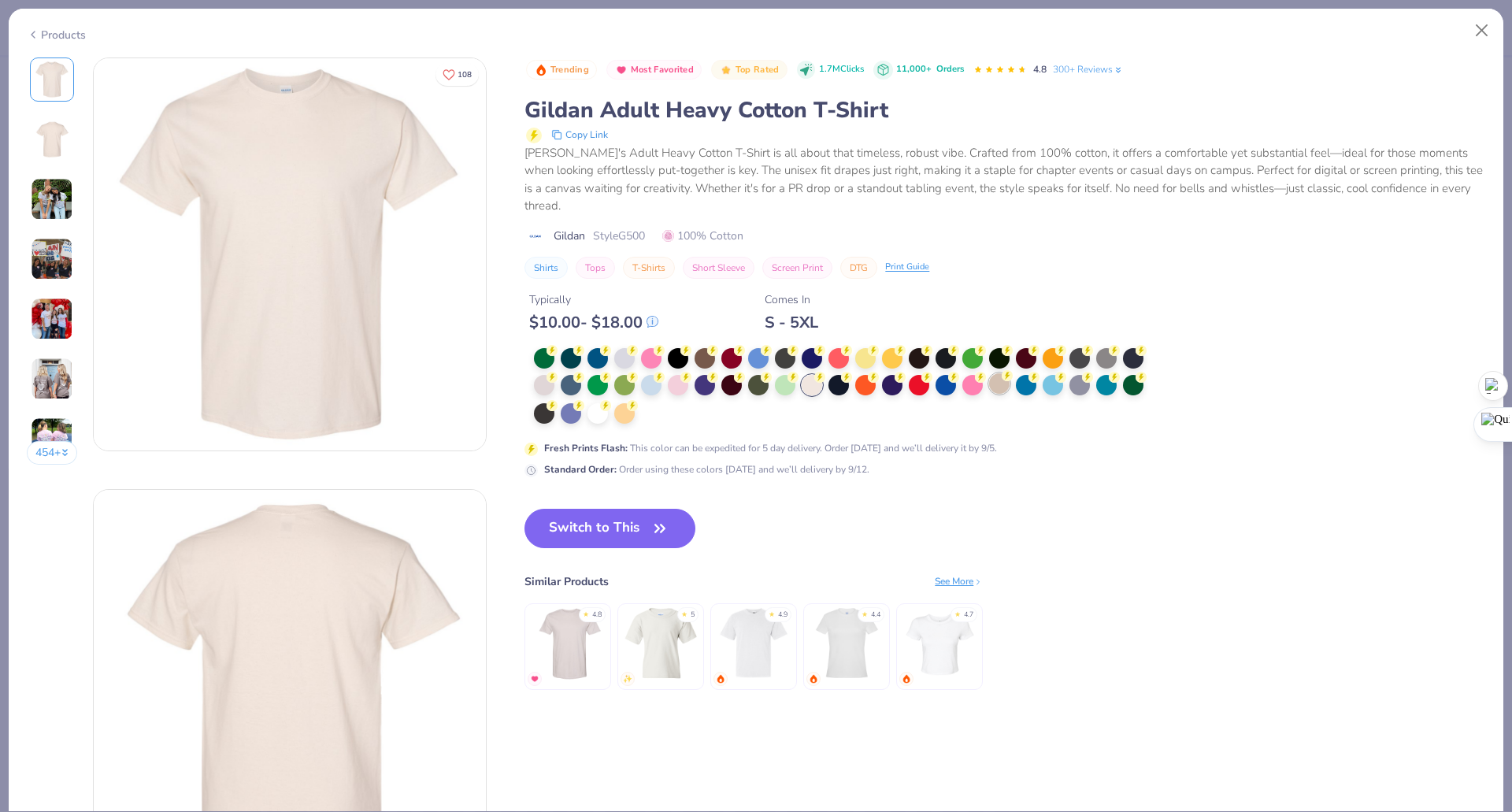
click at [1002, 390] on div at bounding box center [999, 384] width 21 height 21
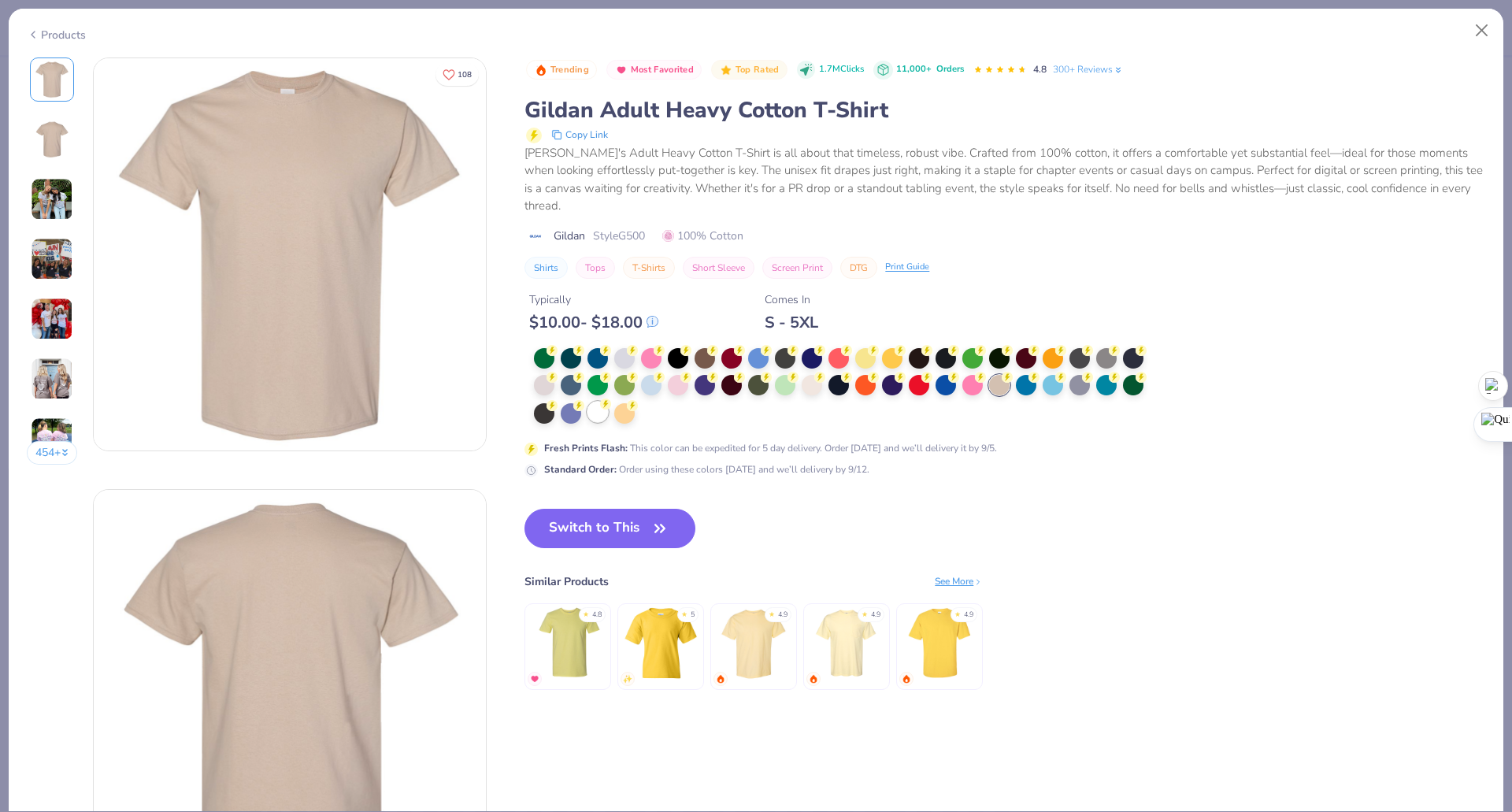
click at [592, 411] on div at bounding box center [598, 412] width 21 height 21
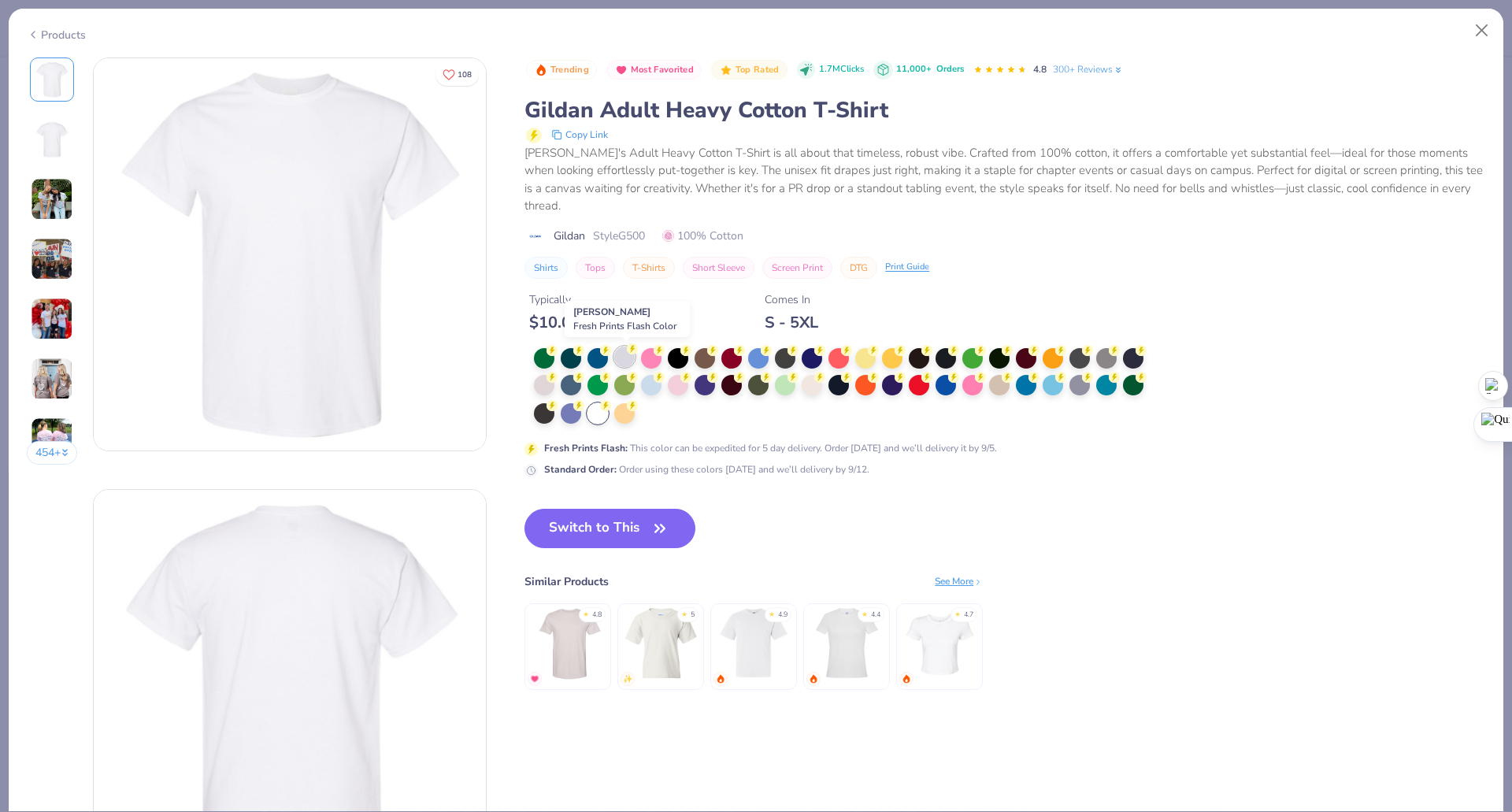
click at [627, 356] on div at bounding box center [625, 357] width 21 height 21
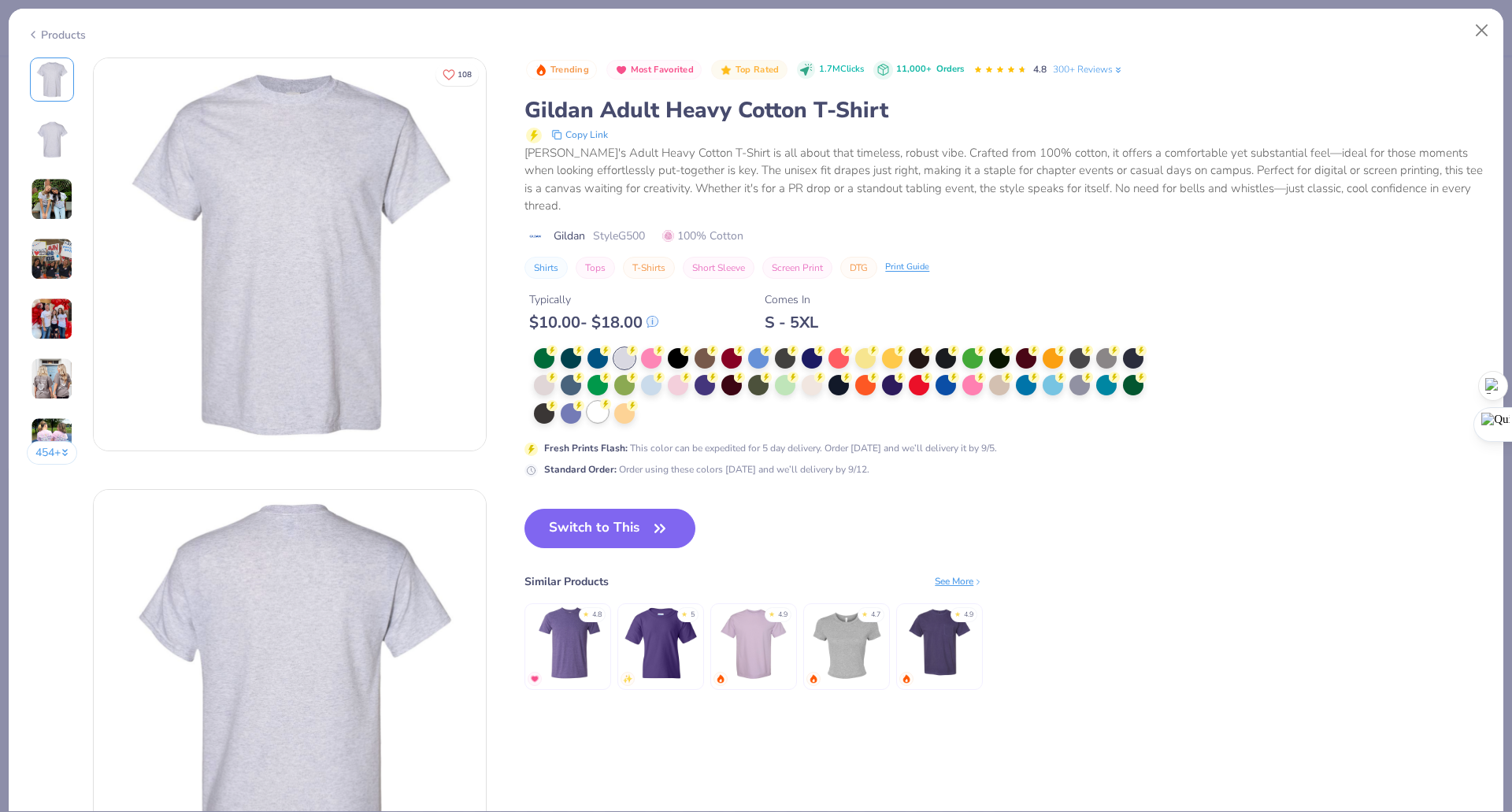
click at [592, 408] on div at bounding box center [598, 412] width 21 height 21
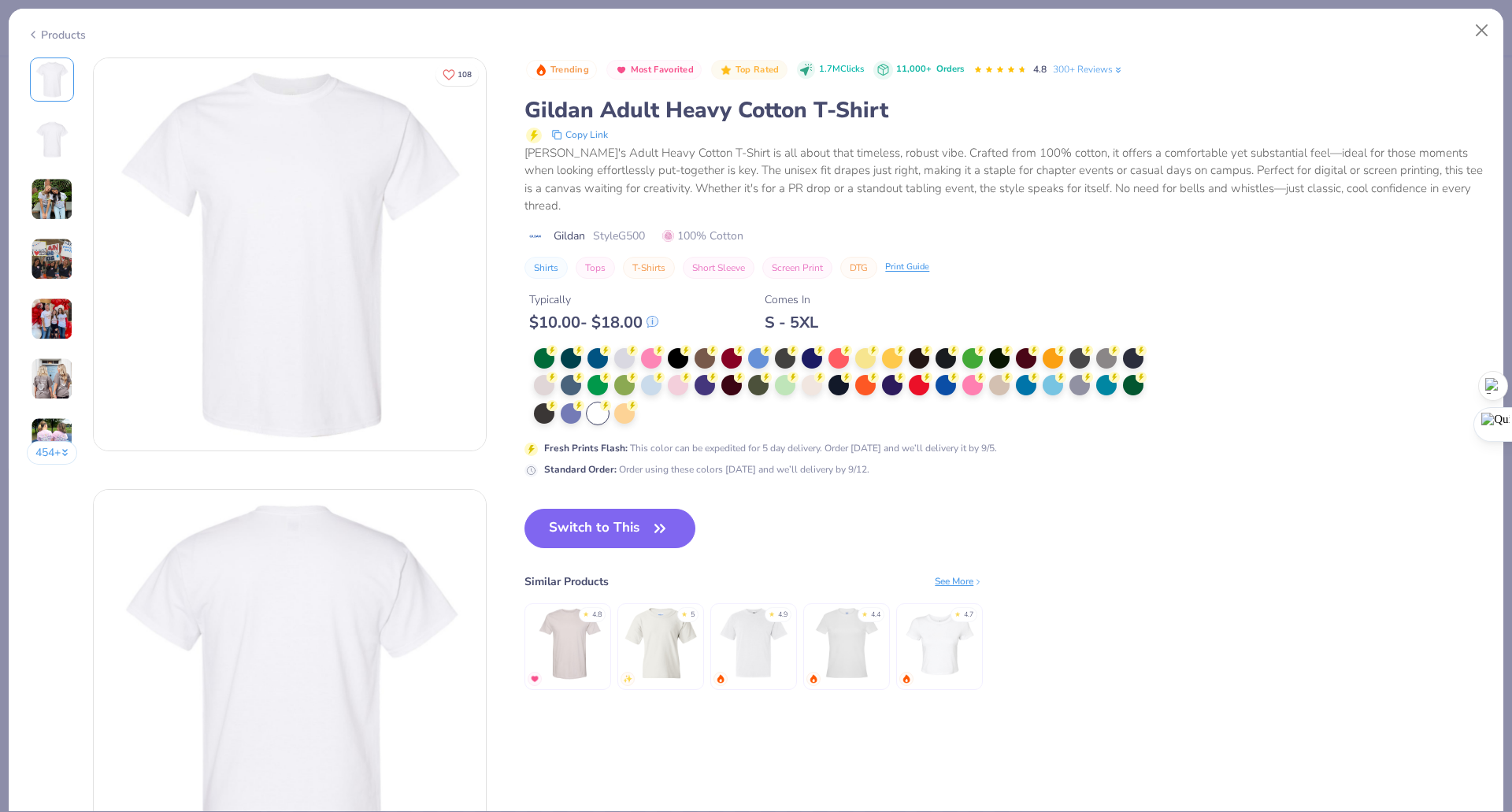
type textarea "x"
